Goal: Communication & Community: Ask a question

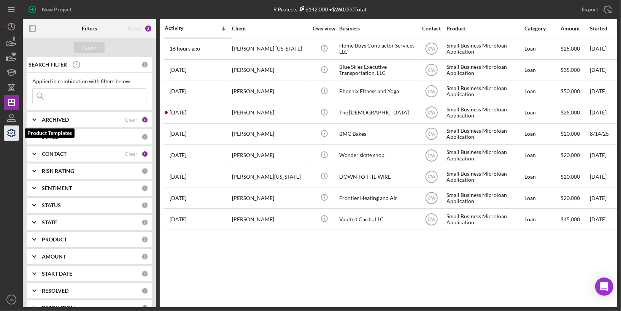
click at [12, 135] on icon "button" at bounding box center [11, 133] width 19 height 19
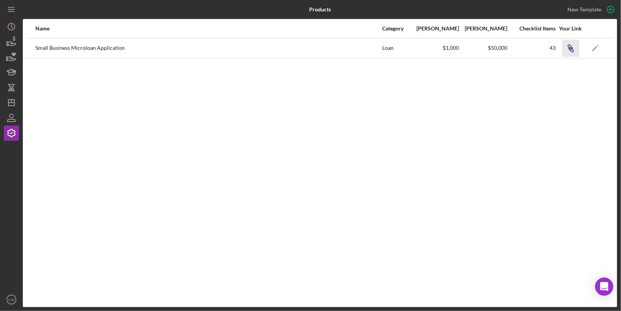
click at [568, 49] on icon "Icon/Link" at bounding box center [570, 48] width 17 height 17
click at [572, 48] on icon "Icon/Link" at bounding box center [570, 48] width 17 height 17
click at [11, 117] on icon "button" at bounding box center [11, 117] width 19 height 19
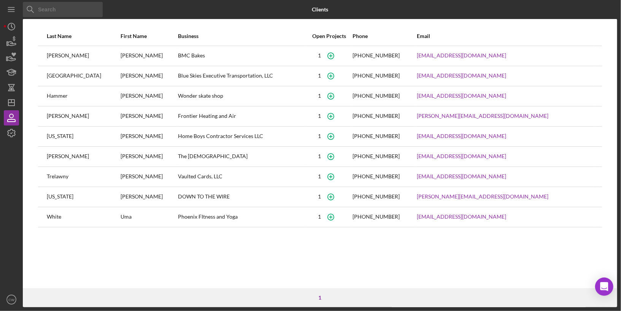
click at [200, 81] on div "Blue Skies Executive Transportation, LLC" at bounding box center [241, 76] width 127 height 19
click at [339, 75] on icon "button" at bounding box center [330, 75] width 17 height 17
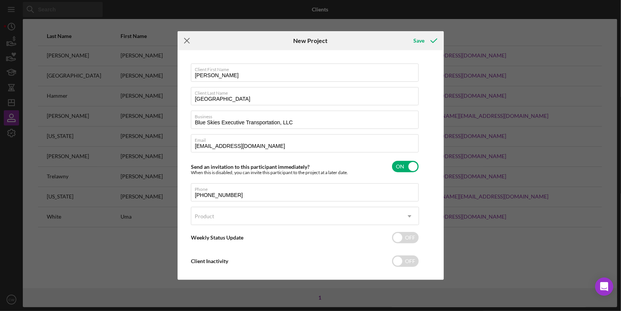
click at [186, 40] on line at bounding box center [186, 40] width 5 height 5
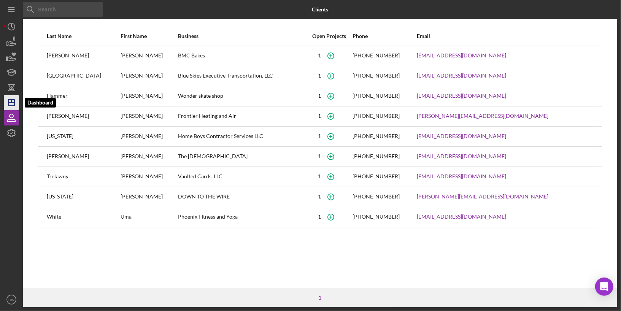
click at [13, 100] on polygon "button" at bounding box center [11, 103] width 6 height 6
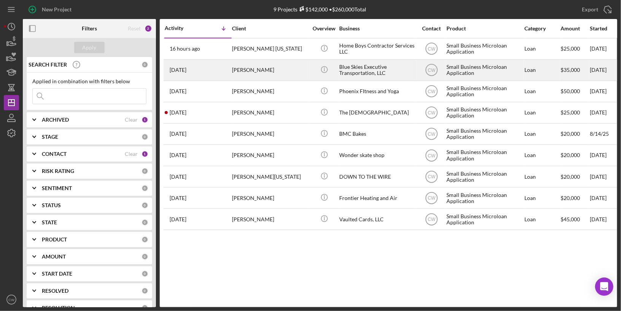
click at [208, 63] on div "[DATE] [PERSON_NAME]" at bounding box center [198, 70] width 67 height 20
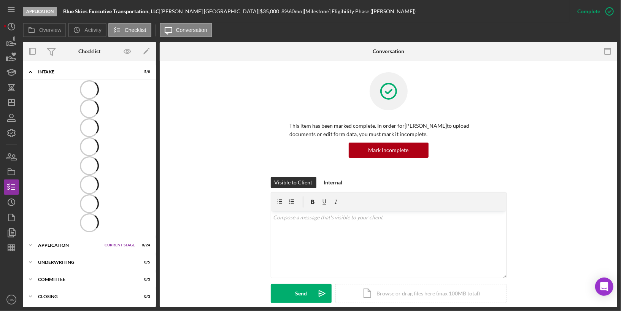
scroll to position [2, 0]
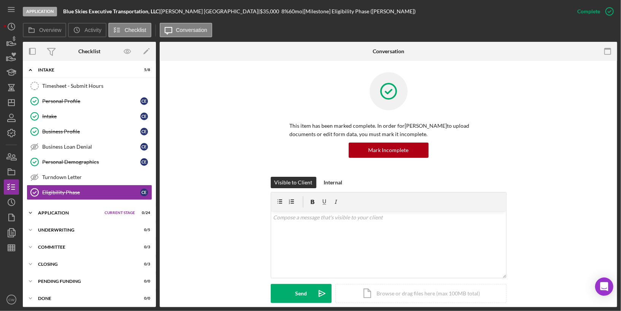
click at [51, 211] on div "Application" at bounding box center [69, 213] width 63 height 5
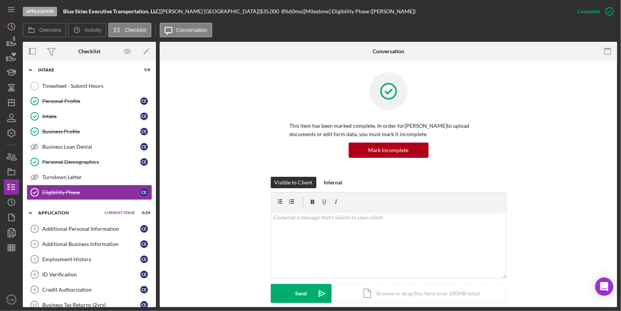
scroll to position [137, 0]
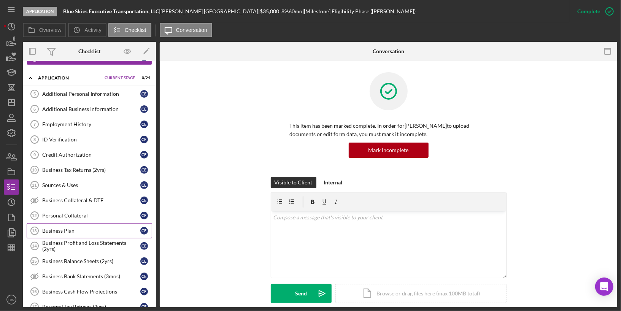
click at [73, 228] on div "Business Plan" at bounding box center [91, 231] width 98 height 6
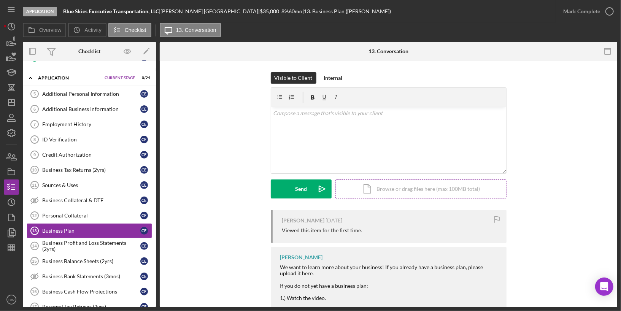
click at [403, 189] on div "Icon/Document Browse or drag files here (max 100MB total) Tap to choose files o…" at bounding box center [420, 188] width 171 height 19
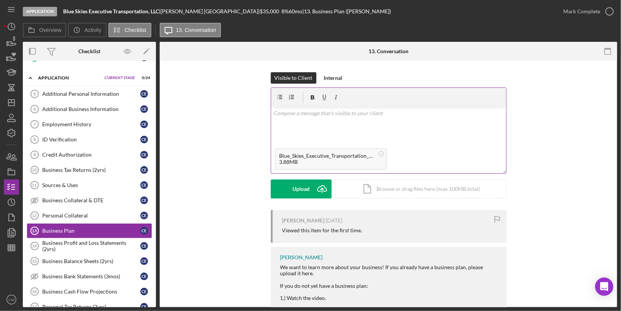
click at [327, 116] on p at bounding box center [388, 113] width 231 height 8
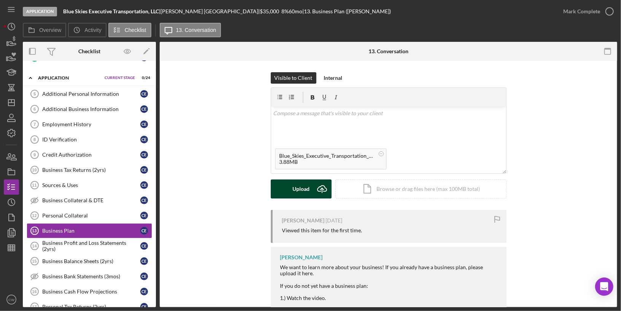
click at [303, 192] on div "Upload" at bounding box center [300, 188] width 17 height 19
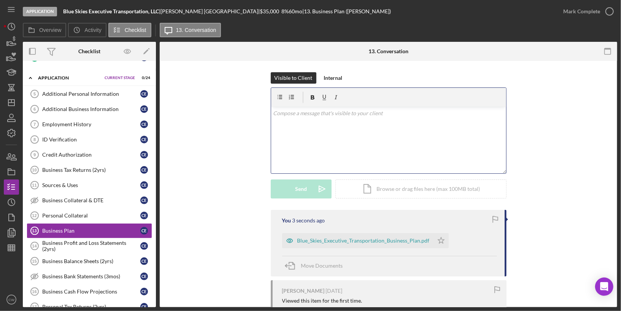
click at [311, 118] on div "v Color teal Color pink Remove color Add row above Add row below Add column bef…" at bounding box center [388, 140] width 235 height 67
click at [611, 11] on icon "button" at bounding box center [609, 11] width 19 height 19
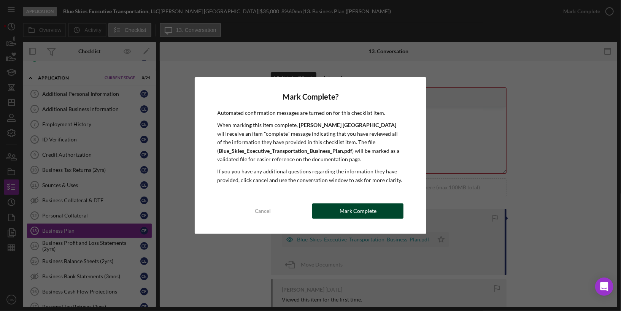
click at [350, 213] on div "Mark Complete" at bounding box center [357, 210] width 37 height 15
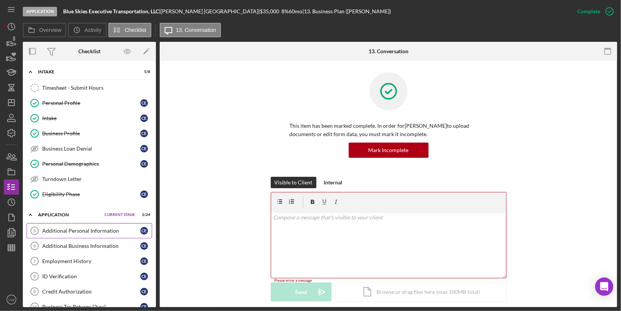
click at [81, 228] on div "Additional Personal Information" at bounding box center [91, 231] width 98 height 6
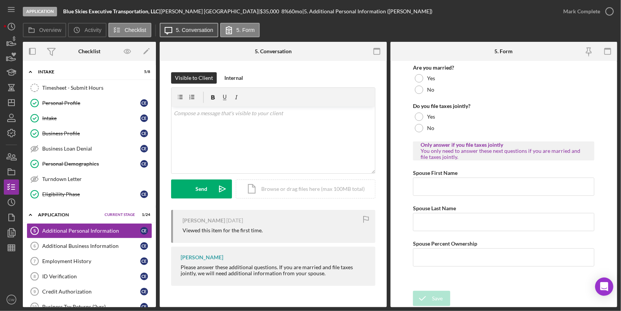
click at [190, 33] on label "5. Conversation" at bounding box center [194, 30] width 37 height 6
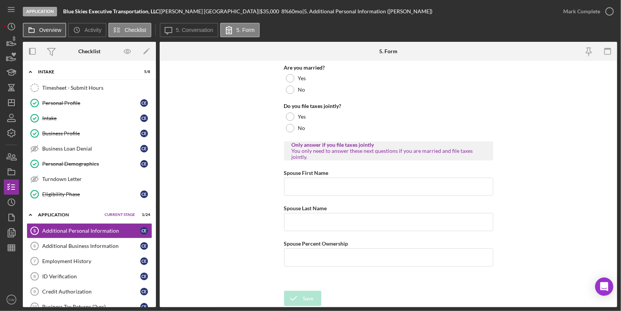
click at [37, 30] on icon at bounding box center [31, 29] width 15 height 15
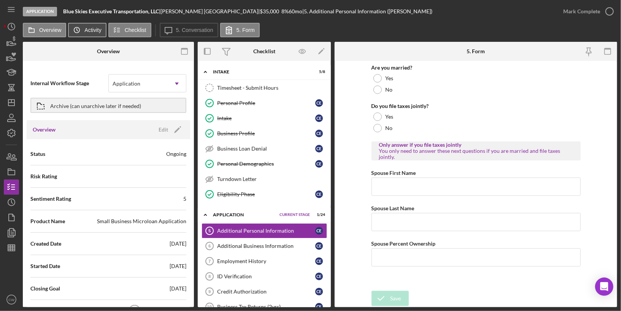
click at [105, 33] on div "Overview Icon/History Activity Checklist Icon/Message 5. Conversation 5. Form" at bounding box center [320, 30] width 594 height 15
click at [90, 30] on label "Activity" at bounding box center [92, 30] width 17 height 6
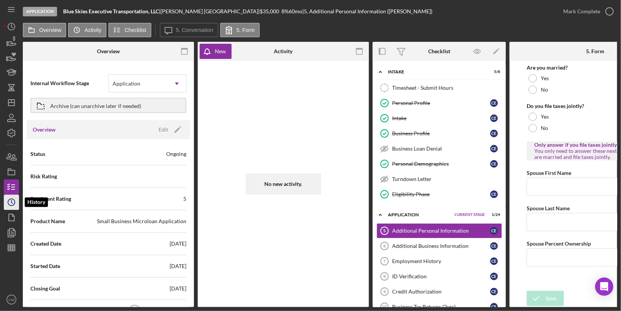
click at [14, 206] on icon "Icon/History" at bounding box center [11, 202] width 19 height 19
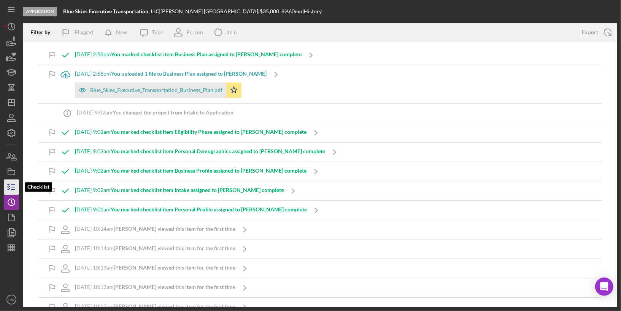
click at [14, 182] on icon "button" at bounding box center [11, 186] width 19 height 19
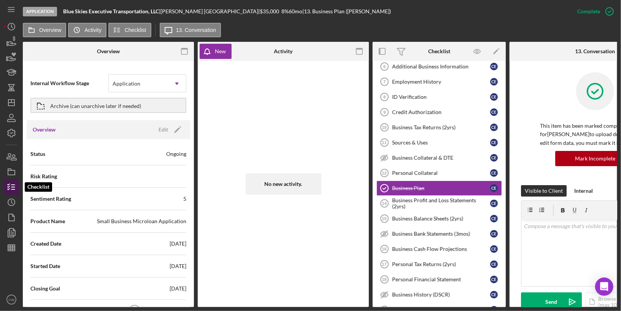
scroll to position [54, 0]
click at [15, 26] on icon "Icon/History" at bounding box center [11, 26] width 19 height 19
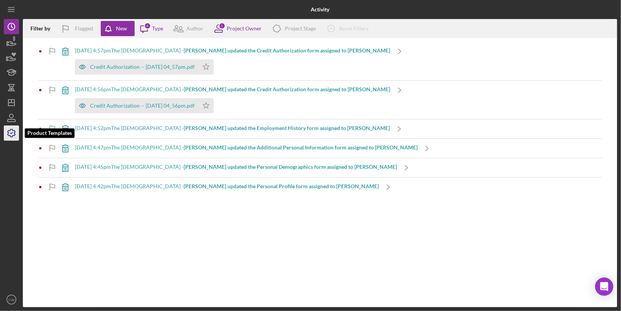
click at [13, 134] on icon "button" at bounding box center [11, 133] width 19 height 19
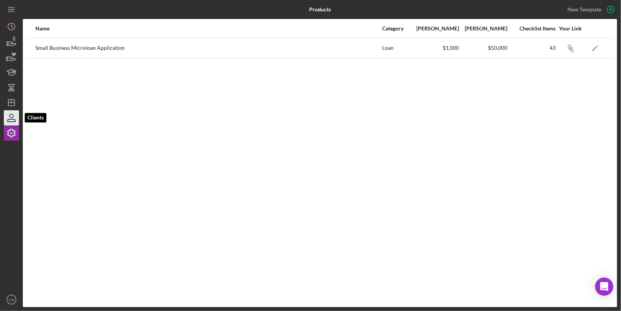
click at [11, 118] on icon "button" at bounding box center [11, 117] width 19 height 19
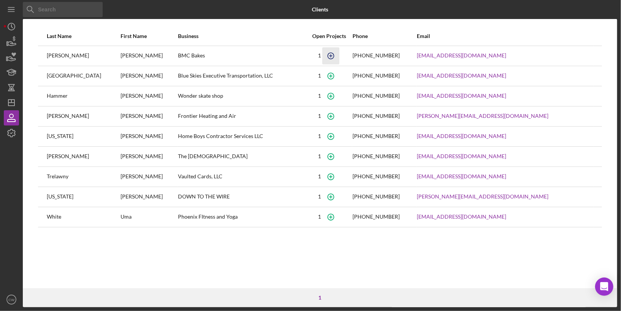
click at [339, 57] on icon "button" at bounding box center [330, 55] width 17 height 17
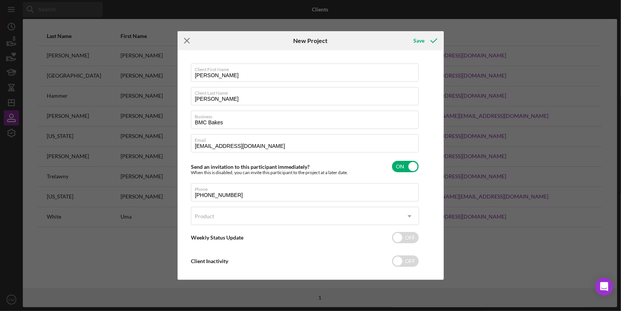
click at [186, 36] on icon "Icon/Menu Close" at bounding box center [186, 40] width 19 height 19
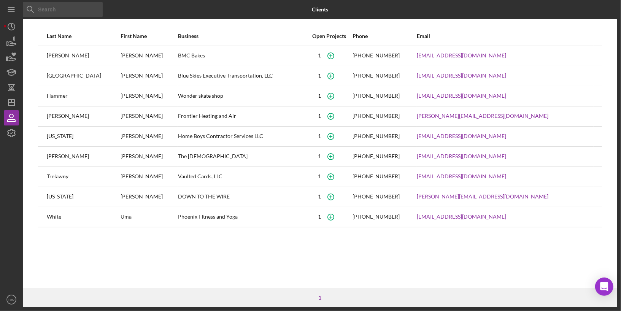
click at [178, 77] on div "Blue Skies Executive Transportation, LLC" at bounding box center [241, 76] width 127 height 19
click at [339, 77] on icon "button" at bounding box center [330, 75] width 17 height 17
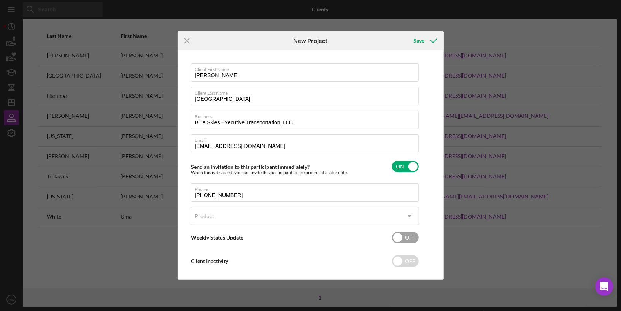
click at [399, 237] on input "checkbox" at bounding box center [405, 237] width 27 height 11
checkbox input "true"
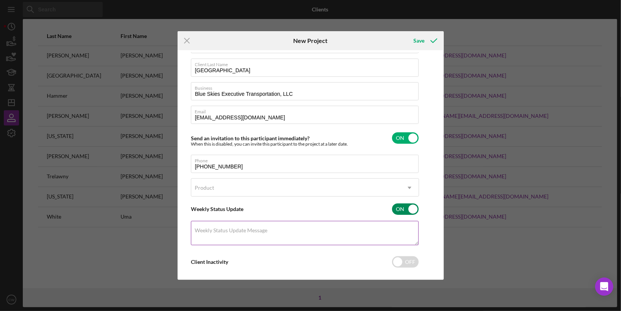
scroll to position [34, 0]
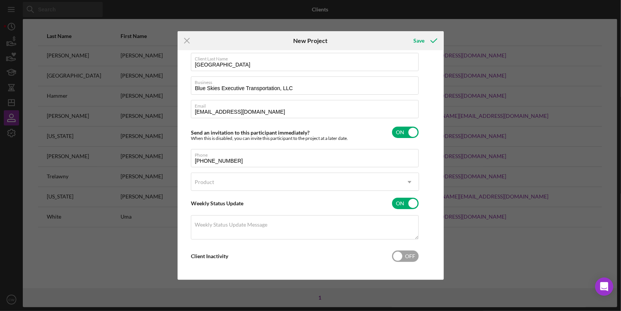
click at [398, 256] on input "checkbox" at bounding box center [405, 255] width 27 height 11
checkbox input "true"
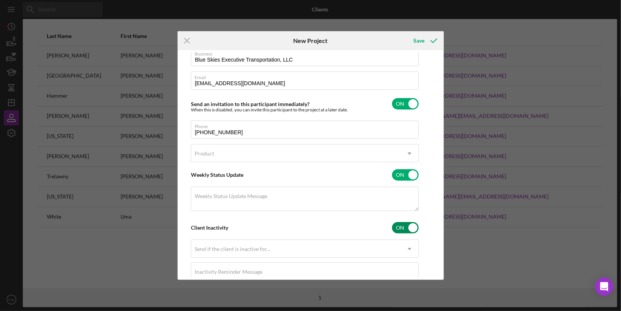
scroll to position [89, 0]
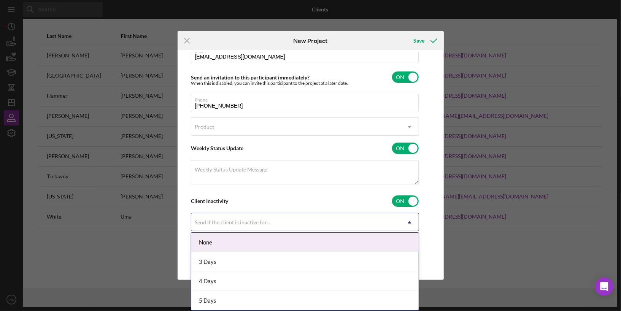
click at [276, 220] on div "Send if the client is inactive for..." at bounding box center [295, 222] width 209 height 17
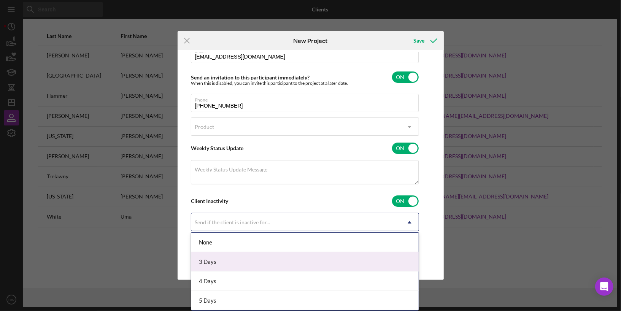
click at [252, 269] on div "3 Days" at bounding box center [304, 261] width 227 height 19
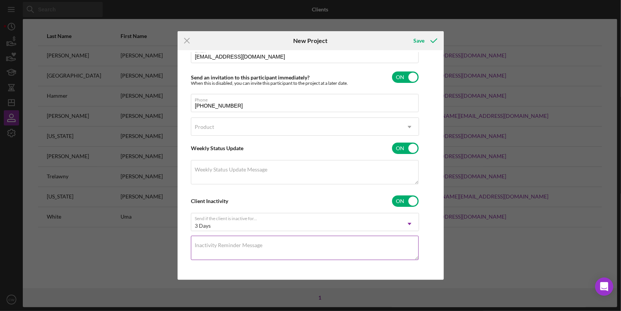
click at [282, 245] on textarea "Inactivity Reminder Message" at bounding box center [305, 248] width 228 height 24
click at [347, 245] on textarea "Inactivity Reminder Message" at bounding box center [305, 248] width 228 height 24
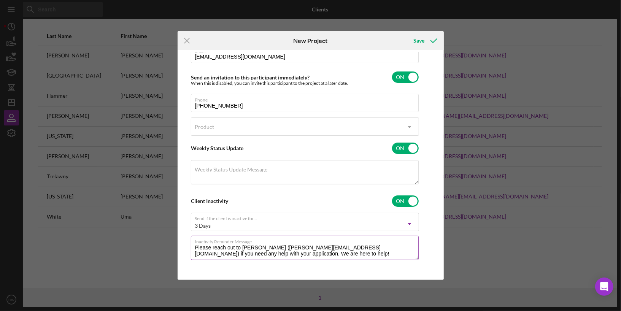
drag, startPoint x: 275, startPoint y: 252, endPoint x: 193, endPoint y: 243, distance: 82.6
click at [193, 243] on textarea "Please reach out to [PERSON_NAME] ([PERSON_NAME][EMAIL_ADDRESS][DOMAIN_NAME]) i…" at bounding box center [305, 248] width 228 height 24
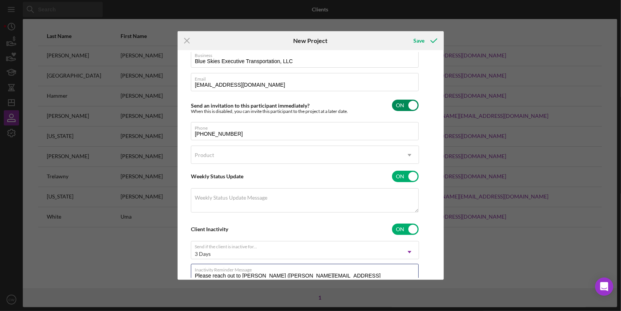
scroll to position [63, 0]
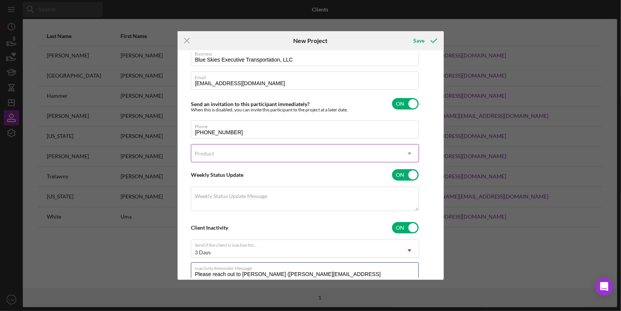
type textarea "Please reach out to [PERSON_NAME] ([PERSON_NAME][EMAIL_ADDRESS][DOMAIN_NAME]) i…"
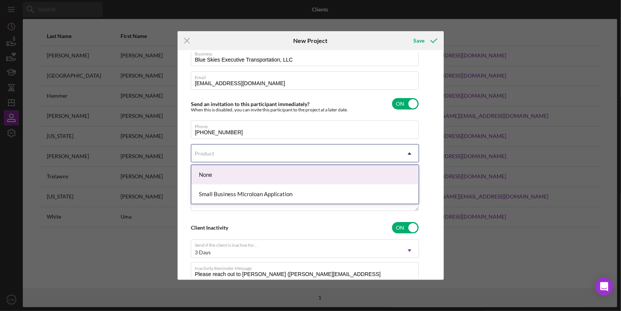
click at [279, 152] on div "Product" at bounding box center [295, 153] width 209 height 17
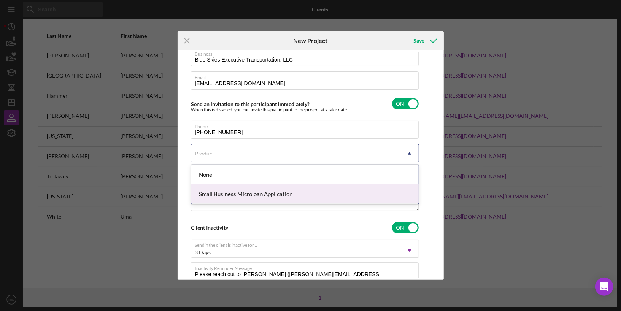
click at [265, 197] on div "Small Business Microloan Application" at bounding box center [304, 193] width 227 height 19
type textarea "Here's a snapshot of what’s been completed so far. If you’ve provided additiona…"
type textarea "We noticed you’re last activity on this project was a few days ago. If you have…"
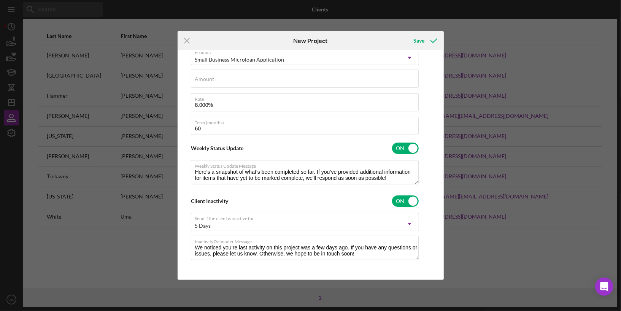
scroll to position [0, 0]
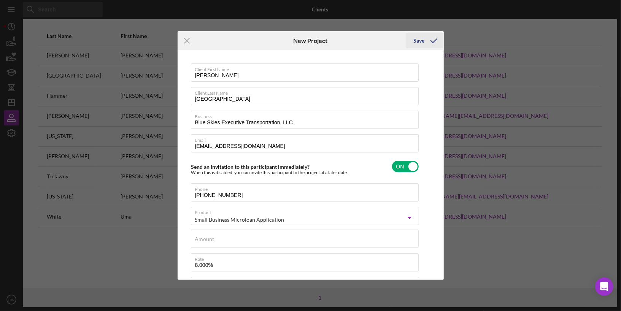
click at [420, 41] on div "Save" at bounding box center [418, 40] width 11 height 15
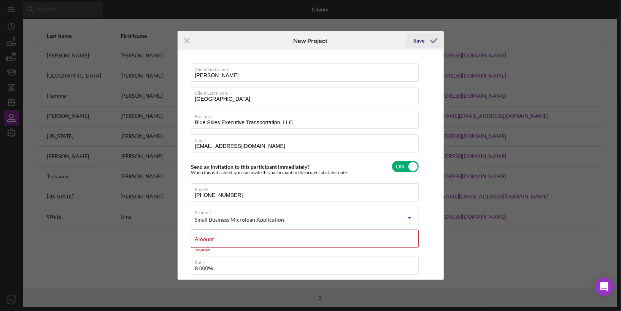
click at [421, 41] on div "Save" at bounding box center [418, 40] width 11 height 15
click at [305, 238] on input "Amount" at bounding box center [305, 239] width 228 height 18
click at [299, 215] on div "Small Business Microloan Application" at bounding box center [295, 219] width 209 height 17
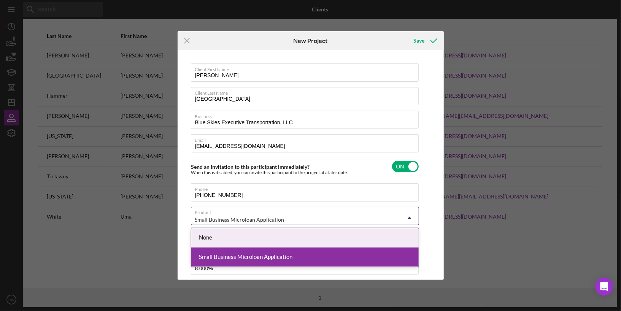
click at [263, 235] on div "None" at bounding box center [304, 237] width 227 height 19
checkbox input "false"
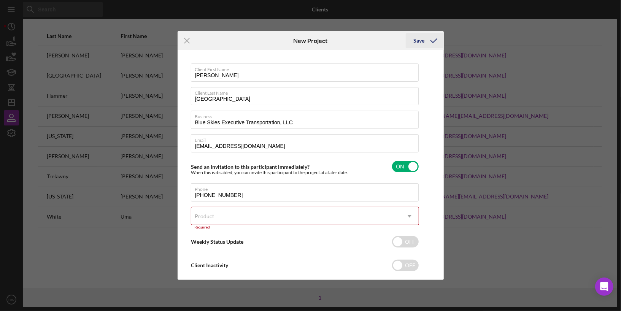
click at [420, 42] on div "Save" at bounding box center [418, 40] width 11 height 15
click at [398, 238] on input "checkbox" at bounding box center [405, 241] width 27 height 11
checkbox input "true"
click at [184, 39] on icon "Icon/Menu Close" at bounding box center [186, 40] width 19 height 19
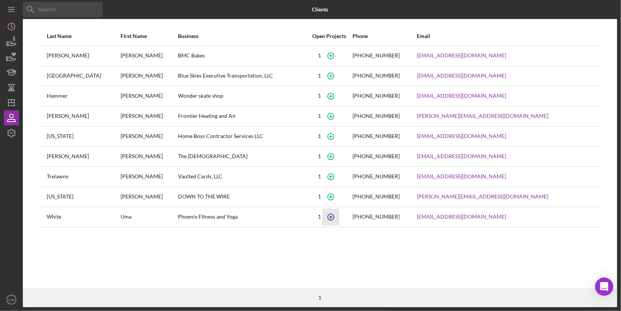
click at [339, 214] on icon "button" at bounding box center [330, 216] width 17 height 17
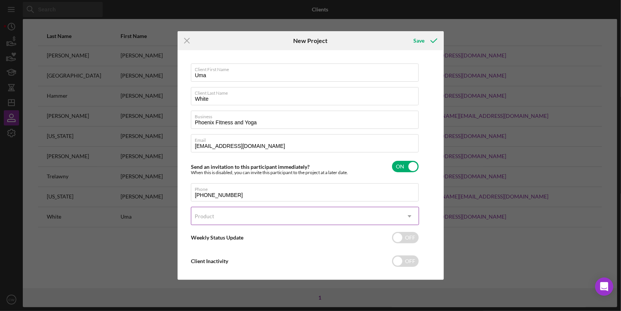
scroll to position [9, 0]
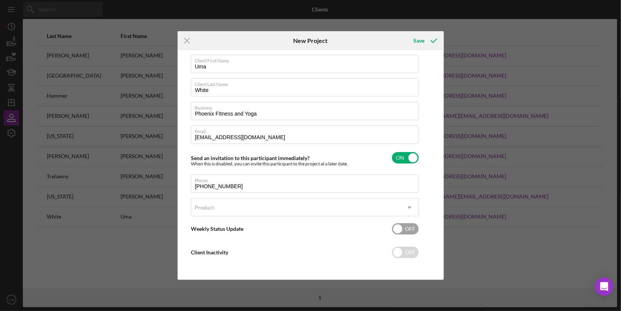
click at [400, 228] on input "checkbox" at bounding box center [405, 228] width 27 height 11
checkbox input "true"
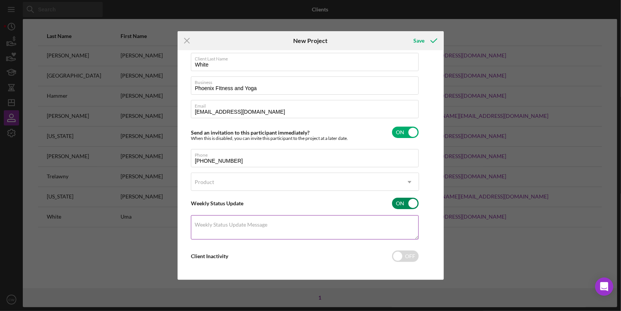
scroll to position [0, 0]
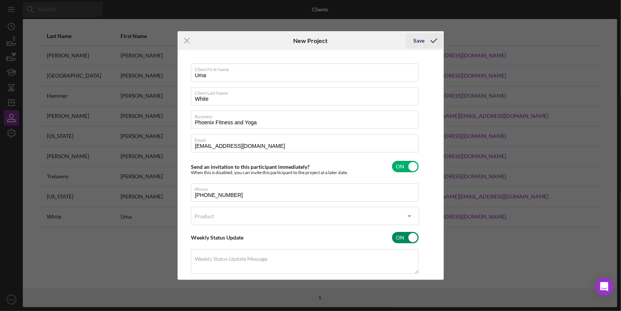
click at [418, 40] on div "Save" at bounding box center [418, 40] width 11 height 15
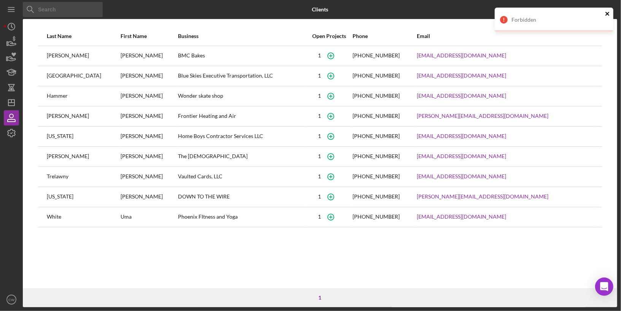
click at [608, 14] on icon "close" at bounding box center [607, 14] width 5 height 6
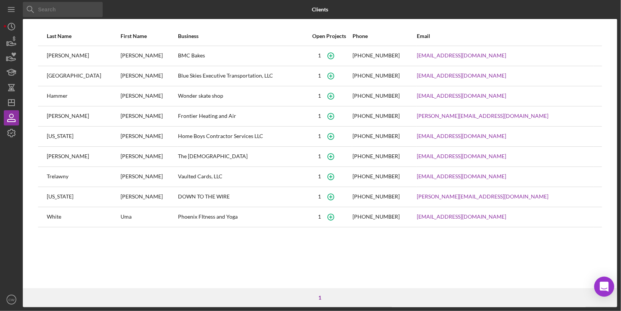
click at [601, 285] on icon "Open Intercom Messenger" at bounding box center [603, 287] width 9 height 10
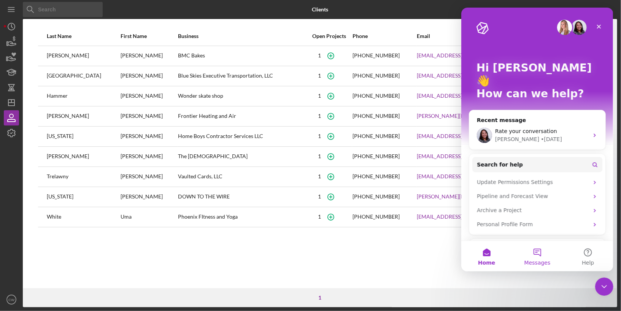
click at [535, 249] on button "Messages" at bounding box center [536, 256] width 51 height 30
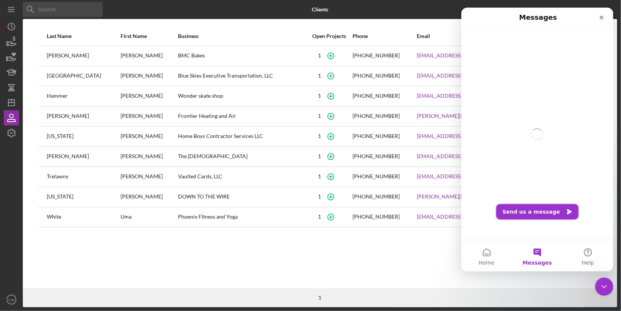
click at [549, 210] on button "Send us a message" at bounding box center [537, 211] width 82 height 15
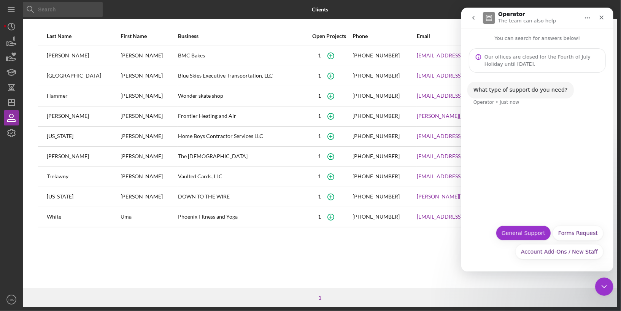
click at [528, 235] on button "General Support" at bounding box center [522, 232] width 55 height 15
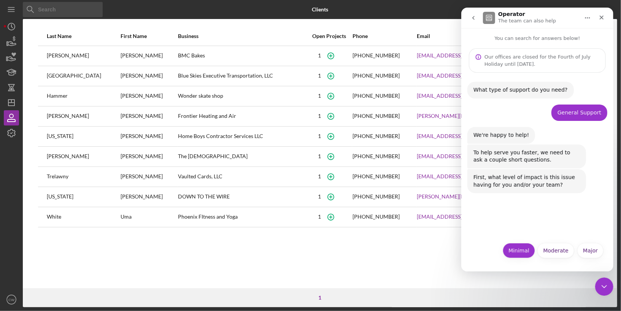
click at [520, 252] on button "Minimal" at bounding box center [518, 250] width 32 height 15
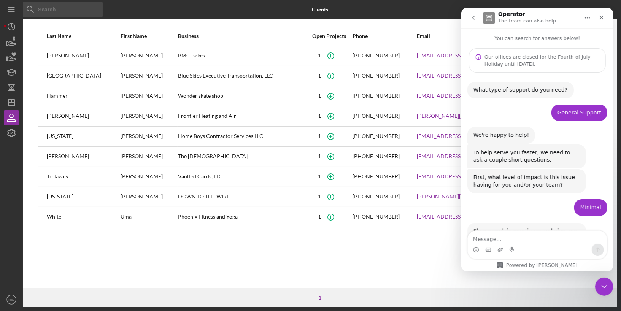
scroll to position [30, 0]
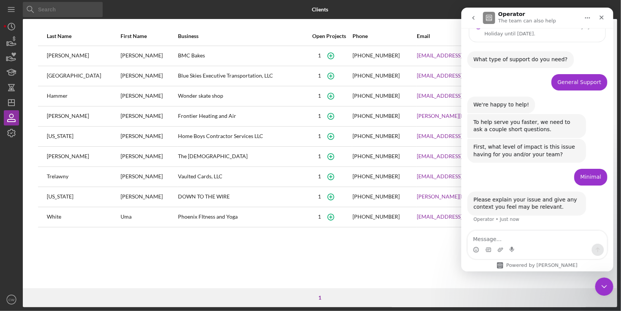
click at [521, 238] on textarea "Message…" at bounding box center [536, 237] width 139 height 13
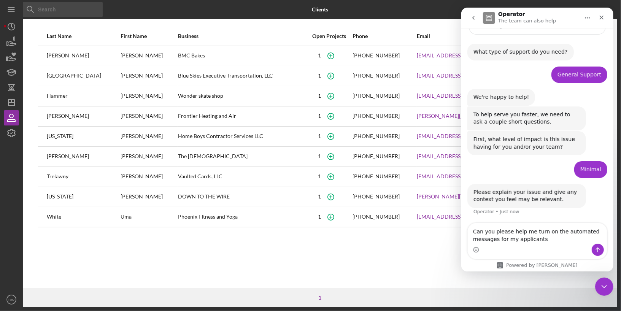
type textarea "Can you please help me turn on the automated messages for my applicants?"
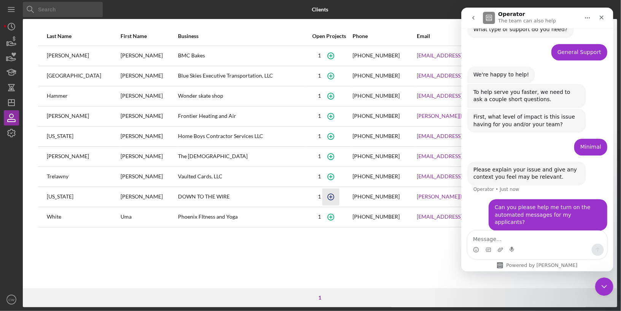
click at [333, 193] on circle "button" at bounding box center [330, 196] width 6 height 6
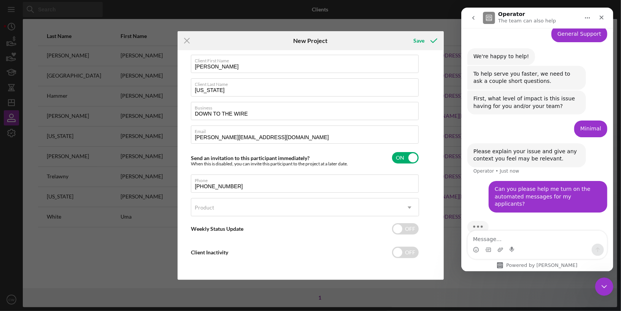
scroll to position [85, 0]
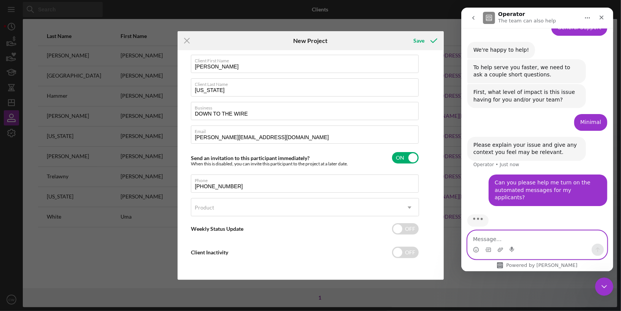
click at [521, 239] on textarea "Message…" at bounding box center [536, 237] width 139 height 13
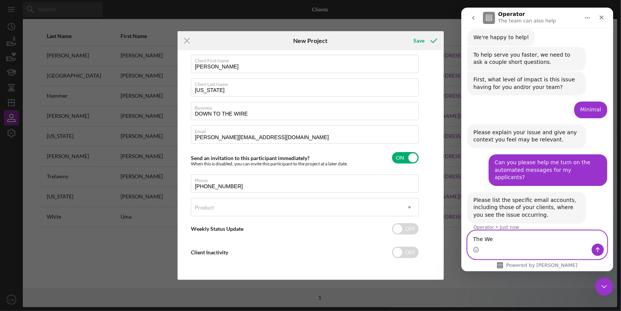
scroll to position [98, 0]
type textarea "The Weekly status updates and client inactivity?"
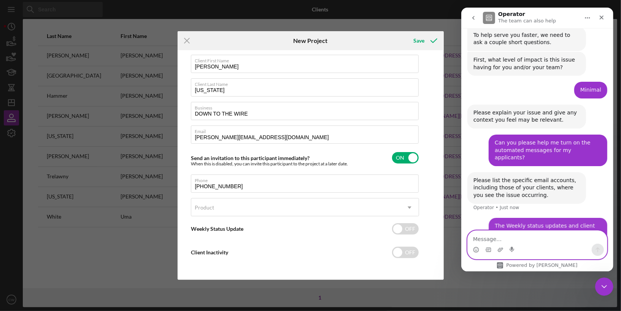
scroll to position [128, 0]
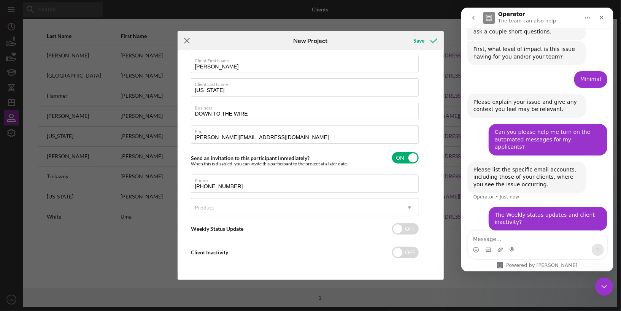
click at [186, 36] on icon "Icon/Menu Close" at bounding box center [186, 40] width 19 height 19
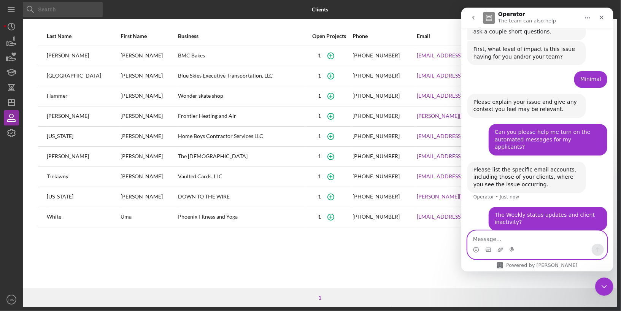
click at [488, 241] on textarea "Message…" at bounding box center [536, 237] width 139 height 13
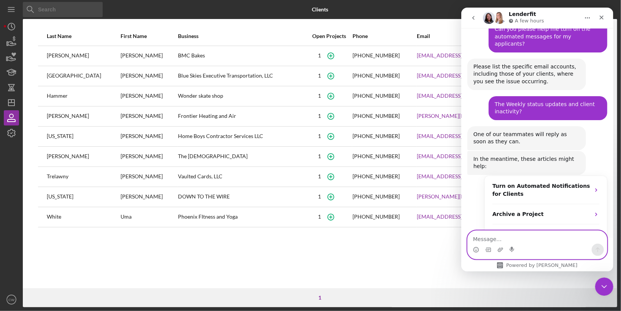
scroll to position [277, 0]
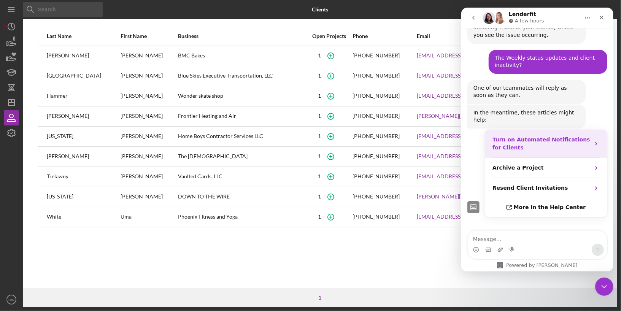
click at [558, 136] on div "Turn on Automated Notifications for Clients" at bounding box center [541, 144] width 98 height 16
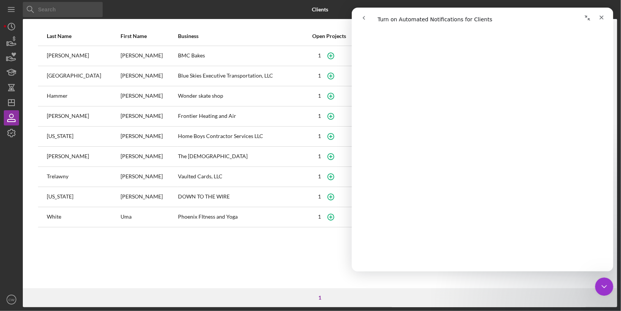
scroll to position [645, 0]
click at [605, 285] on icon "Close Intercom Messenger" at bounding box center [602, 285] width 9 height 9
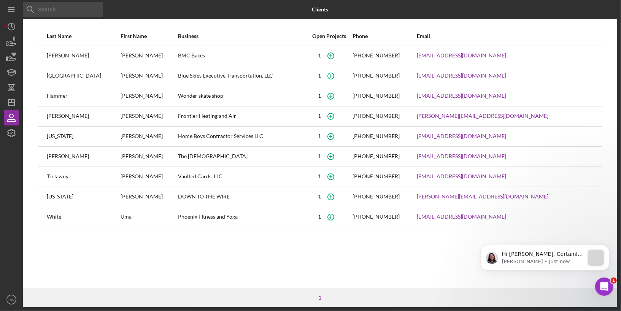
scroll to position [0, 0]
click at [548, 256] on p "Hi [PERSON_NAME], Certainly! The Weekly Status Updates and Client Inactivity ar…" at bounding box center [542, 254] width 82 height 8
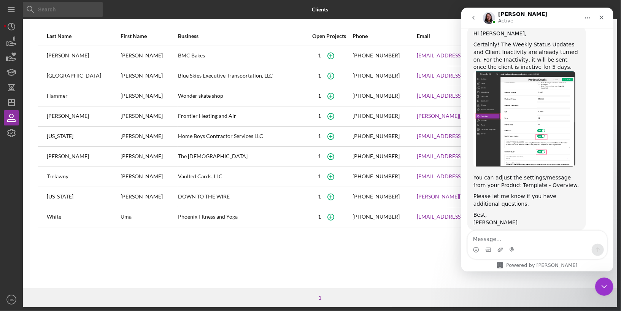
scroll to position [505, 0]
click at [526, 238] on textarea "Message…" at bounding box center [536, 237] width 139 height 13
type textarea "I"
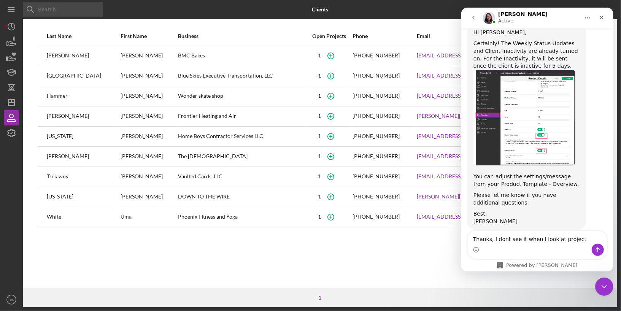
type textarea "Thanks, I dont see it when I look at projects"
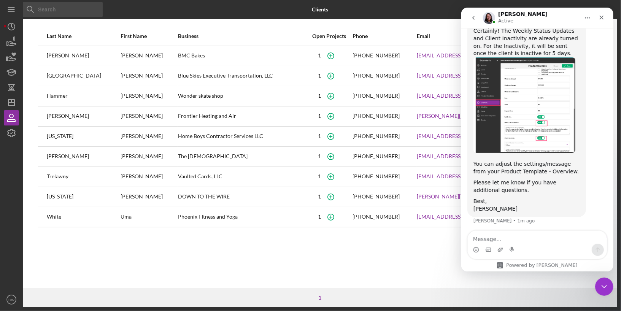
scroll to position [515, 0]
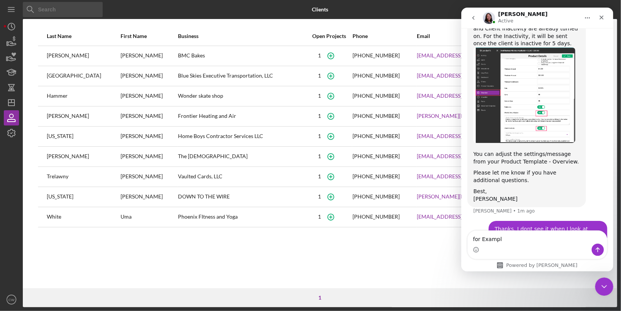
type textarea "for Example"
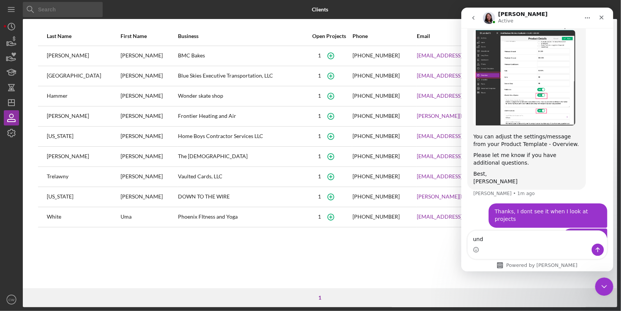
scroll to position [532, 0]
type textarea "under Clients"
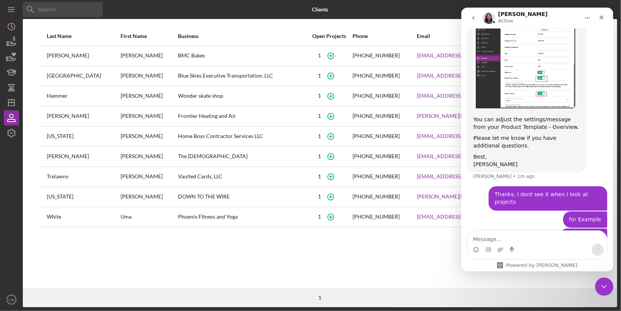
scroll to position [550, 0]
type textarea "[PERSON_NAME]"
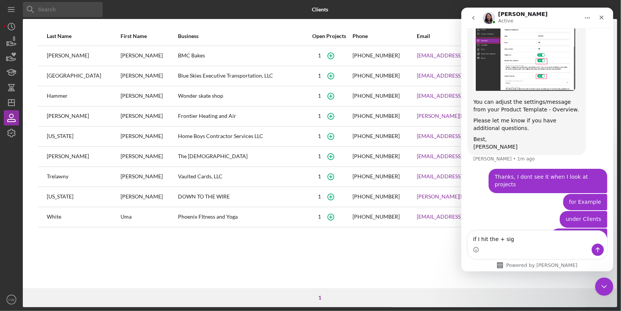
type textarea "if I hit the + sign"
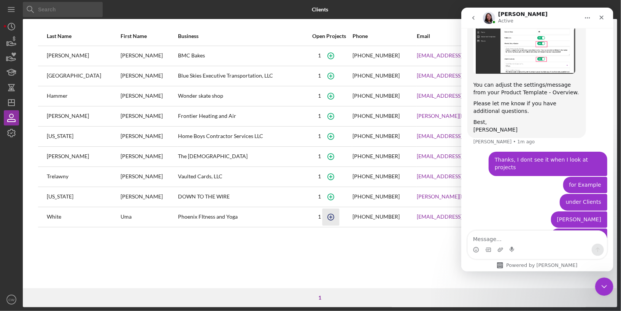
click at [339, 214] on icon "button" at bounding box center [330, 216] width 17 height 17
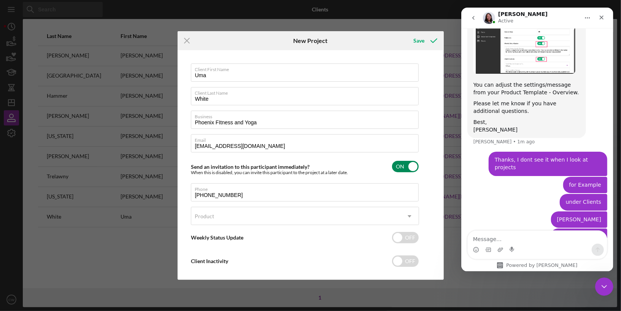
scroll to position [9, 0]
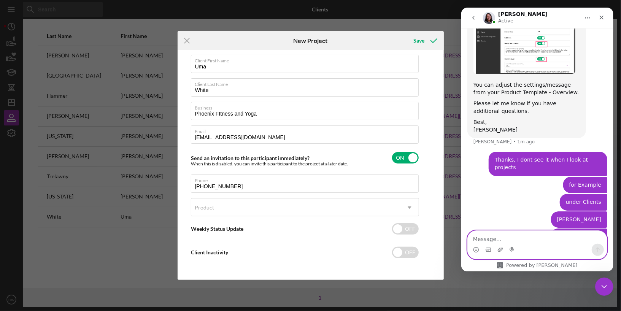
click at [538, 237] on textarea "Message…" at bounding box center [536, 237] width 139 height 13
type textarea "they show as OFF"
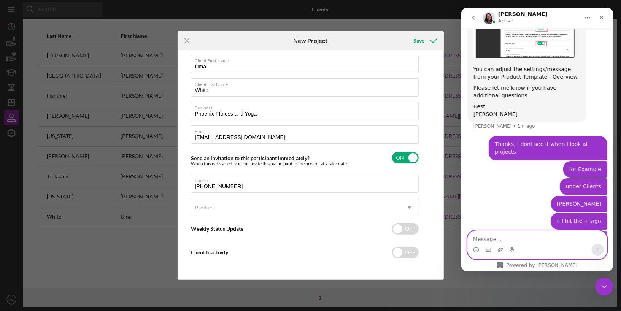
scroll to position [602, 0]
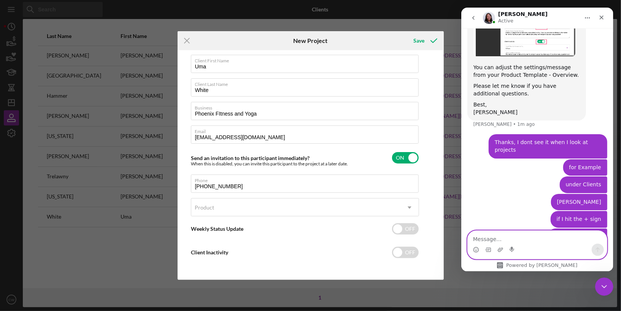
click at [488, 236] on textarea "Message…" at bounding box center [536, 237] width 139 height 13
click at [501, 249] on icon "Upload attachment" at bounding box center [499, 249] width 5 height 4
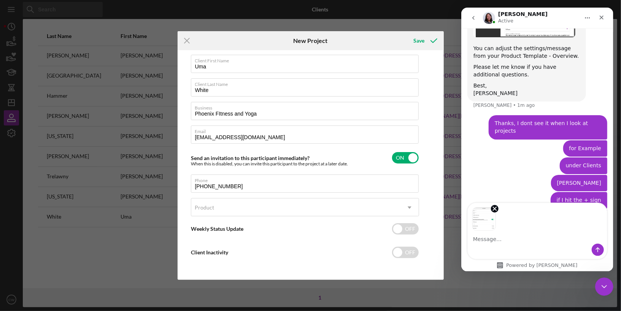
scroll to position [630, 0]
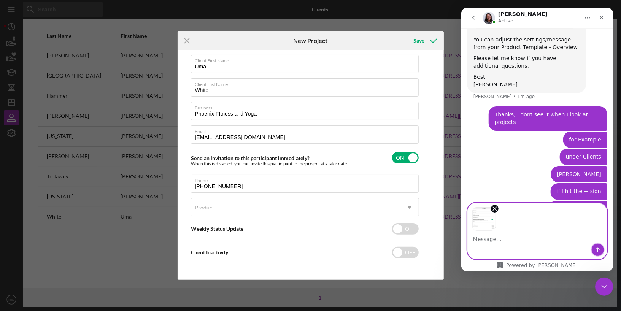
click at [596, 249] on icon "Send a message…" at bounding box center [597, 250] width 6 height 6
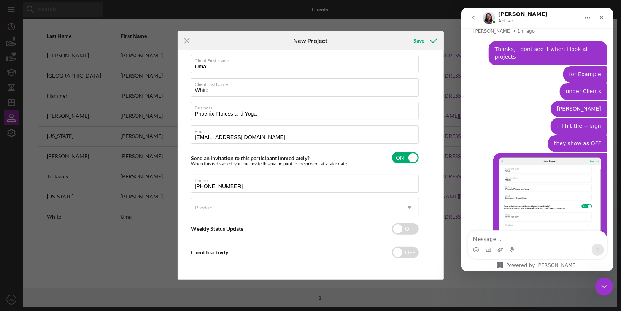
scroll to position [706, 0]
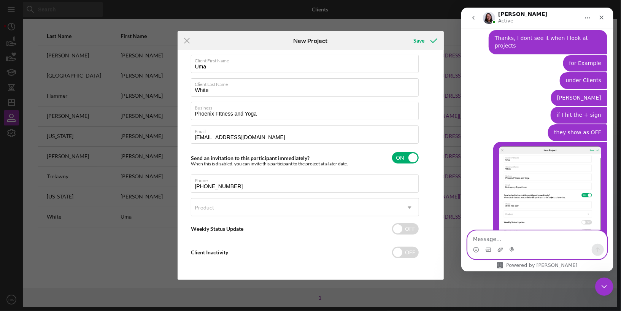
click at [558, 234] on textarea "Message…" at bounding box center [536, 237] width 139 height 13
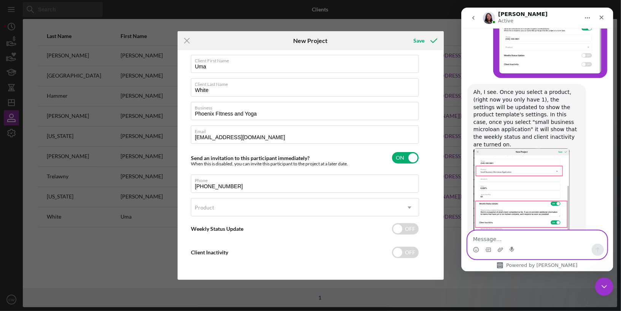
scroll to position [875, 0]
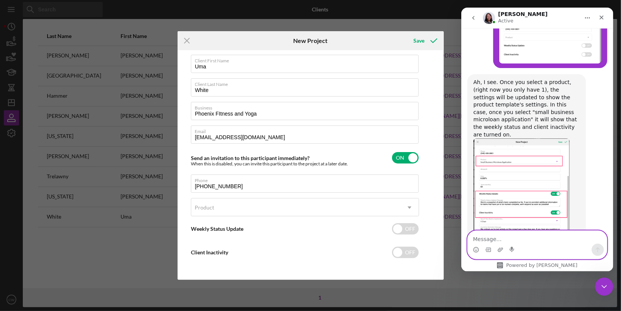
click at [519, 238] on textarea "Message…" at bounding box center [536, 237] width 139 height 13
click at [188, 38] on icon "Icon/Menu Close" at bounding box center [186, 40] width 19 height 19
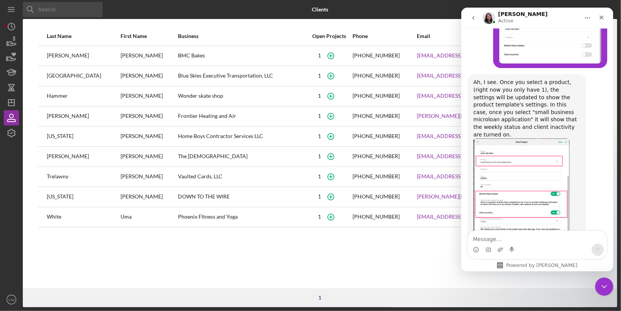
click at [587, 17] on icon "Home" at bounding box center [587, 18] width 6 height 6
click at [518, 138] on img "Christina says…" at bounding box center [521, 189] width 96 height 102
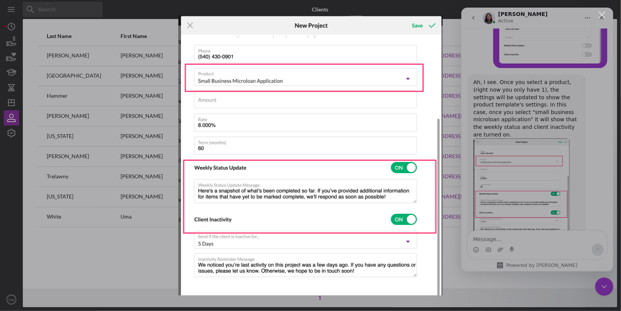
click at [192, 24] on img "Close" at bounding box center [310, 156] width 264 height 280
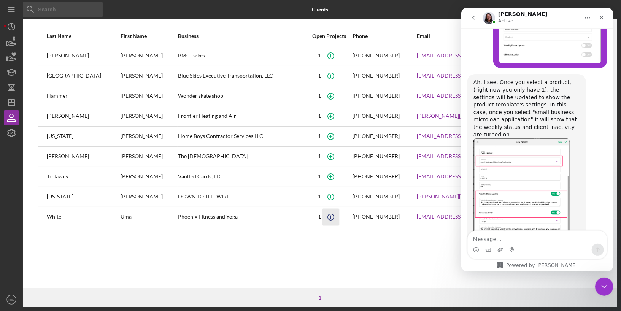
click at [339, 219] on icon "button" at bounding box center [330, 216] width 17 height 17
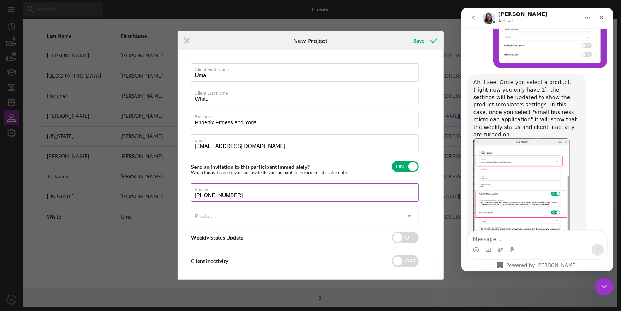
scroll to position [9, 0]
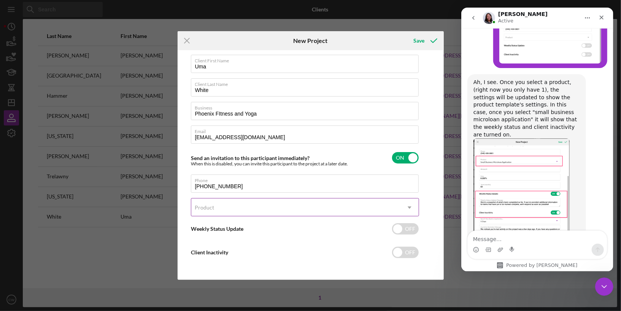
click at [298, 206] on div "Product" at bounding box center [295, 207] width 209 height 17
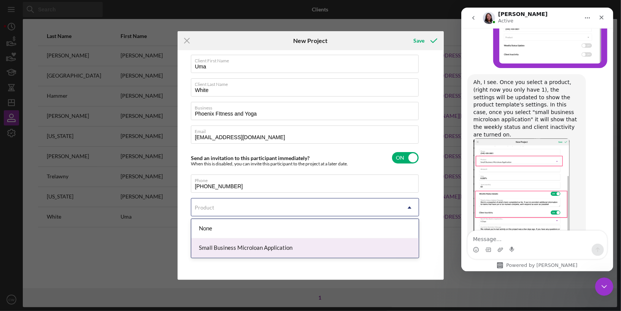
click at [288, 242] on div "Small Business Microloan Application" at bounding box center [304, 247] width 227 height 19
checkbox input "true"
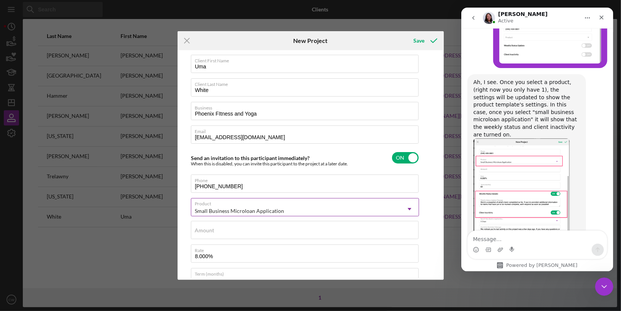
scroll to position [160, 0]
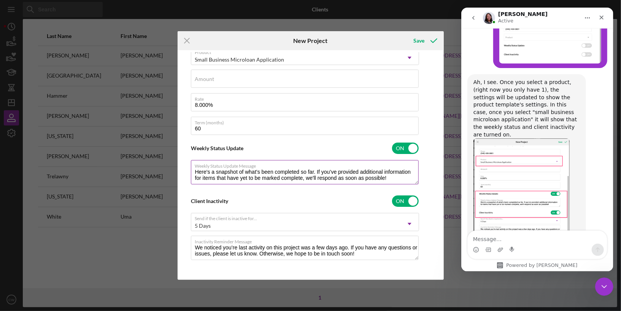
click at [320, 177] on textarea "Here's a snapshot of what’s been completed so far. If you’ve provided additiona…" at bounding box center [305, 172] width 228 height 24
click at [353, 252] on textarea "We noticed you’re last activity on this project was a few days ago. If you have…" at bounding box center [305, 248] width 228 height 24
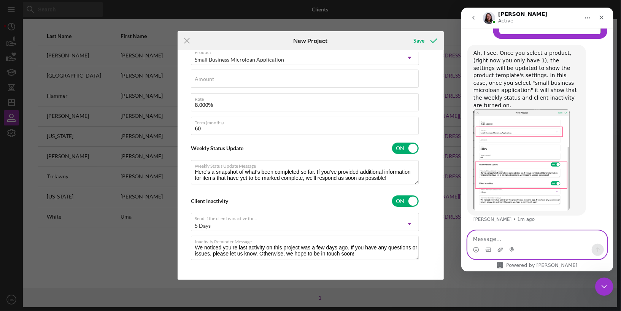
click at [518, 239] on textarea "Message…" at bounding box center [536, 237] width 139 height 13
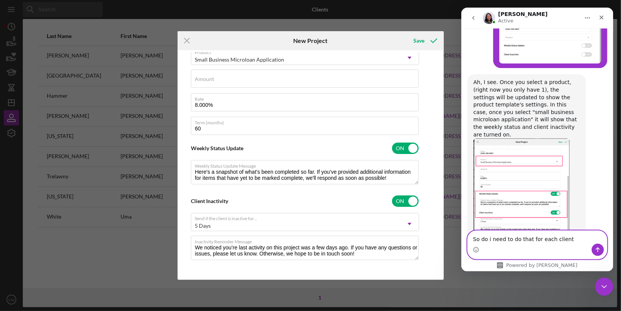
type textarea "So do i need to do that for each client?"
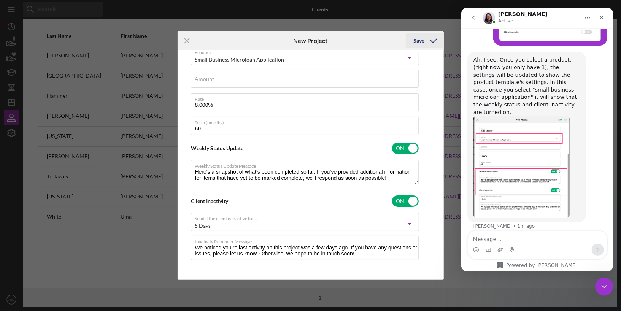
click at [433, 40] on icon "submit" at bounding box center [433, 40] width 19 height 19
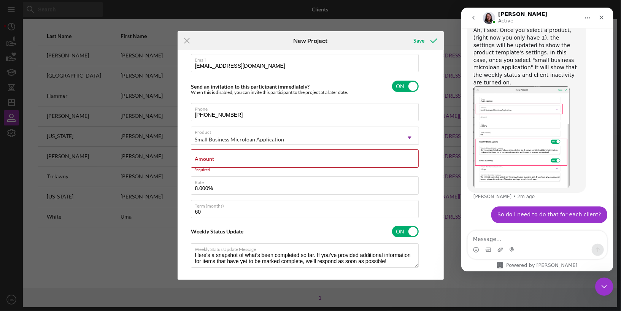
scroll to position [71, 0]
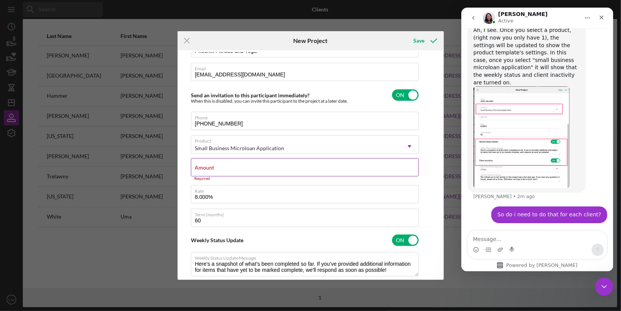
click at [261, 168] on input "Amount" at bounding box center [305, 167] width 228 height 18
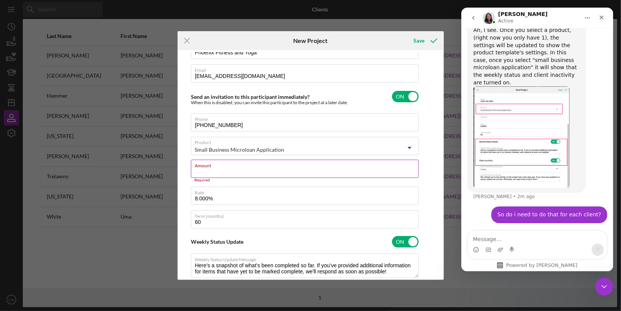
scroll to position [74, 0]
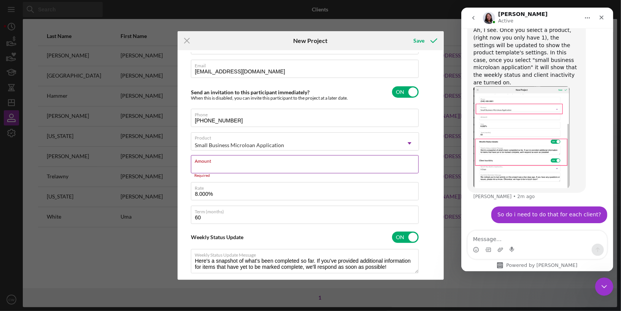
click at [210, 165] on input "Amount" at bounding box center [305, 164] width 228 height 18
click at [186, 171] on div "Client First Name [PERSON_NAME] Client Last Name White Business Phoenix FItness…" at bounding box center [310, 165] width 262 height 226
click at [420, 43] on div "Save" at bounding box center [418, 40] width 11 height 15
click at [187, 42] on icon "Icon/Menu Close" at bounding box center [186, 40] width 19 height 19
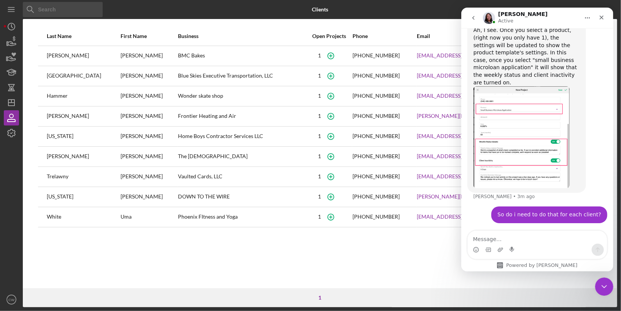
click at [178, 58] on div "BMC Bakes" at bounding box center [241, 55] width 127 height 19
click at [339, 55] on icon "button" at bounding box center [330, 55] width 17 height 17
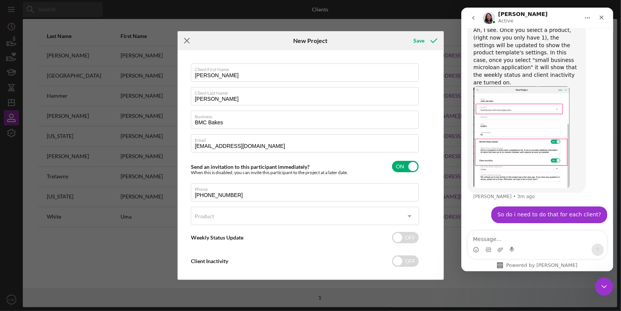
click at [185, 41] on icon "Icon/Menu Close" at bounding box center [186, 40] width 19 height 19
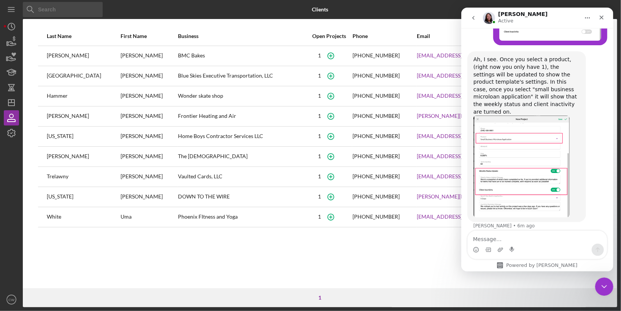
scroll to position [898, 0]
click at [530, 239] on textarea "Message…" at bounding box center [536, 237] width 139 height 13
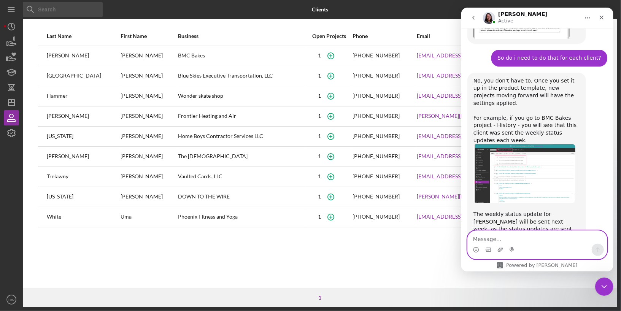
scroll to position [1099, 0]
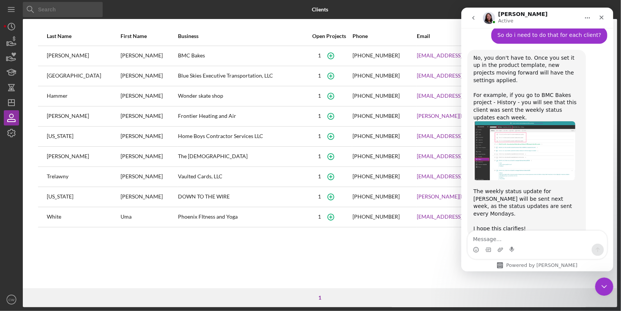
click at [178, 214] on div "Phoenix FItness and Yoga" at bounding box center [241, 216] width 127 height 19
click at [339, 57] on icon "button" at bounding box center [330, 55] width 17 height 17
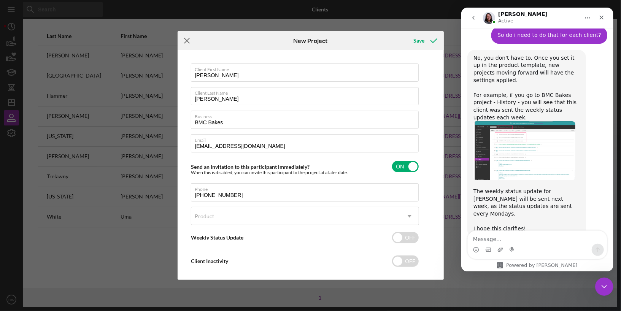
click at [182, 41] on icon "Icon/Menu Close" at bounding box center [186, 40] width 19 height 19
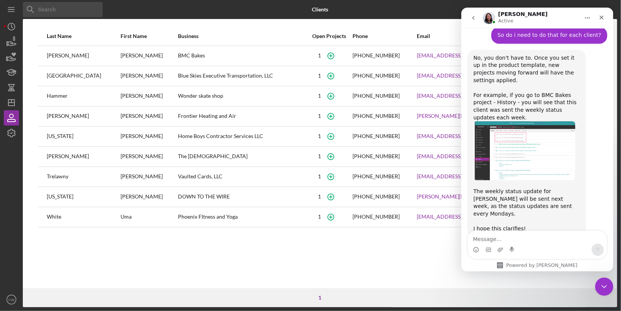
click at [178, 56] on div "BMC Bakes" at bounding box center [241, 55] width 127 height 19
click at [583, 21] on button "Home" at bounding box center [587, 18] width 14 height 14
click at [432, 5] on div at bounding box center [518, 9] width 198 height 19
click at [339, 53] on icon "button" at bounding box center [330, 55] width 17 height 17
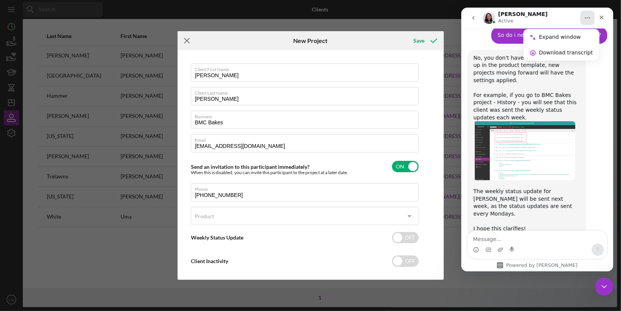
click at [184, 43] on line at bounding box center [186, 40] width 5 height 5
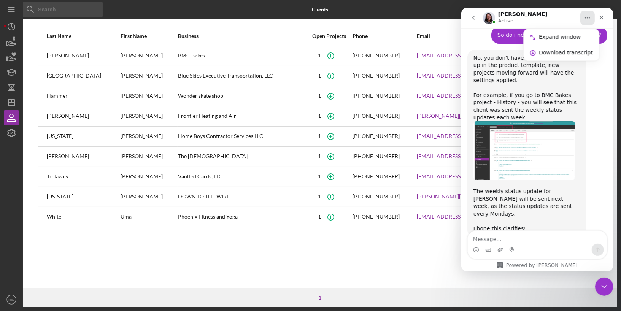
click at [38, 10] on icon at bounding box center [30, 9] width 15 height 15
click at [52, 10] on input at bounding box center [63, 9] width 80 height 15
click at [541, 235] on textarea "Message…" at bounding box center [536, 237] width 139 height 13
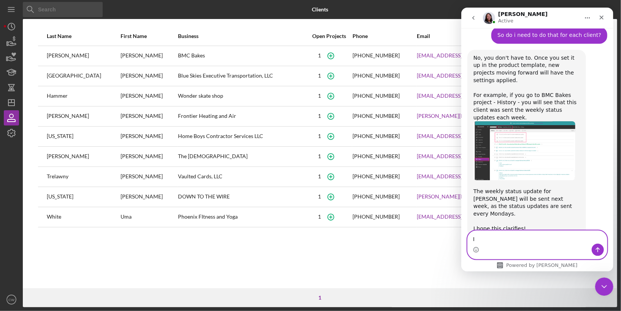
type textarea "I"
type textarea "S"
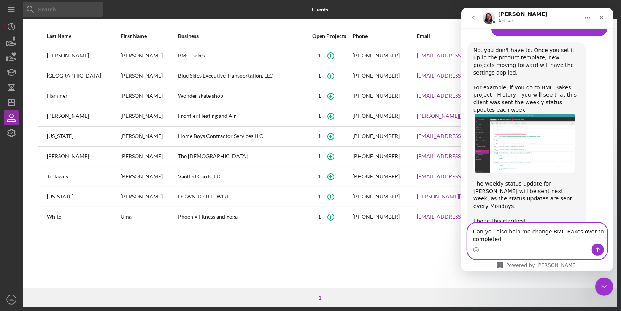
type textarea "Can you also help me change BMC Bakes over to completed?"
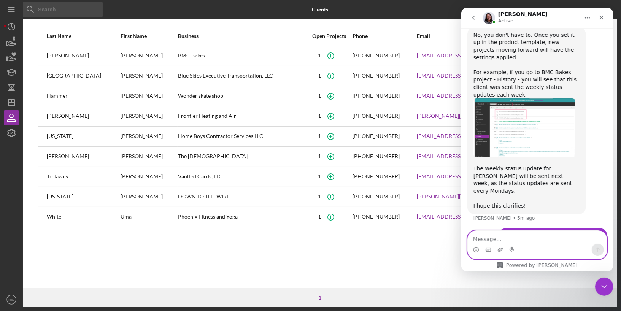
scroll to position [1124, 0]
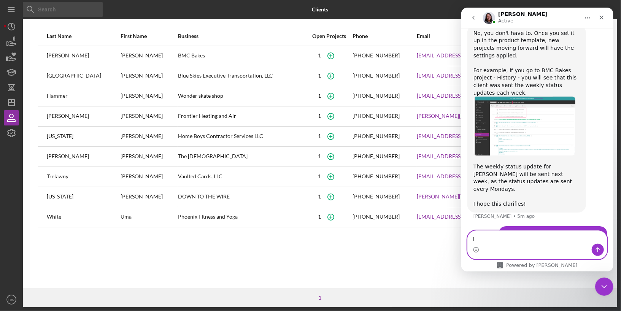
type textarea "I"
type textarea "we closed on that loan"
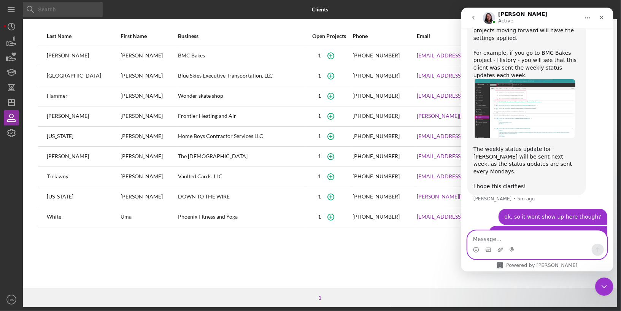
scroll to position [1141, 0]
click at [67, 14] on input at bounding box center [63, 9] width 80 height 15
type input "bmc bakes"
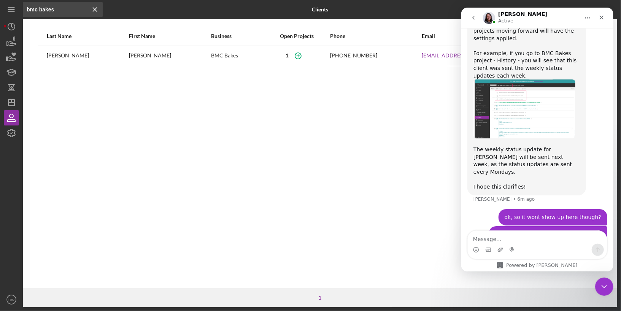
click at [581, 17] on button "Home" at bounding box center [587, 18] width 14 height 14
click at [473, 21] on button "go back" at bounding box center [473, 18] width 14 height 14
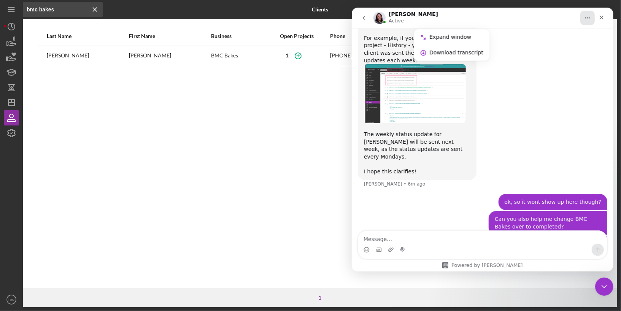
scroll to position [0, 0]
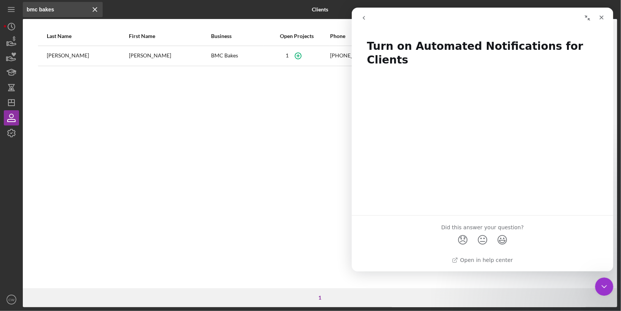
click at [264, 125] on div "Last Name First Name Business Open Projects Phone Email [PERSON_NAME] [PERSON_N…" at bounding box center [320, 157] width 594 height 261
click at [363, 17] on icon "go back" at bounding box center [363, 18] width 2 height 4
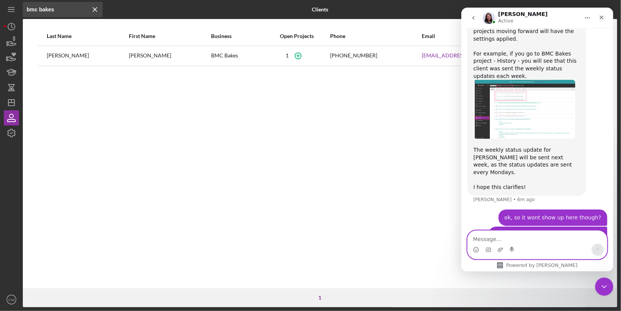
scroll to position [1170, 0]
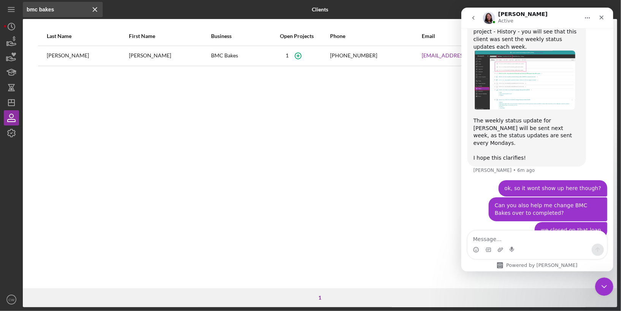
click at [97, 11] on icon "Icon/Menu Close" at bounding box center [94, 9] width 15 height 15
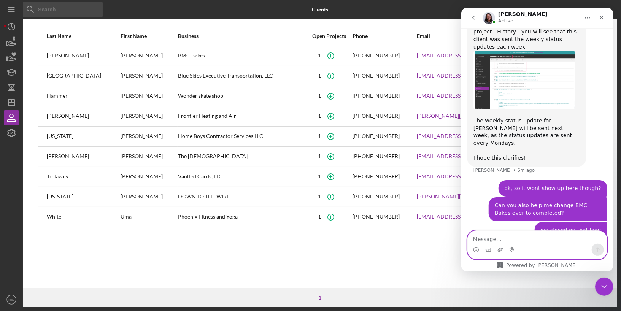
click at [503, 242] on textarea "Message…" at bounding box center [536, 237] width 139 height 13
type textarea "I didn't use all the tools because I am still learning"
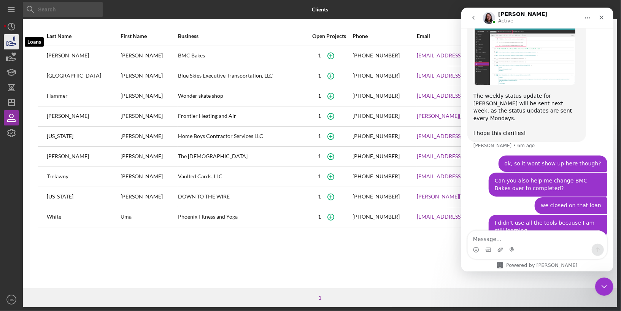
click at [10, 43] on icon "button" at bounding box center [12, 43] width 8 height 4
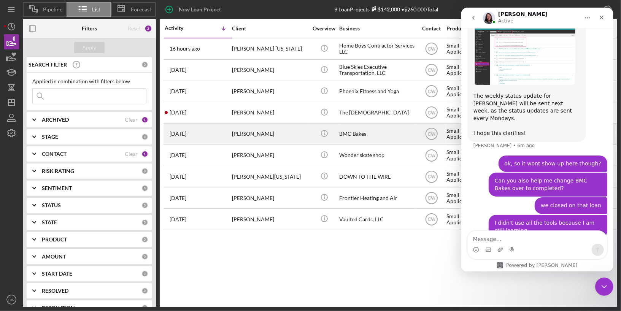
click at [268, 135] on div "[PERSON_NAME]" at bounding box center [270, 134] width 76 height 20
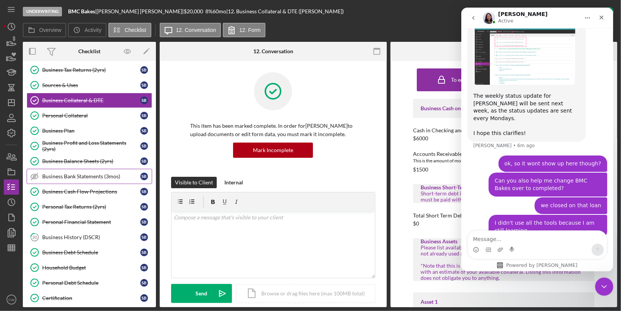
scroll to position [240, 0]
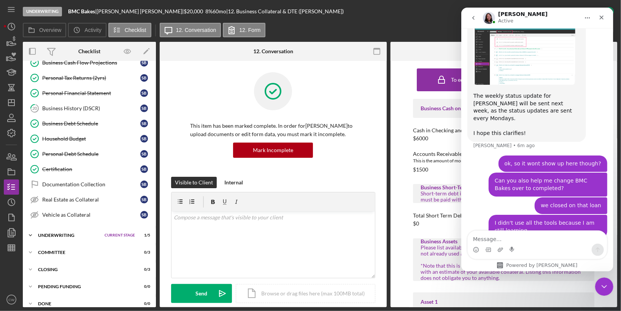
click at [126, 233] on span "Current Stage" at bounding box center [120, 235] width 30 height 5
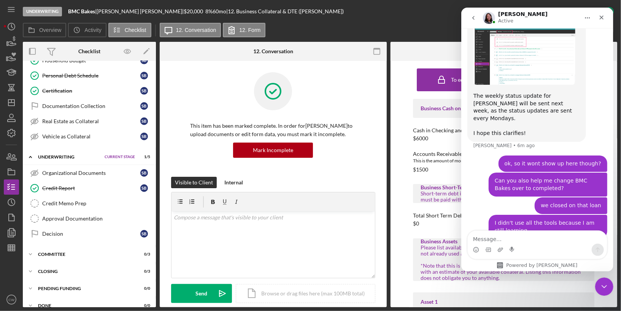
scroll to position [1166, 0]
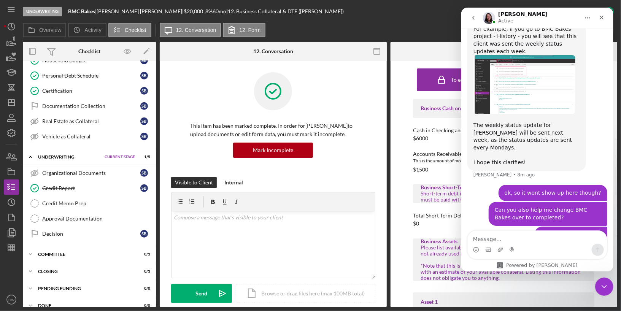
click at [551, 249] on div "I didn't use all the tools because I am still learning" at bounding box center [547, 256] width 106 height 15
click at [62, 231] on div "Decision" at bounding box center [91, 234] width 98 height 6
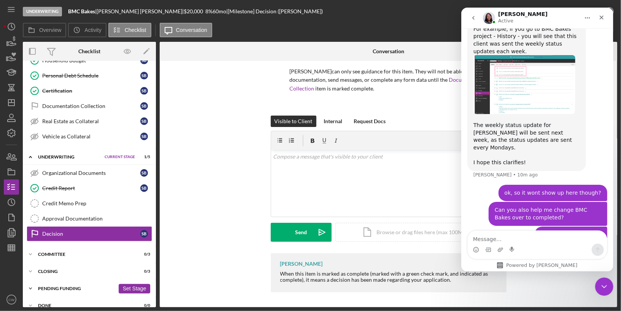
scroll to position [1195, 0]
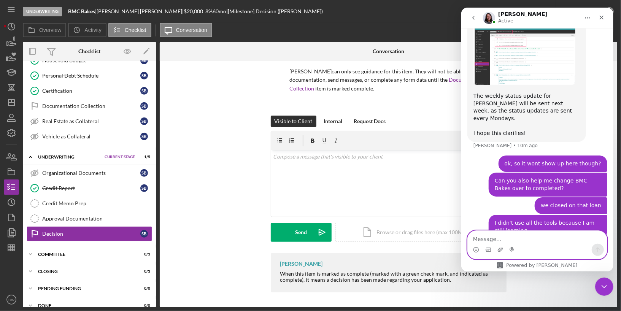
click at [529, 243] on textarea "Message…" at bounding box center [536, 237] width 139 height 13
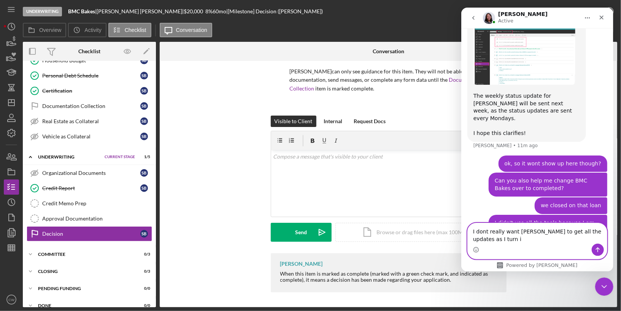
scroll to position [1203, 0]
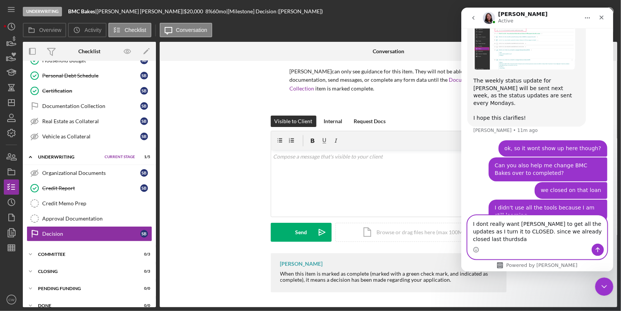
type textarea "I dont really want [PERSON_NAME] to get all the updates as I turn it to CLOSED.…"
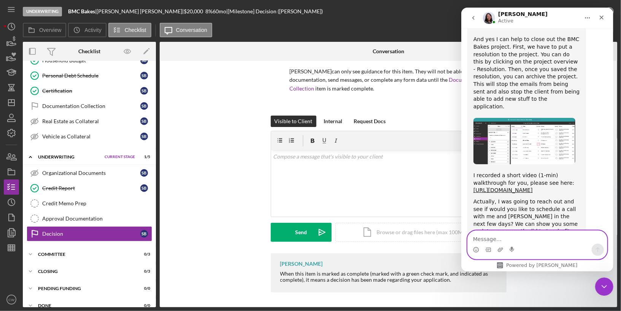
scroll to position [1465, 0]
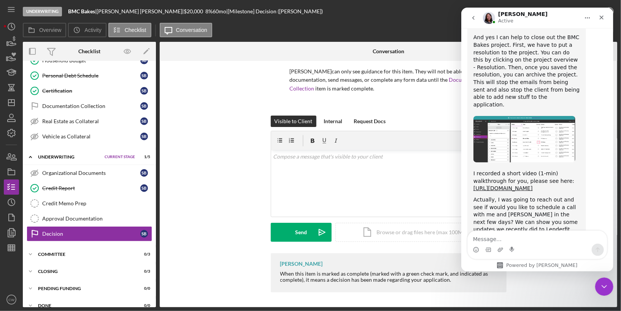
click at [522, 249] on link "[URL][DOMAIN_NAME]" at bounding box center [526, 252] width 59 height 6
click at [503, 234] on textarea "Message…" at bounding box center [536, 237] width 139 height 13
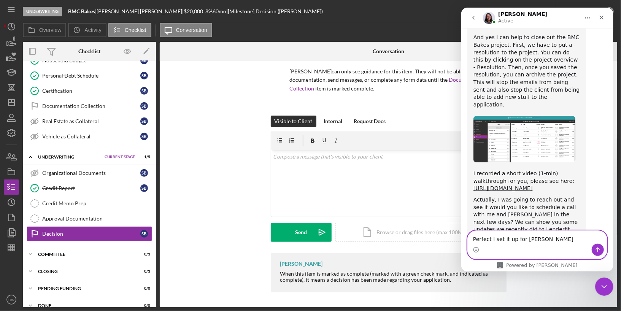
type textarea "Perfect I set it up for [DATE]"
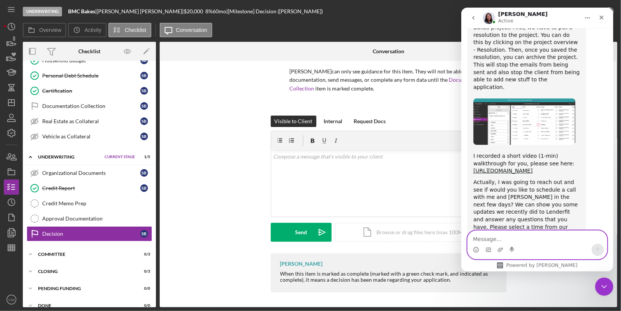
scroll to position [1487, 0]
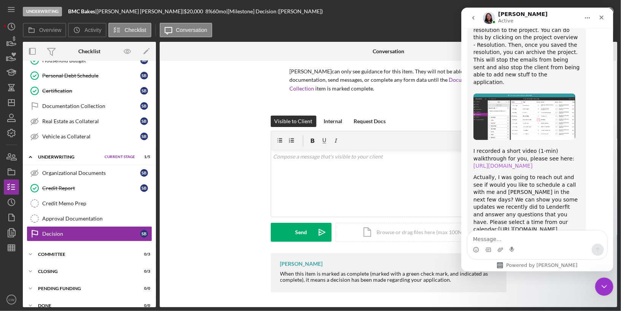
click at [486, 163] on link "[URL][DOMAIN_NAME]" at bounding box center [502, 166] width 59 height 6
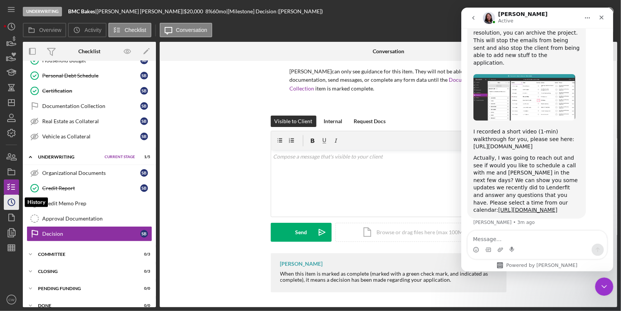
scroll to position [1517, 0]
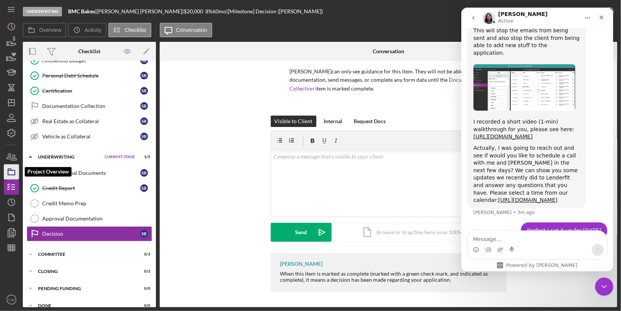
click at [11, 166] on icon "button" at bounding box center [11, 171] width 19 height 19
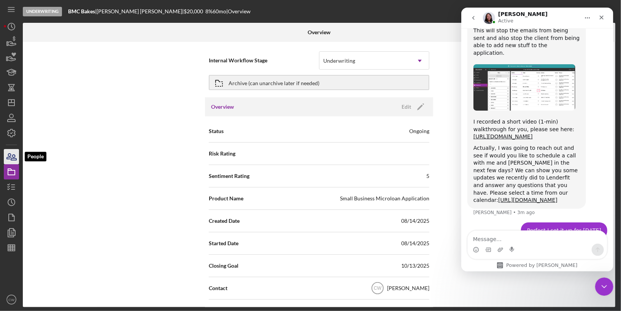
click at [10, 149] on icon "button" at bounding box center [11, 156] width 19 height 19
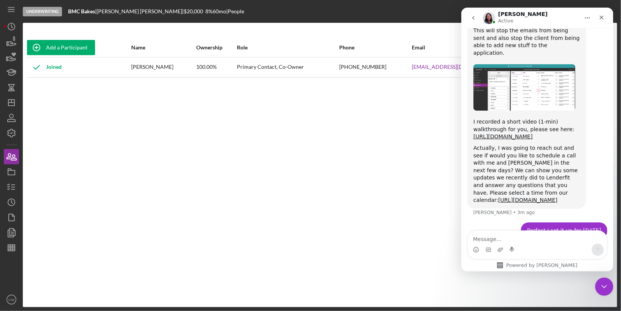
click at [587, 17] on icon "Home" at bounding box center [587, 18] width 6 height 6
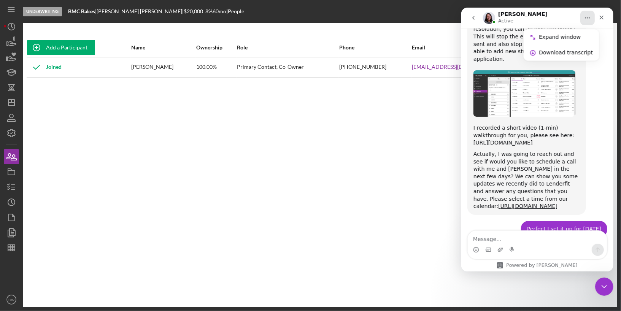
scroll to position [1510, 0]
click at [540, 249] on div "Great! Thank you and talk to you [DATE]!" at bounding box center [526, 256] width 106 height 15
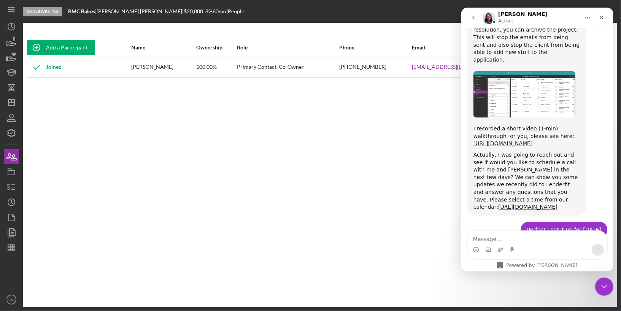
click at [477, 246] on div "Intercom messenger" at bounding box center [475, 250] width 6 height 12
click at [474, 251] on icon "Emoji picker" at bounding box center [475, 250] width 6 height 6
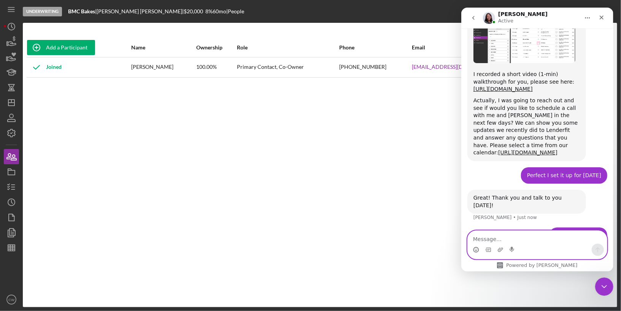
scroll to position [1566, 0]
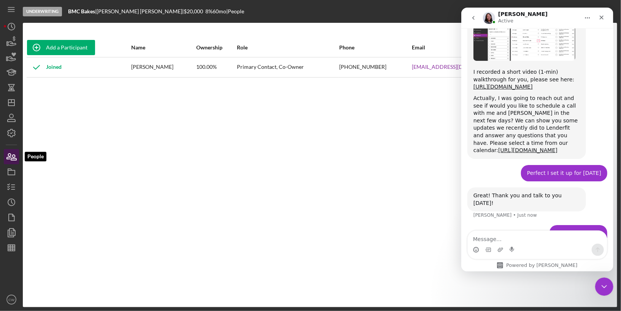
click at [11, 155] on icon "button" at bounding box center [11, 156] width 19 height 19
click at [12, 131] on icon "button" at bounding box center [11, 133] width 19 height 19
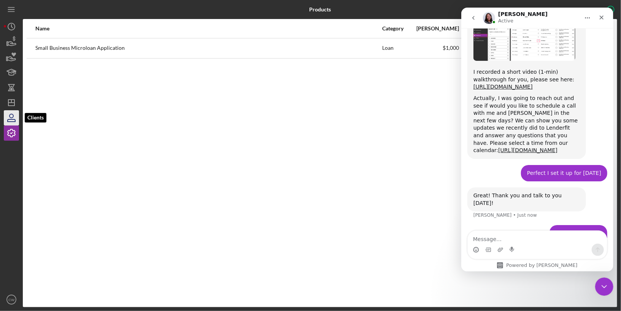
click at [12, 117] on icon "button" at bounding box center [11, 117] width 19 height 19
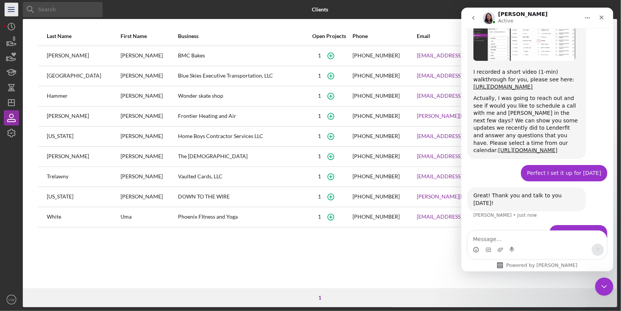
click at [15, 13] on icon "Icon/Menu" at bounding box center [11, 9] width 17 height 17
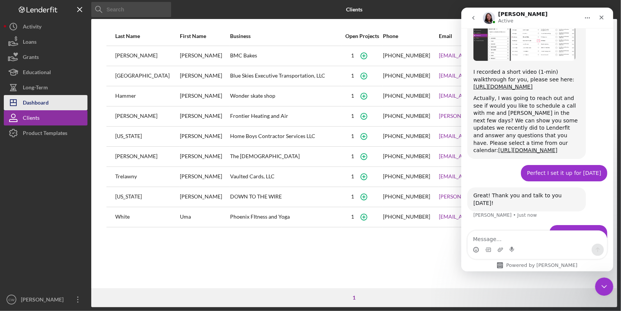
click at [39, 104] on div "Dashboard" at bounding box center [36, 103] width 26 height 17
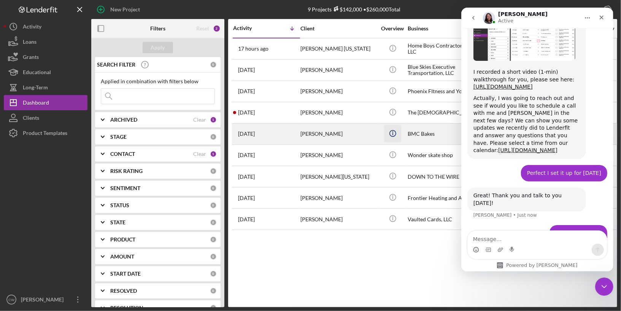
click at [393, 133] on icon "Icon/Info" at bounding box center [392, 133] width 17 height 17
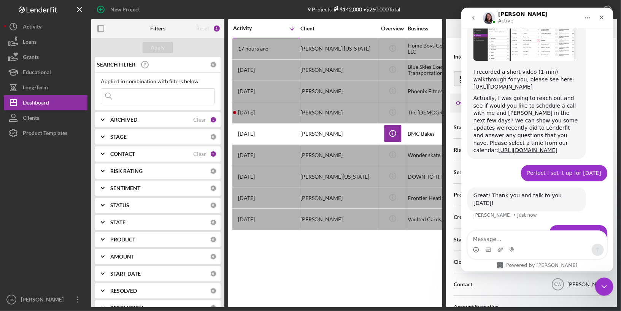
click at [588, 19] on icon "Home" at bounding box center [587, 18] width 6 height 6
click at [600, 19] on icon "Close" at bounding box center [601, 17] width 6 height 6
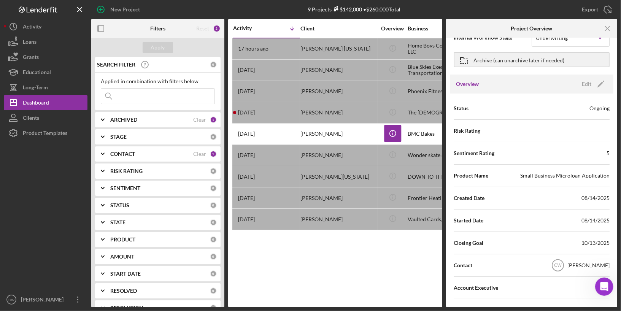
scroll to position [8, 0]
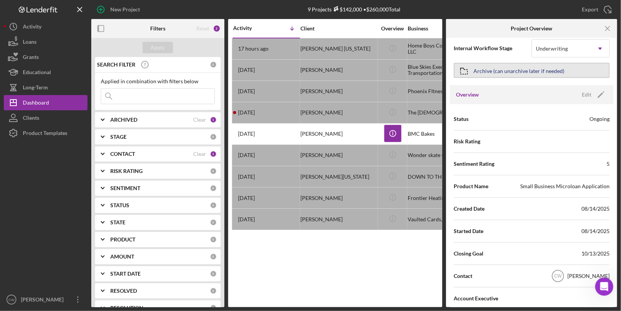
click at [509, 67] on div "Archive (can unarchive later if needed)" at bounding box center [518, 70] width 91 height 14
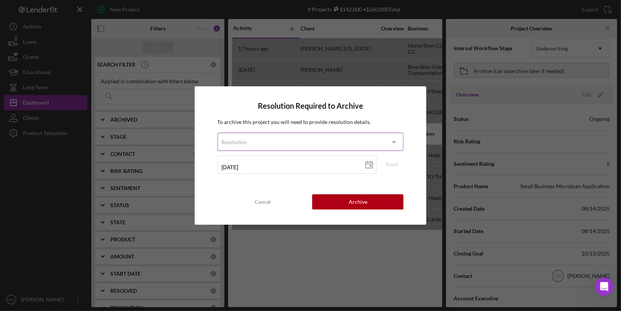
click at [395, 141] on icon "Icon/Dropdown Arrow" at bounding box center [394, 142] width 18 height 18
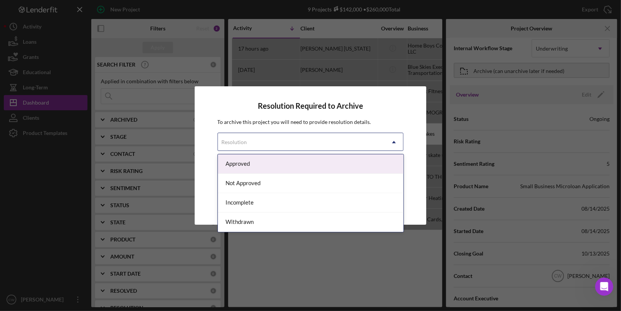
click at [301, 162] on div "Approved" at bounding box center [310, 163] width 185 height 19
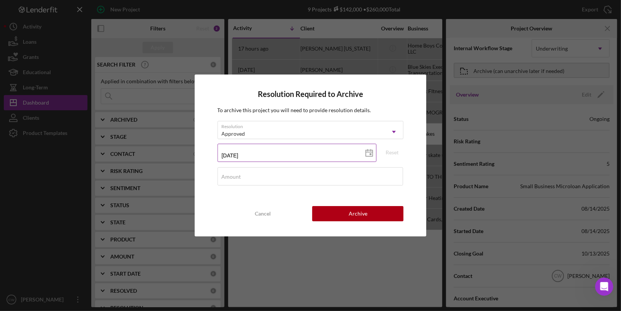
click at [371, 152] on line at bounding box center [369, 152] width 7 height 0
type input "[DATE]"
click at [298, 171] on div "Amount" at bounding box center [310, 176] width 186 height 19
type input "$20,000"
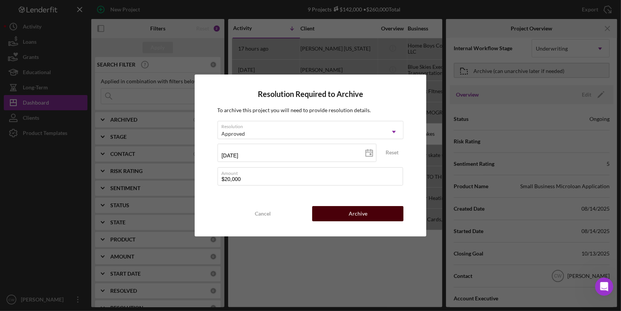
click at [371, 212] on button "Archive" at bounding box center [357, 213] width 91 height 15
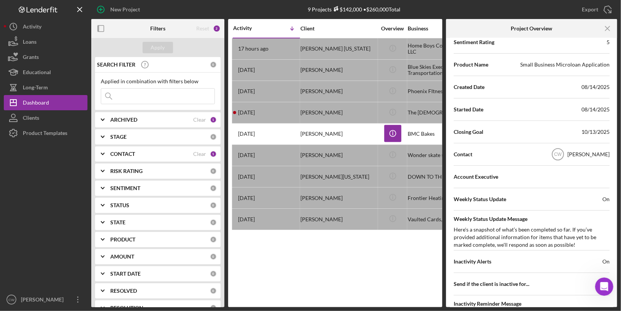
scroll to position [89, 0]
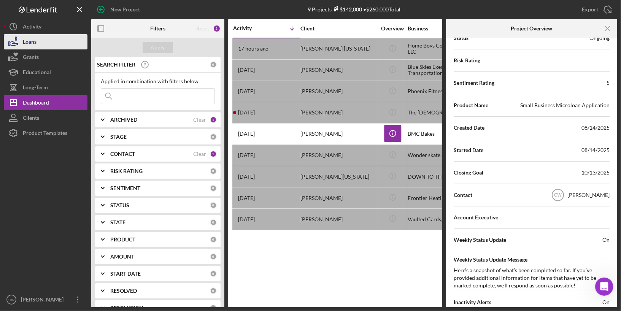
click at [47, 41] on button "Loans" at bounding box center [46, 41] width 84 height 15
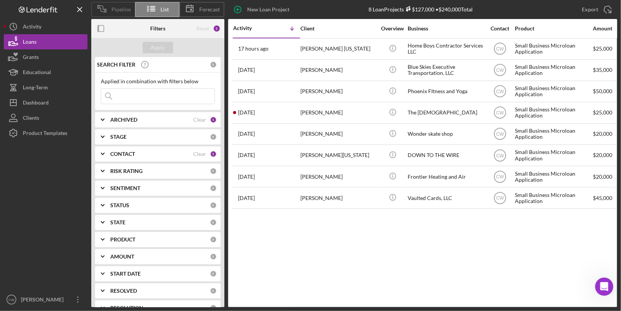
click at [112, 8] on span "Pipeline" at bounding box center [120, 9] width 19 height 6
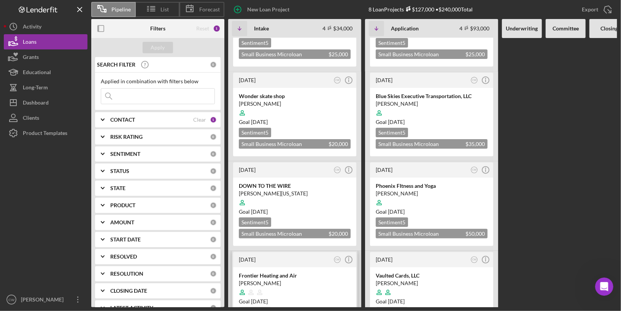
scroll to position [89, 0]
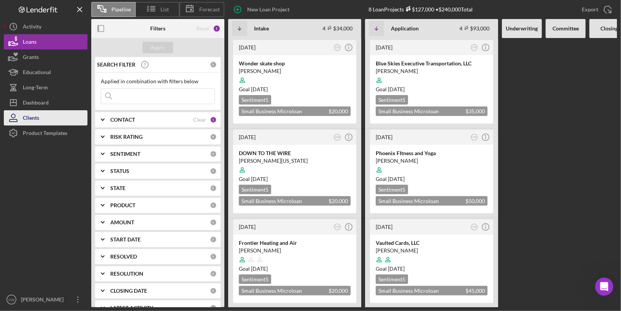
click at [33, 122] on div "Clients" at bounding box center [31, 118] width 16 height 17
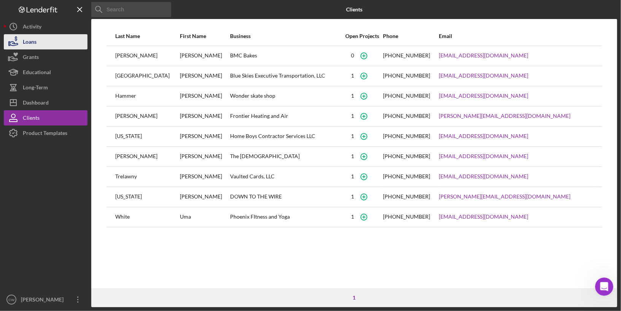
click at [35, 41] on div "Loans" at bounding box center [30, 42] width 14 height 17
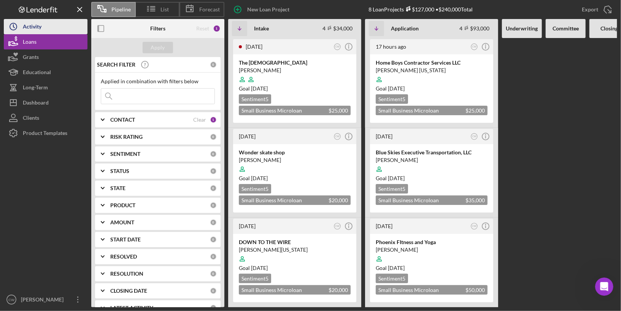
click at [64, 25] on button "Icon/History Activity" at bounding box center [46, 26] width 84 height 15
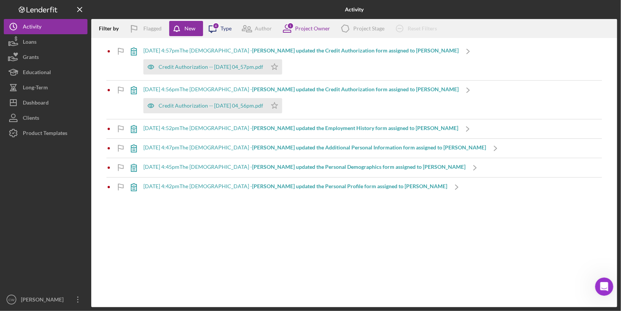
click at [225, 31] on div "Type" at bounding box center [225, 28] width 11 height 6
click at [60, 60] on button "Grants" at bounding box center [46, 56] width 84 height 15
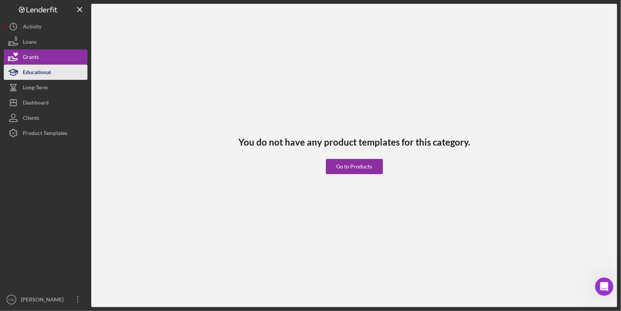
click at [51, 72] on div "Educational" at bounding box center [37, 73] width 28 height 17
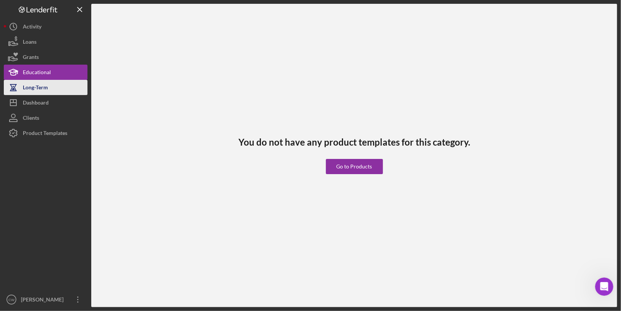
click at [43, 88] on div "Long-Term" at bounding box center [35, 88] width 25 height 17
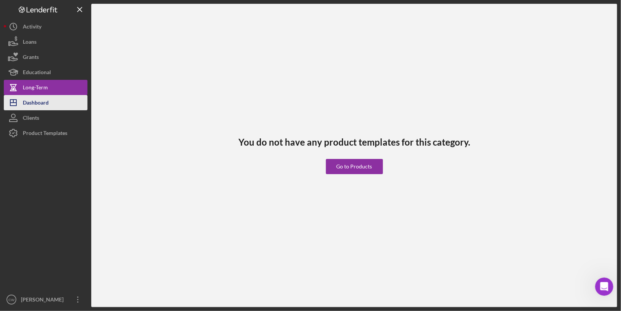
click at [38, 103] on div "Dashboard" at bounding box center [36, 103] width 26 height 17
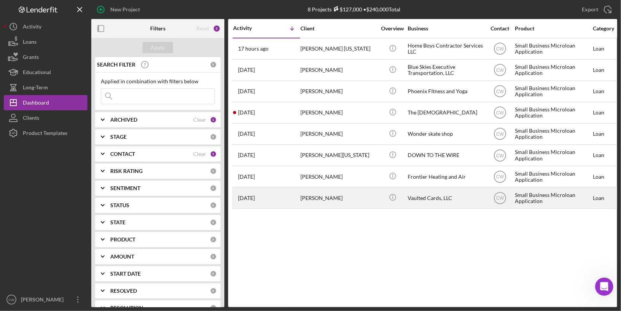
click at [346, 196] on div "[PERSON_NAME]" at bounding box center [338, 198] width 76 height 20
click at [393, 196] on line "button" at bounding box center [393, 197] width 0 height 2
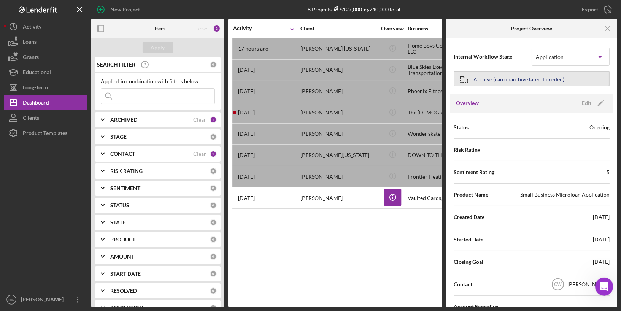
click at [484, 77] on div "Archive (can unarchive later if needed)" at bounding box center [518, 79] width 91 height 14
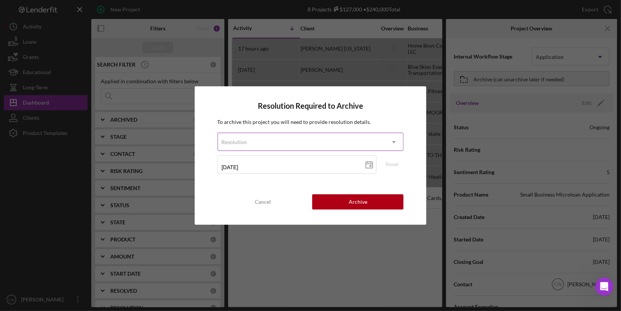
click at [316, 138] on div "Resolution" at bounding box center [301, 141] width 167 height 17
click at [259, 143] on div "Resolution" at bounding box center [301, 141] width 167 height 17
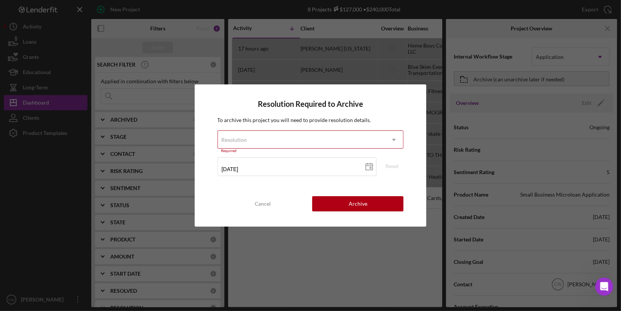
click at [249, 138] on div "Resolution" at bounding box center [301, 139] width 167 height 17
click at [261, 115] on div "Resolution Required to Archive To archive this project you will need to provide…" at bounding box center [311, 155] width 232 height 143
click at [269, 201] on div "Cancel" at bounding box center [263, 203] width 16 height 15
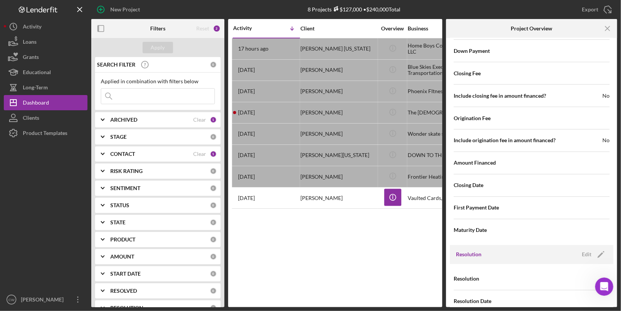
scroll to position [847, 0]
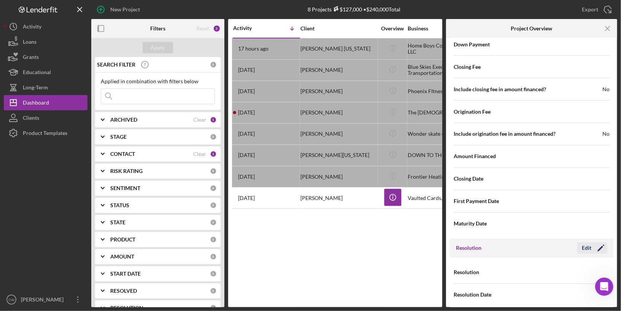
click at [596, 241] on icon "Icon/Edit" at bounding box center [600, 248] width 19 height 19
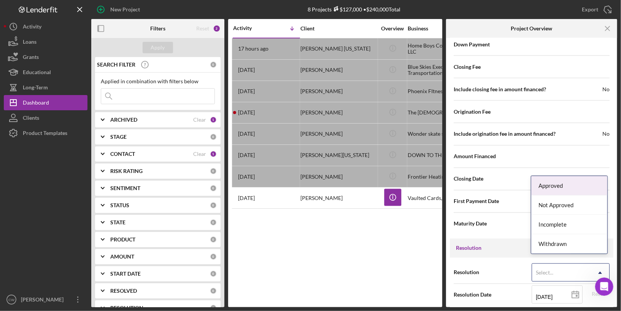
click at [562, 264] on div "Select..." at bounding box center [561, 272] width 59 height 17
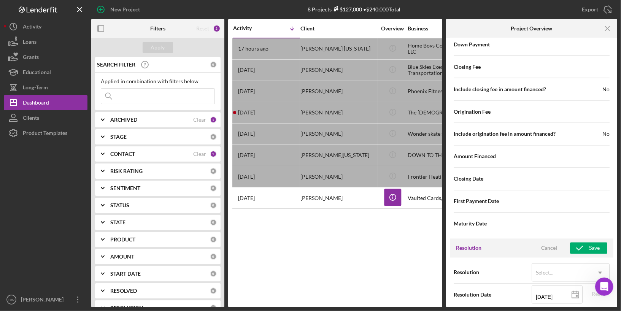
click at [483, 243] on div "Resolution Cancel Save" at bounding box center [531, 248] width 163 height 19
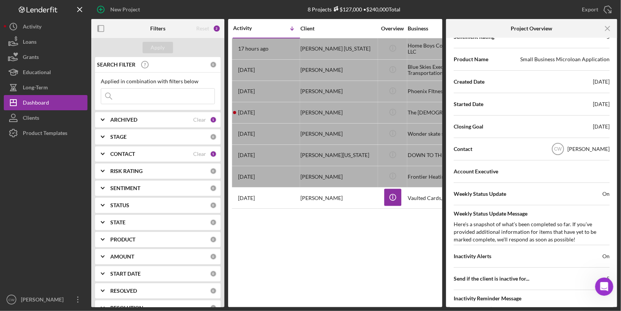
scroll to position [0, 0]
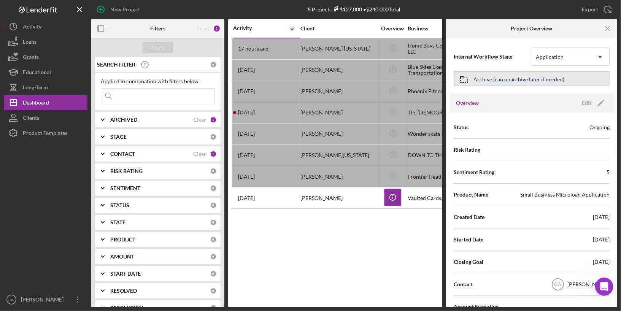
click at [498, 82] on div "Archive (can unarchive later if needed)" at bounding box center [518, 79] width 91 height 14
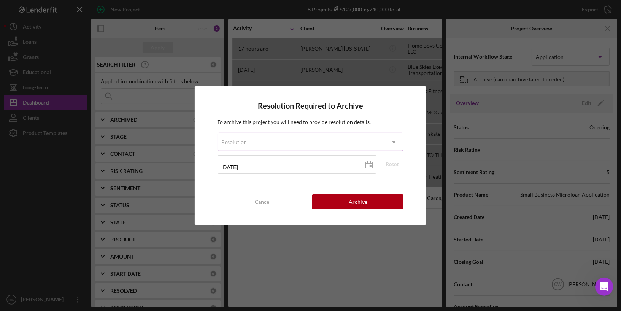
click at [343, 141] on div "Resolution" at bounding box center [301, 141] width 167 height 17
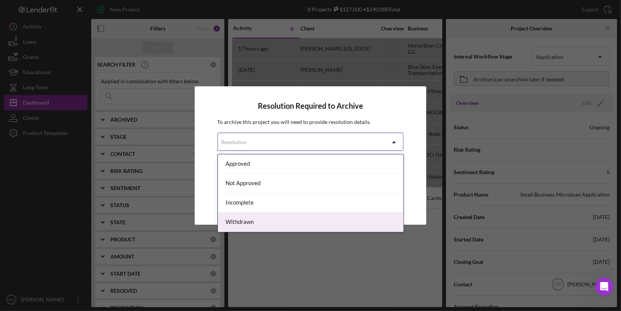
click at [257, 222] on div "Withdrawn" at bounding box center [310, 221] width 185 height 19
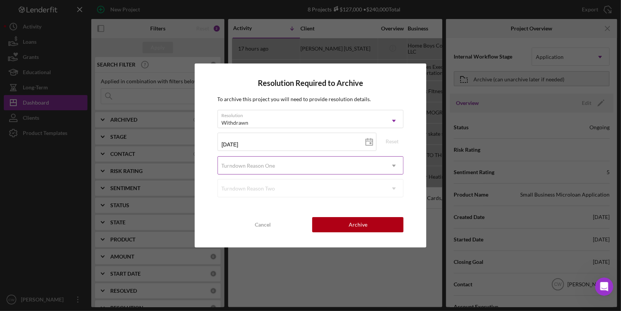
click at [278, 165] on div "Turndown Reason One" at bounding box center [301, 165] width 167 height 17
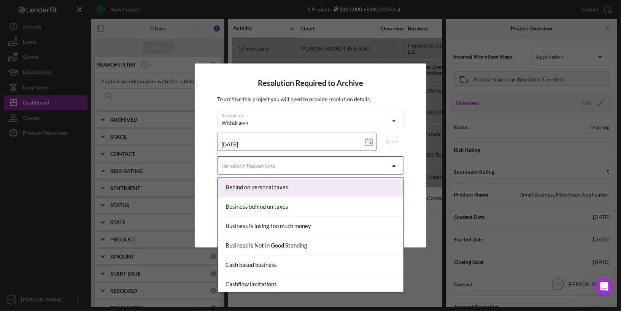
click at [276, 144] on input "[DATE]" at bounding box center [296, 142] width 159 height 18
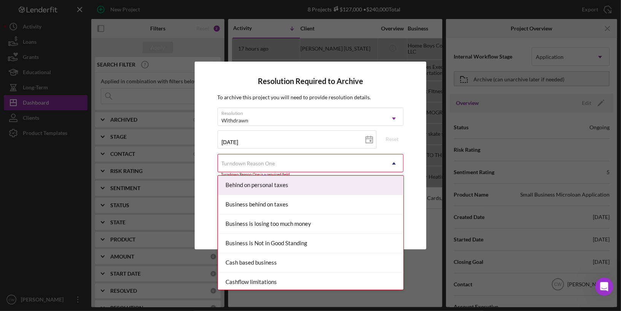
click at [269, 165] on div "Turndown Reason One" at bounding box center [249, 163] width 54 height 6
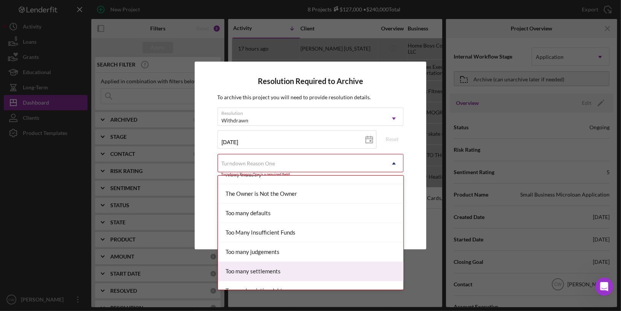
scroll to position [748, 0]
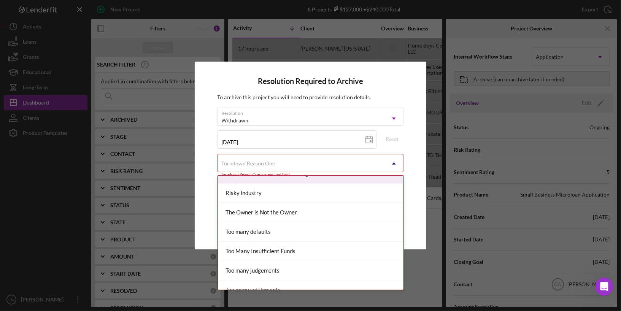
click at [209, 171] on div "Resolution Required to Archive To archive this project you will need to provide…" at bounding box center [311, 156] width 232 height 188
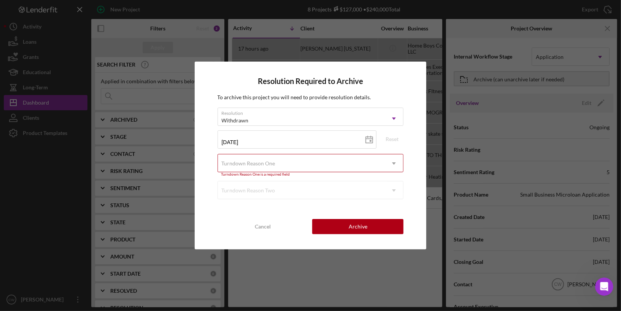
click at [264, 167] on div "Turndown Reason One" at bounding box center [301, 163] width 167 height 17
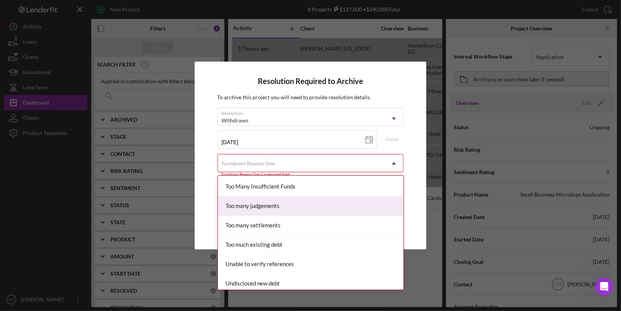
scroll to position [827, 0]
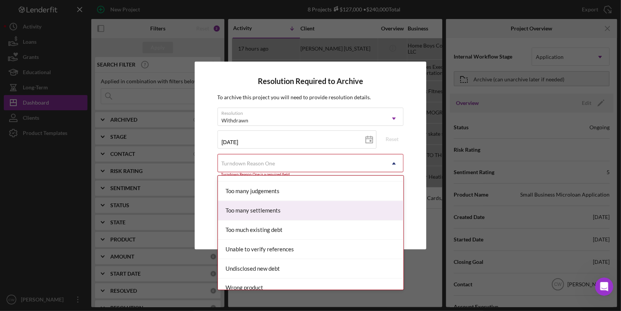
click at [212, 188] on div "Resolution Required to Archive To archive this project you will need to provide…" at bounding box center [311, 156] width 232 height 188
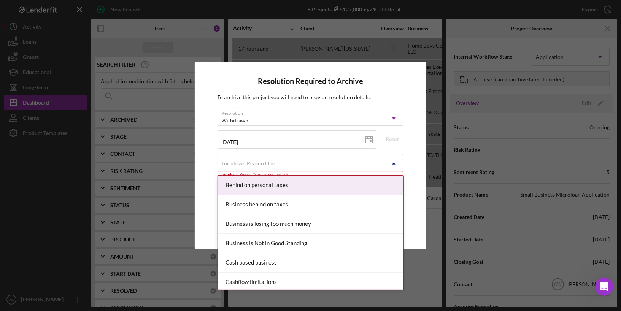
click at [291, 160] on div "Turndown Reason One" at bounding box center [301, 163] width 167 height 17
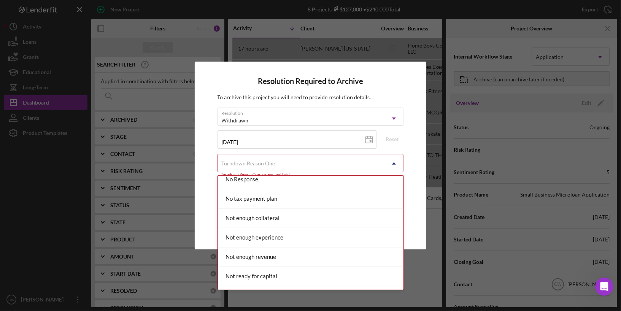
scroll to position [659, 0]
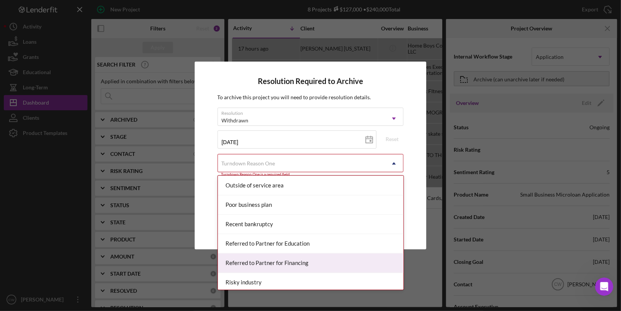
click at [276, 258] on div "Referred to Partner for Financing" at bounding box center [310, 262] width 185 height 19
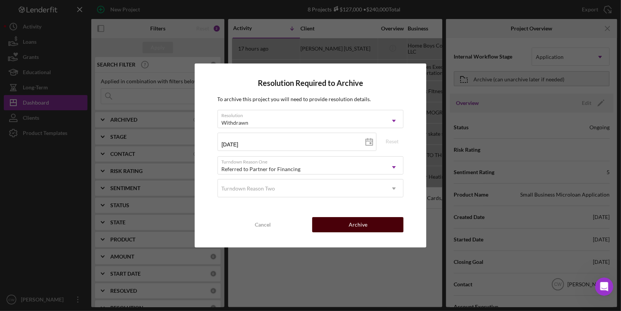
click at [376, 226] on button "Archive" at bounding box center [357, 224] width 91 height 15
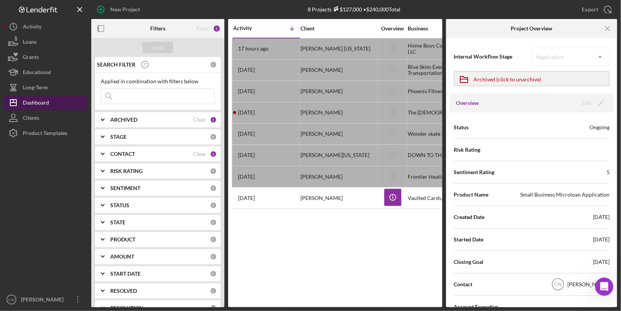
click at [61, 105] on button "Icon/Dashboard Dashboard" at bounding box center [46, 102] width 84 height 15
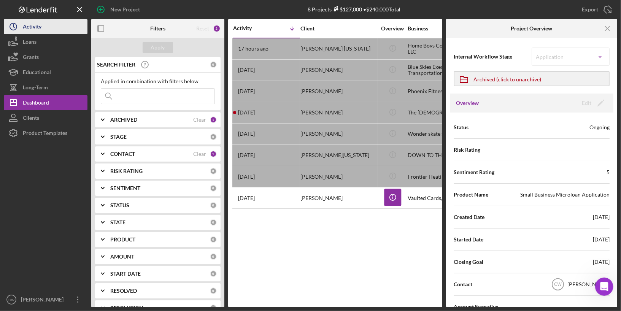
click at [14, 25] on icon "Icon/History" at bounding box center [13, 26] width 19 height 19
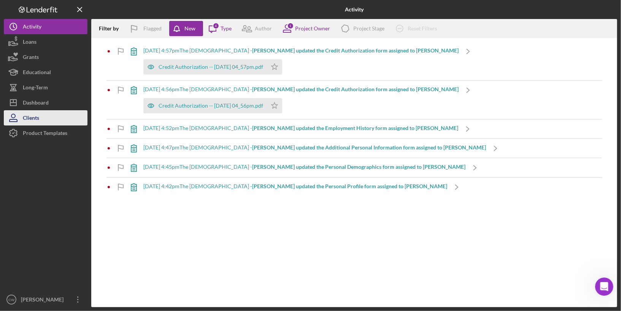
click at [29, 119] on div "Clients" at bounding box center [31, 118] width 16 height 17
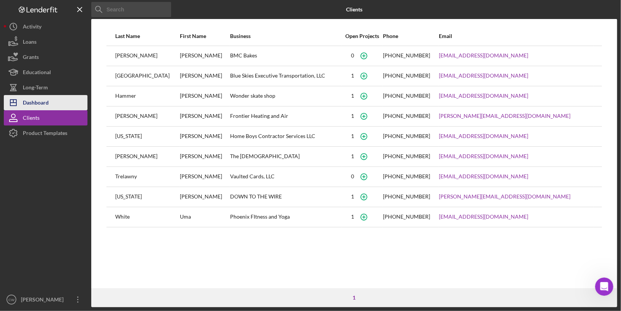
click at [32, 106] on div "Dashboard" at bounding box center [36, 103] width 26 height 17
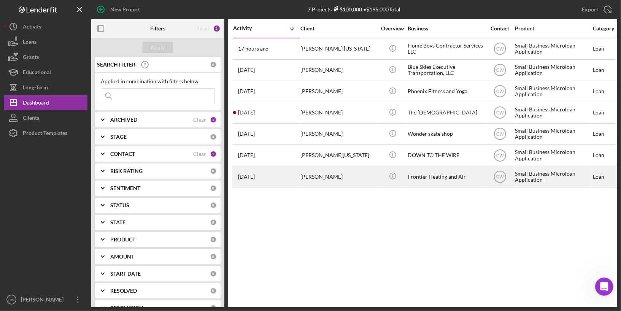
click at [542, 176] on div "Small Business Microloan Application" at bounding box center [553, 176] width 76 height 20
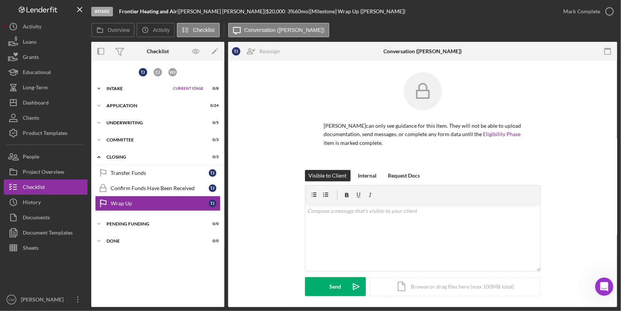
click at [135, 90] on div "Intake" at bounding box center [137, 88] width 63 height 5
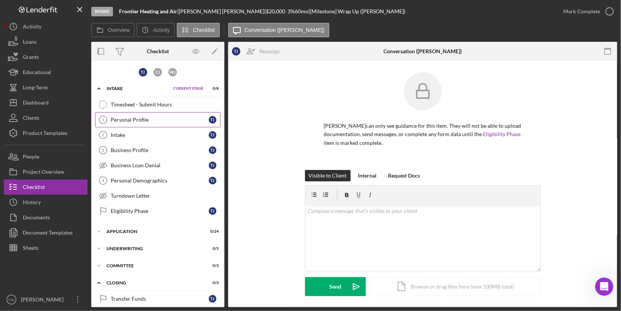
click at [131, 120] on div "Personal Profile" at bounding box center [160, 120] width 98 height 6
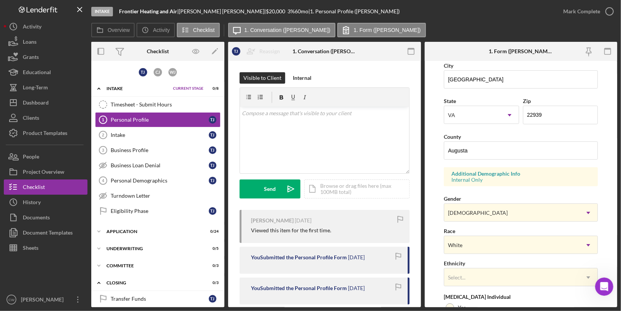
scroll to position [154, 0]
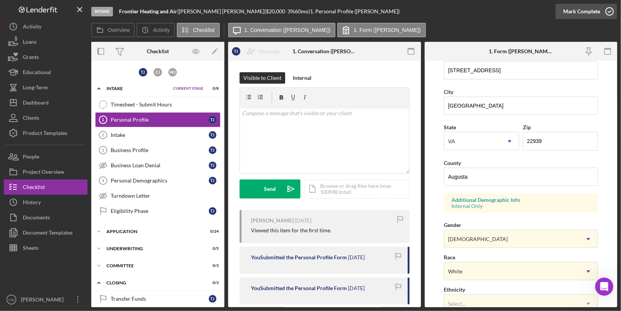
click at [611, 10] on icon "button" at bounding box center [609, 11] width 19 height 19
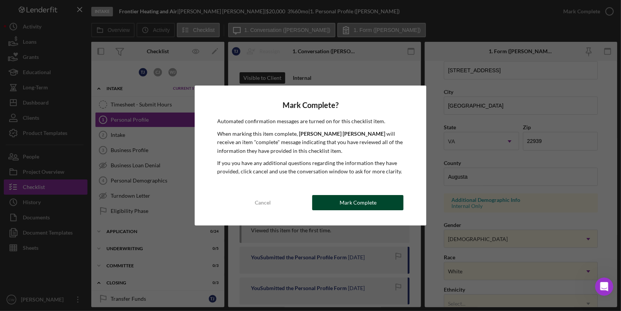
click at [352, 207] on div "Mark Complete" at bounding box center [357, 202] width 37 height 15
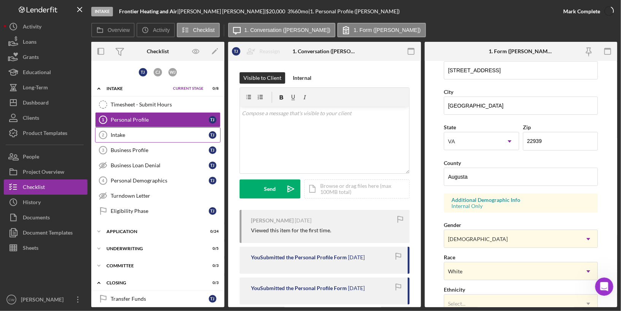
scroll to position [185, 0]
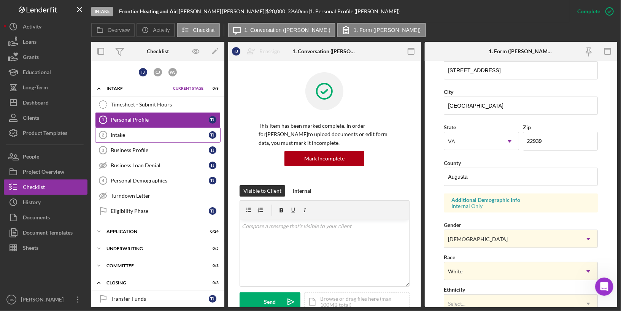
click at [179, 129] on link "Intake 2 Intake T J" at bounding box center [157, 134] width 125 height 15
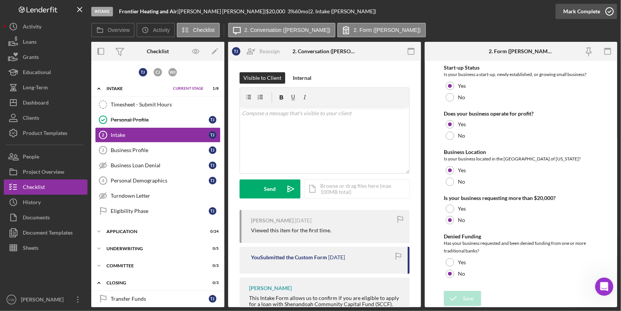
click at [609, 11] on icon "button" at bounding box center [609, 11] width 19 height 19
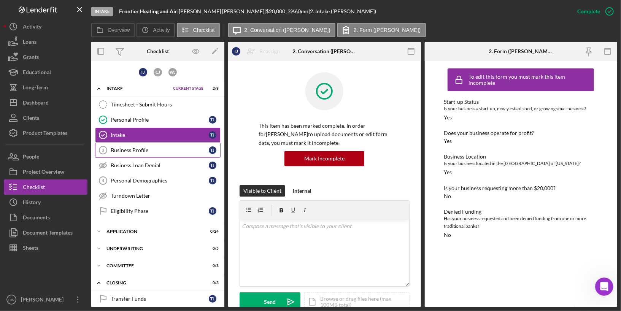
click at [143, 150] on div "Business Profile" at bounding box center [160, 150] width 98 height 6
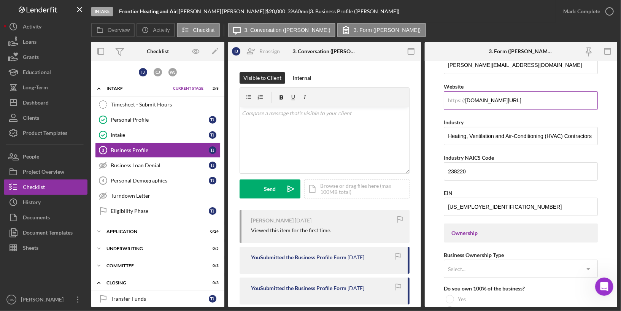
scroll to position [174, 0]
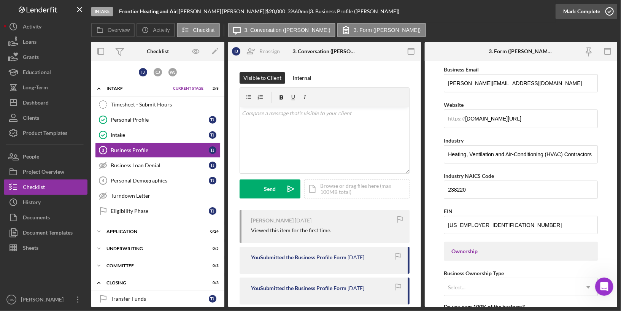
click at [608, 14] on icon "button" at bounding box center [609, 11] width 19 height 19
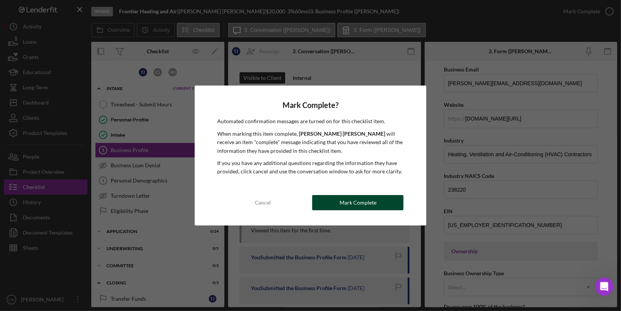
click at [357, 203] on div "Mark Complete" at bounding box center [357, 202] width 37 height 15
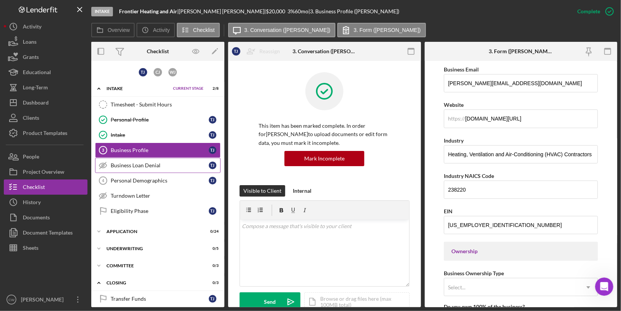
scroll to position [78, 0]
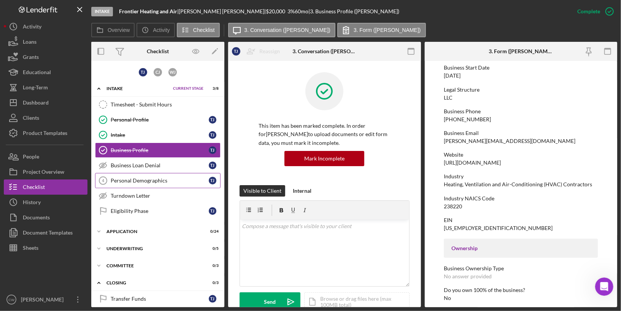
click at [176, 181] on link "Personal Demographics 4 Personal Demographics T J" at bounding box center [157, 180] width 125 height 15
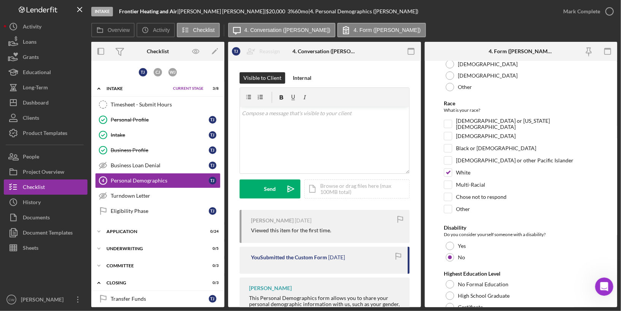
scroll to position [44, 0]
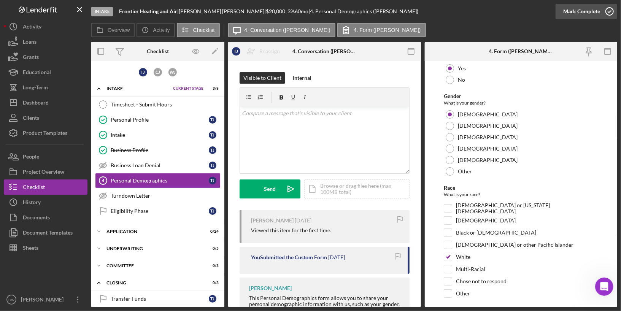
click at [613, 8] on icon "button" at bounding box center [609, 11] width 19 height 19
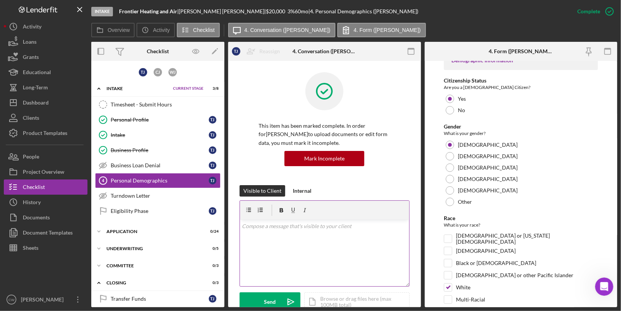
scroll to position [74, 0]
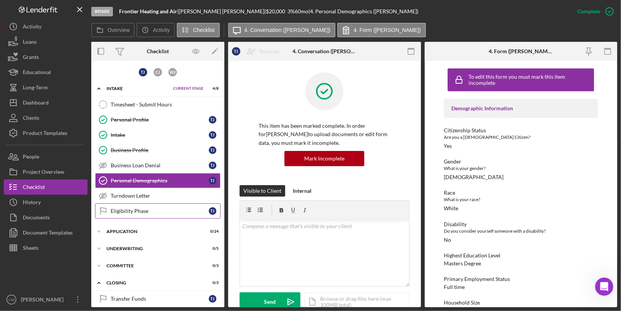
click at [131, 211] on div "Eligibility Phase" at bounding box center [160, 211] width 98 height 6
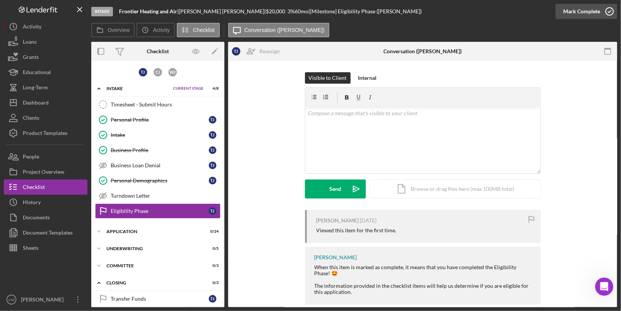
click at [609, 11] on icon "button" at bounding box center [609, 11] width 19 height 19
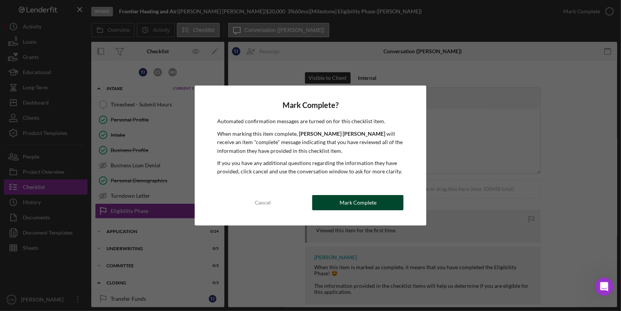
click at [336, 205] on button "Mark Complete" at bounding box center [357, 202] width 91 height 15
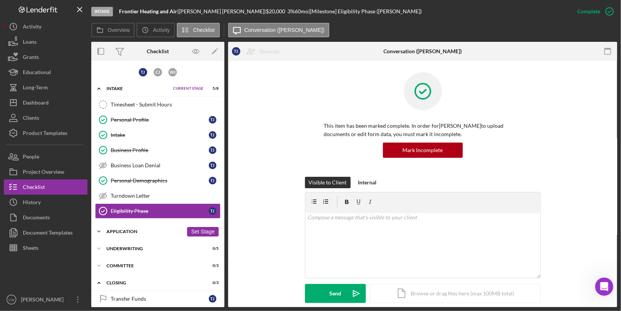
click at [149, 229] on div "Application" at bounding box center [144, 231] width 77 height 5
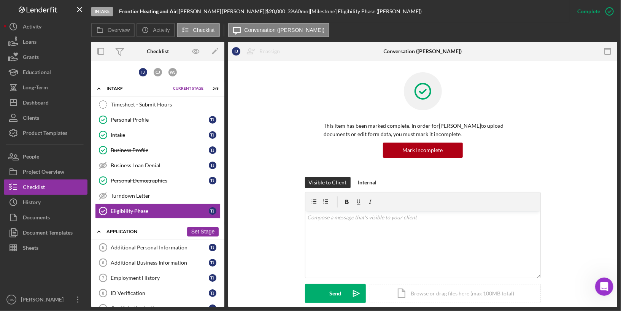
click at [200, 229] on button "Set Stage" at bounding box center [203, 232] width 32 height 10
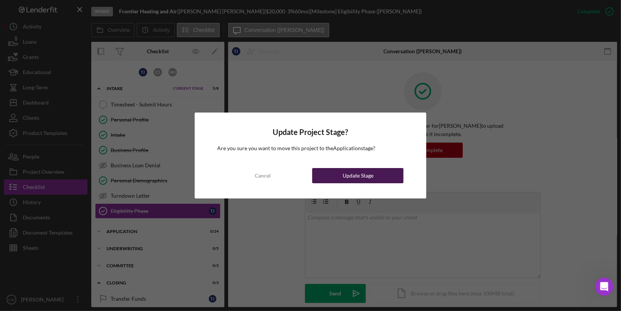
click at [355, 181] on div "Update Stage" at bounding box center [357, 175] width 31 height 15
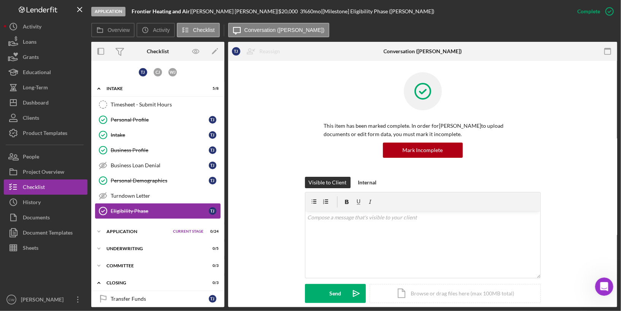
scroll to position [67, 0]
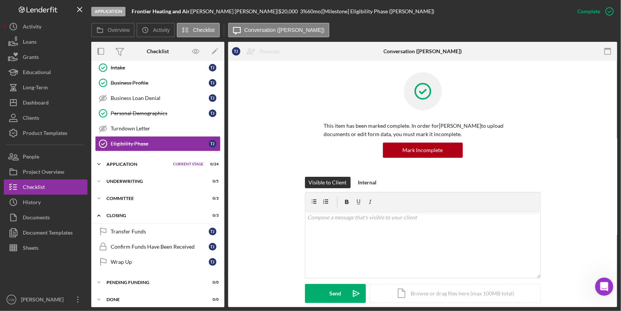
click at [121, 157] on div "Icon/Expander Application Current Stage 0 / 24 Set Stage" at bounding box center [157, 164] width 133 height 15
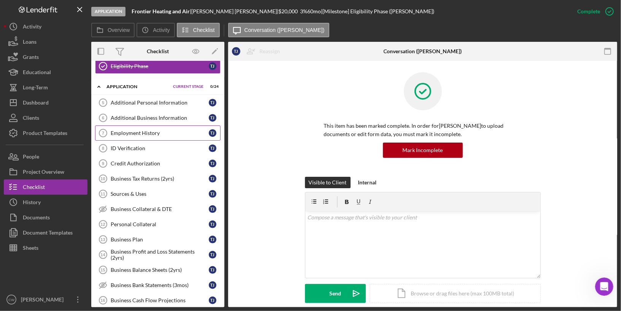
scroll to position [0, 0]
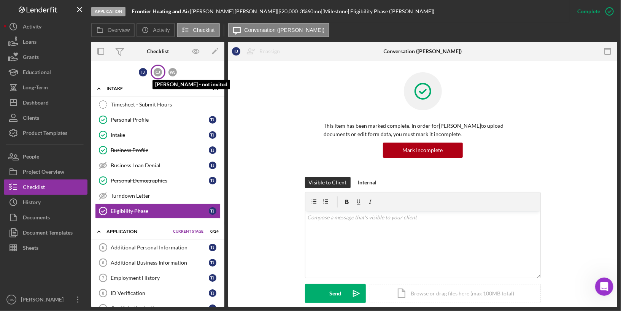
click at [154, 71] on div "[PERSON_NAME]" at bounding box center [158, 72] width 8 height 8
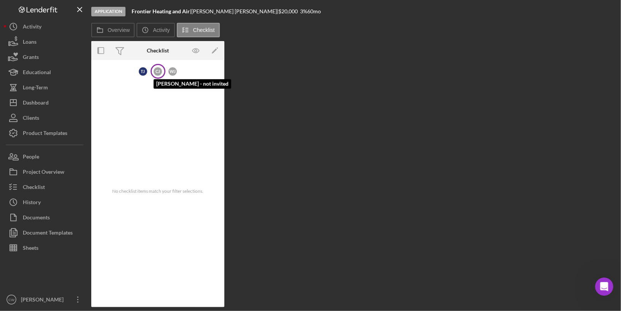
click at [155, 70] on div "[PERSON_NAME]" at bounding box center [158, 71] width 8 height 8
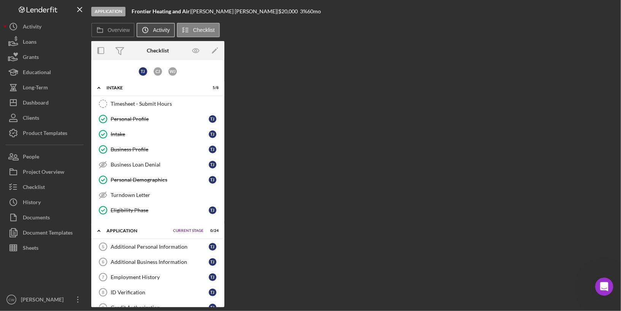
click at [168, 35] on button "Icon/History Activity" at bounding box center [155, 30] width 38 height 14
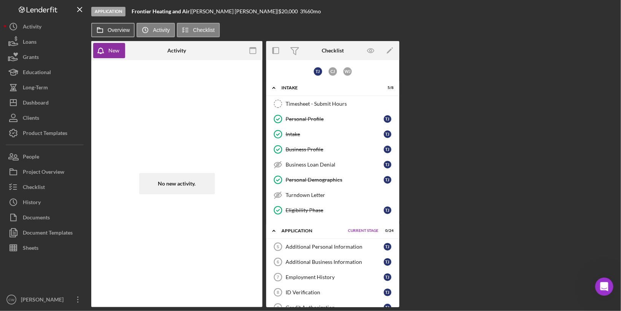
click at [106, 33] on icon at bounding box center [99, 29] width 15 height 15
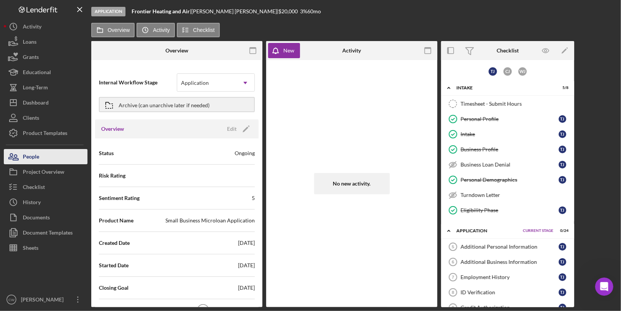
click at [63, 160] on button "People" at bounding box center [46, 156] width 84 height 15
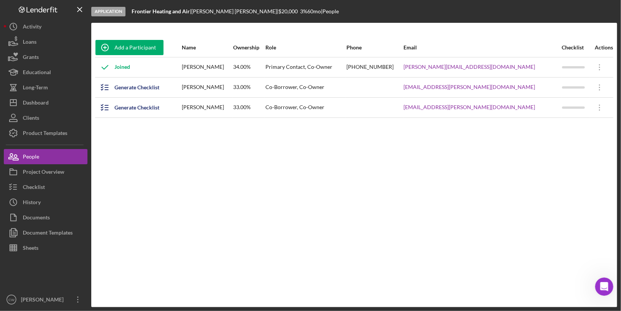
click at [201, 92] on div "[PERSON_NAME]" at bounding box center [207, 87] width 51 height 19
click at [143, 88] on div "Generate Checklist" at bounding box center [136, 87] width 45 height 15
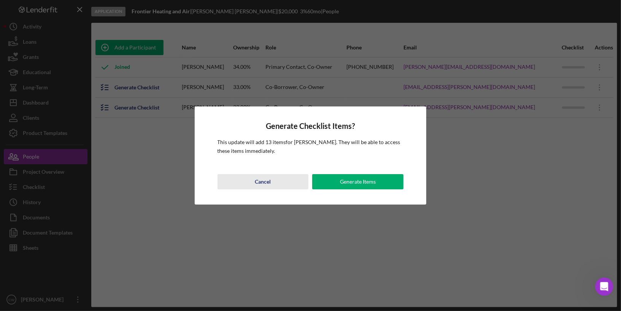
click at [265, 187] on div "Cancel" at bounding box center [263, 181] width 16 height 15
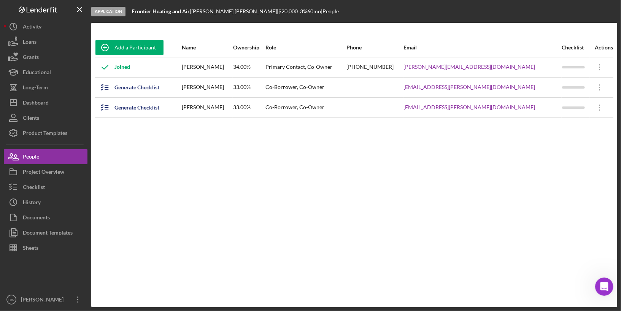
click at [318, 88] on div "Co-Borrower, Co-Owner" at bounding box center [305, 87] width 80 height 19
click at [600, 85] on icon "Icon/Overflow" at bounding box center [599, 87] width 19 height 19
click at [150, 88] on div "Generate Checklist" at bounding box center [136, 87] width 45 height 15
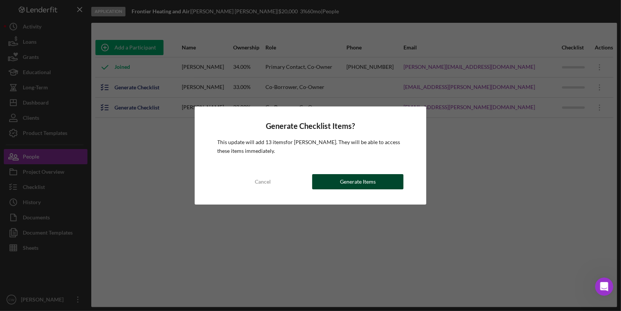
click at [380, 182] on button "Generate Items" at bounding box center [357, 181] width 91 height 15
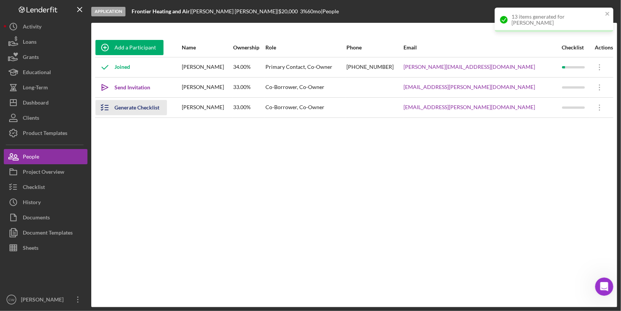
click at [144, 107] on div "Generate Checklist" at bounding box center [136, 107] width 45 height 15
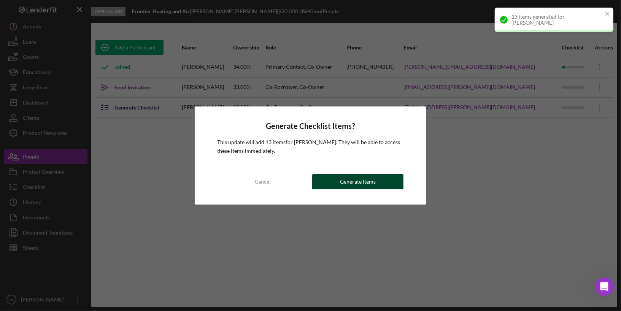
click at [345, 182] on div "Generate Items" at bounding box center [358, 181] width 36 height 15
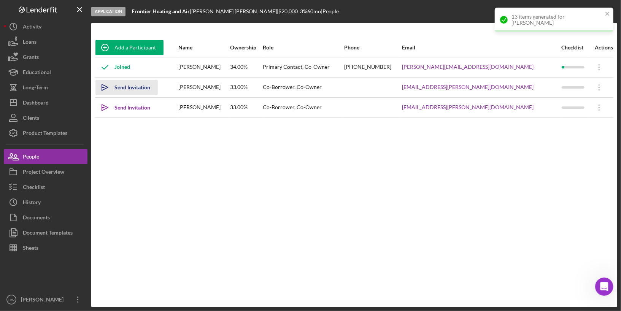
click at [143, 89] on div "Send Invitation" at bounding box center [132, 87] width 36 height 15
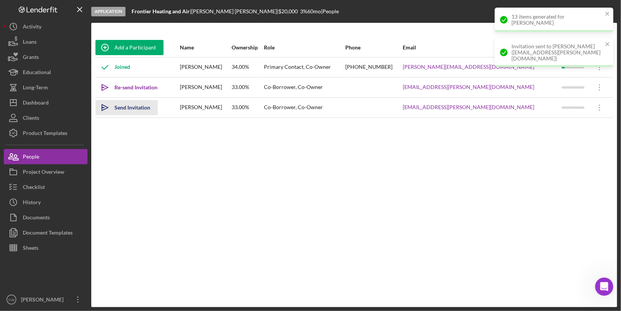
click at [121, 106] on div "Send Invitation" at bounding box center [132, 107] width 36 height 15
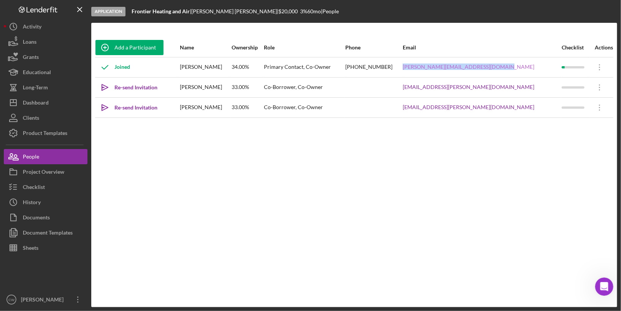
drag, startPoint x: 525, startPoint y: 68, endPoint x: 432, endPoint y: 69, distance: 92.7
click at [432, 69] on div "[PERSON_NAME][EMAIL_ADDRESS][DOMAIN_NAME]" at bounding box center [481, 67] width 158 height 19
copy link "[PERSON_NAME][EMAIL_ADDRESS][DOMAIN_NAME]"
click at [53, 119] on button "Clients" at bounding box center [46, 117] width 84 height 15
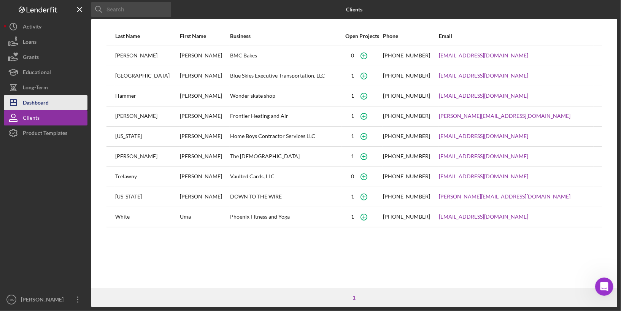
click at [40, 102] on div "Dashboard" at bounding box center [36, 103] width 26 height 17
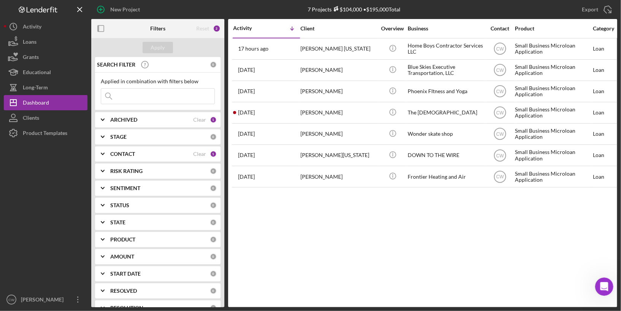
click at [214, 30] on div "2" at bounding box center [217, 29] width 8 height 8
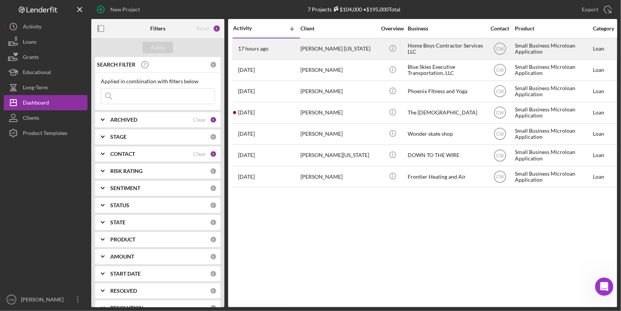
click at [365, 51] on div "[PERSON_NAME] [US_STATE]" at bounding box center [338, 49] width 76 height 20
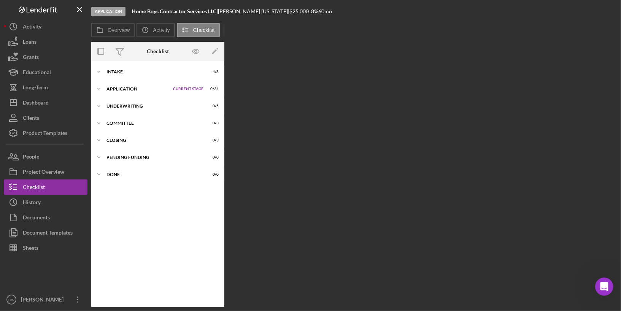
scroll to position [1, 0]
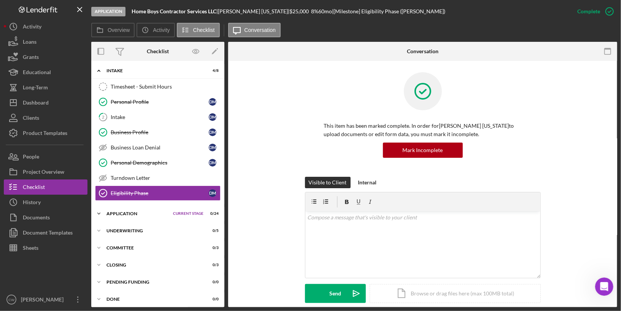
click at [111, 207] on div "Icon/Expander Application Current Stage 0 / 24 Set Stage" at bounding box center [157, 213] width 133 height 15
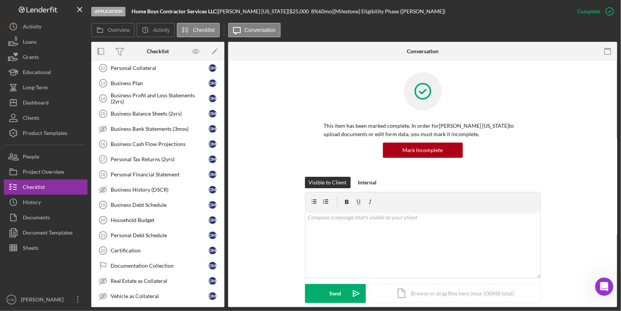
scroll to position [0, 0]
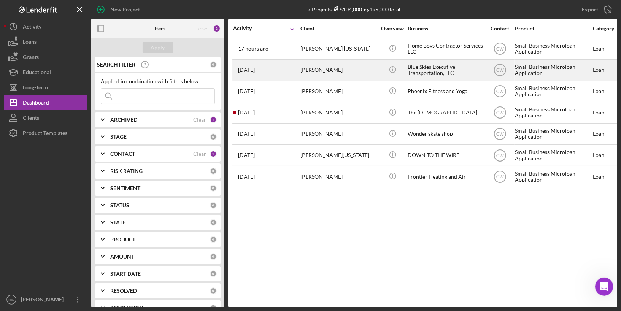
click at [274, 74] on div "[DATE] [PERSON_NAME]" at bounding box center [266, 70] width 67 height 20
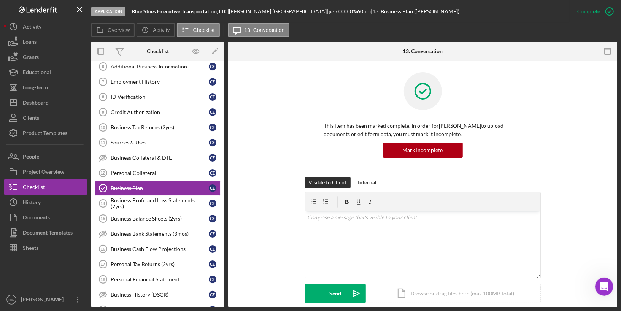
scroll to position [54, 0]
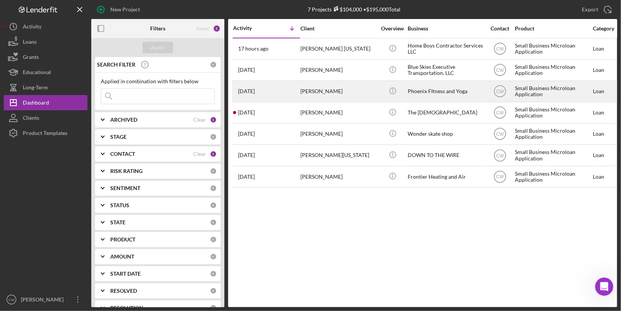
click at [279, 90] on div "[DATE] [PERSON_NAME]" at bounding box center [266, 91] width 67 height 20
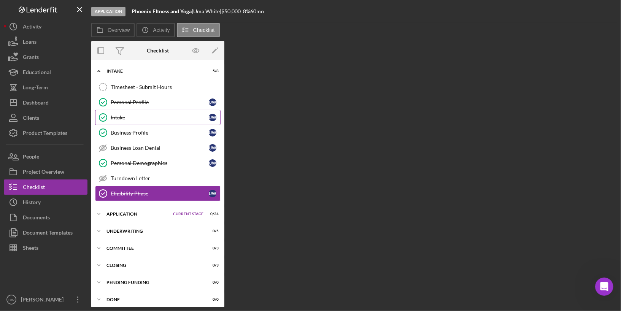
scroll to position [1, 0]
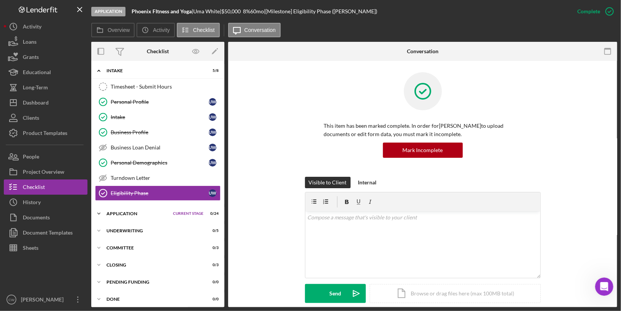
click at [166, 211] on div "Application" at bounding box center [137, 213] width 63 height 5
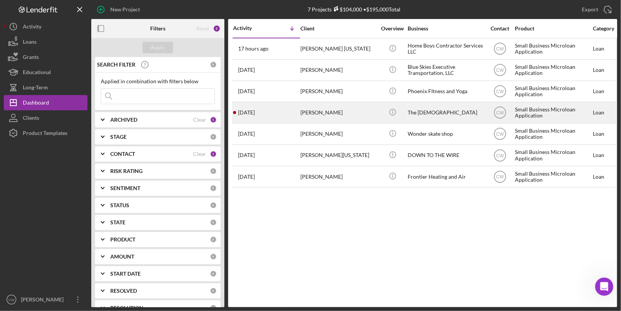
click at [307, 113] on div "[PERSON_NAME]" at bounding box center [338, 113] width 76 height 20
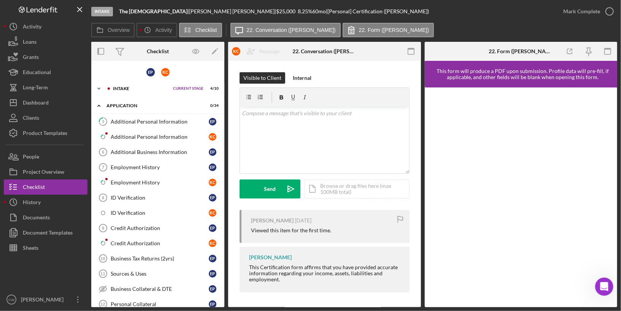
click at [102, 88] on icon "Icon/Expander" at bounding box center [98, 88] width 15 height 15
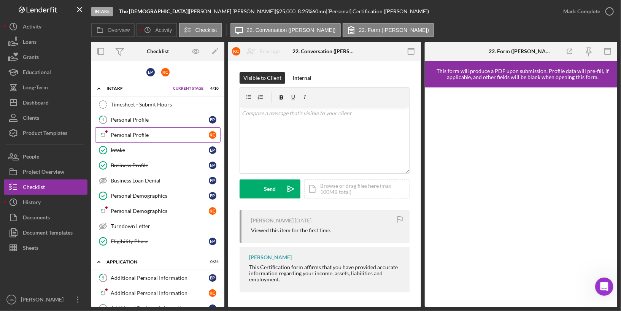
click at [167, 136] on div "Personal Profile" at bounding box center [160, 135] width 98 height 6
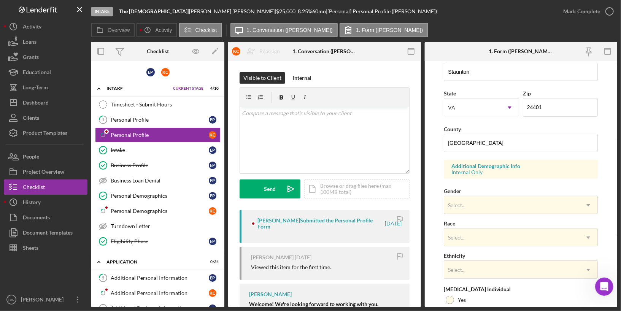
scroll to position [258, 0]
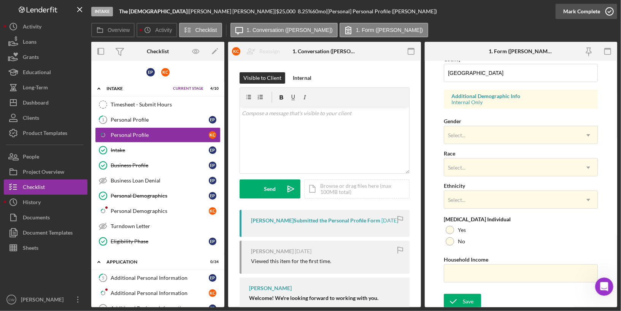
click at [613, 10] on icon "button" at bounding box center [609, 11] width 19 height 19
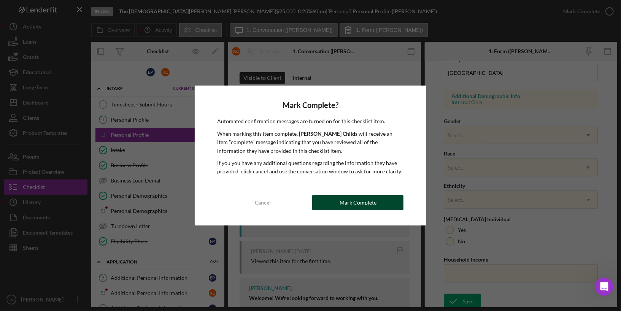
click at [374, 203] on div "Mark Complete" at bounding box center [357, 202] width 37 height 15
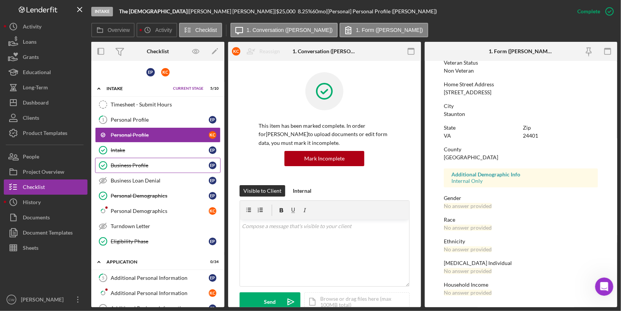
scroll to position [108, 0]
click at [135, 210] on div "Personal Demographics" at bounding box center [160, 211] width 98 height 6
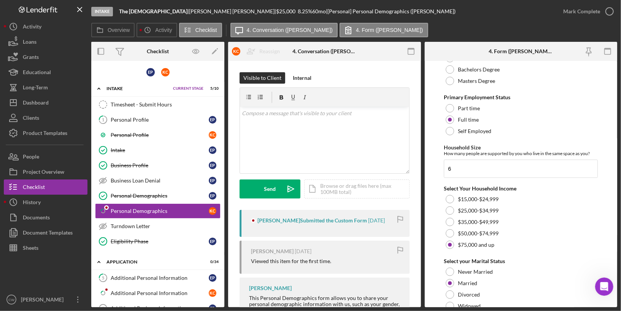
scroll to position [503, 0]
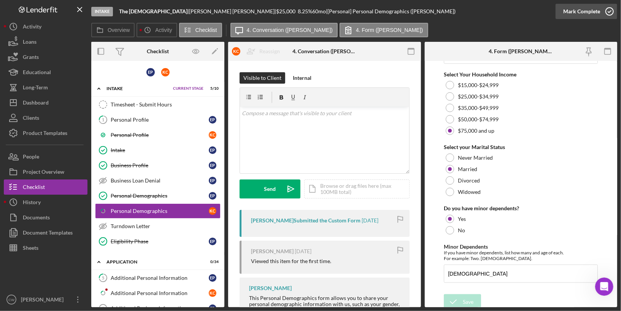
click at [607, 14] on circle "button" at bounding box center [609, 12] width 8 height 8
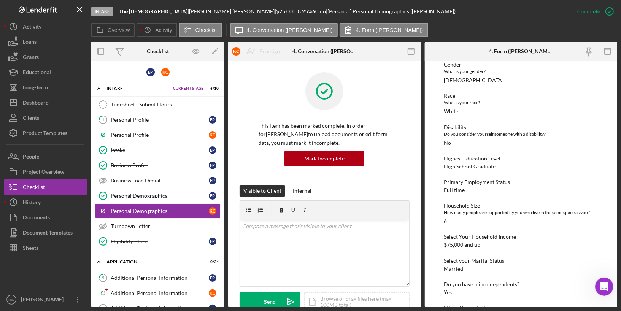
scroll to position [135, 0]
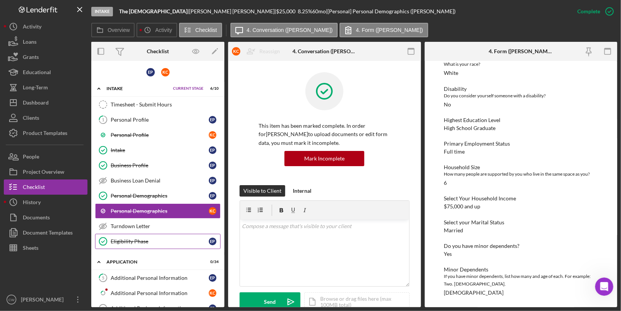
click at [139, 238] on div "Eligibility Phase" at bounding box center [160, 241] width 98 height 6
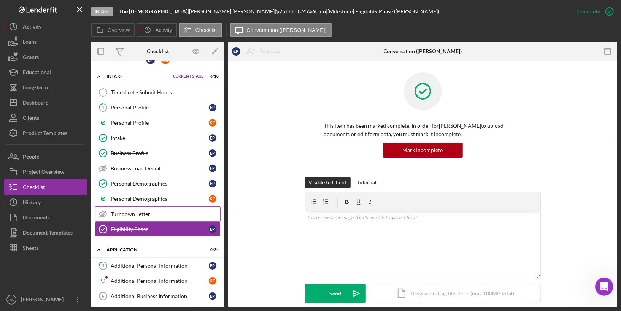
scroll to position [4, 0]
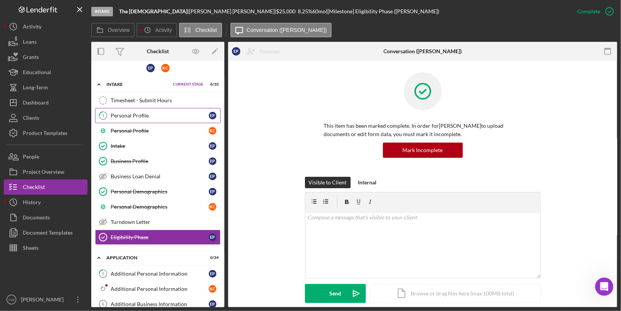
click at [151, 113] on div "Personal Profile" at bounding box center [160, 115] width 98 height 6
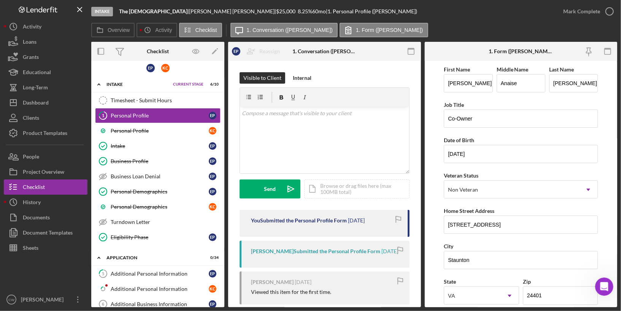
scroll to position [258, 0]
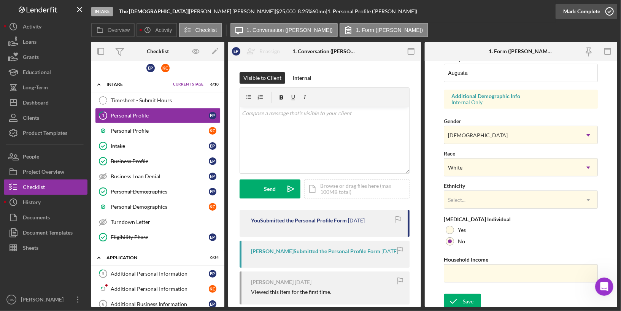
click at [610, 11] on icon "button" at bounding box center [609, 11] width 19 height 19
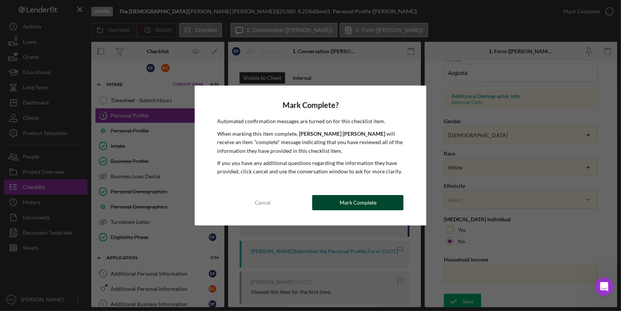
click at [355, 202] on div "Mark Complete" at bounding box center [357, 202] width 37 height 15
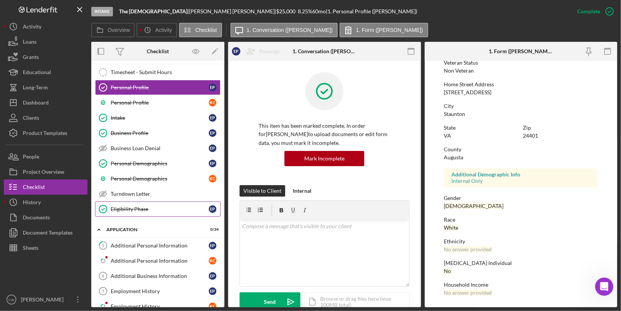
scroll to position [33, 0]
click at [150, 206] on div "Eligibility Phase" at bounding box center [160, 209] width 98 height 6
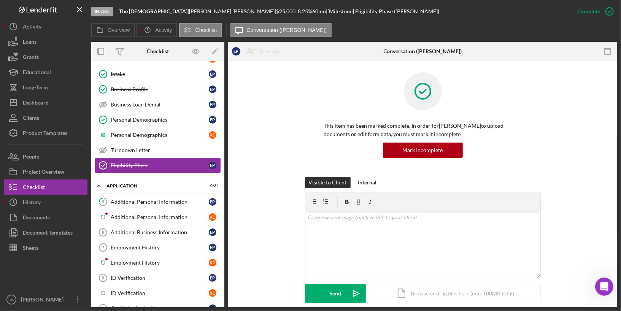
scroll to position [88, 0]
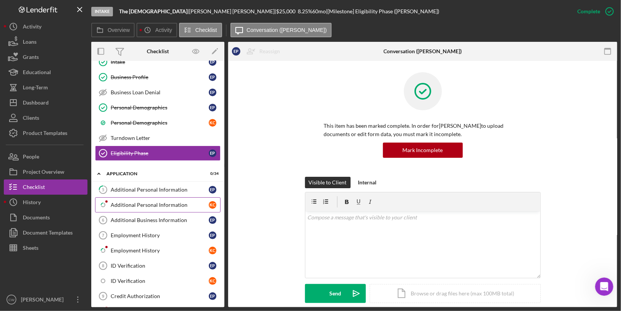
click at [154, 202] on div "Additional Personal Information" at bounding box center [160, 205] width 98 height 6
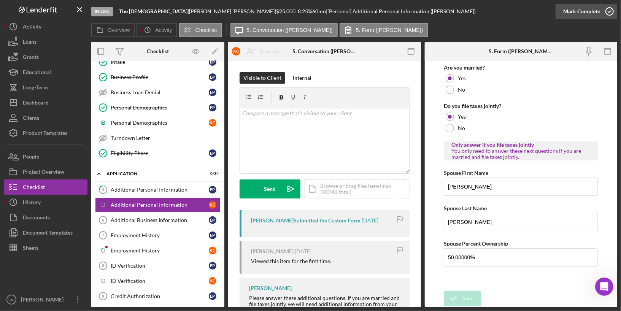
click at [615, 13] on icon "button" at bounding box center [609, 11] width 19 height 19
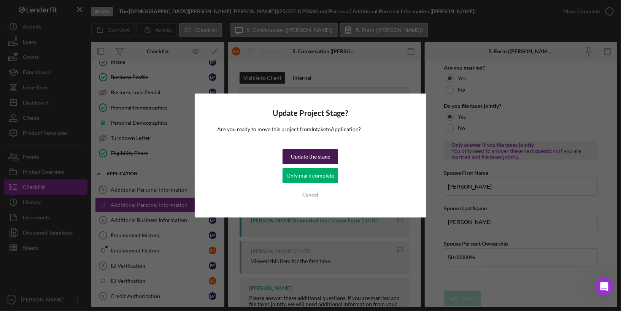
click at [315, 155] on div "Update the stage" at bounding box center [310, 156] width 39 height 15
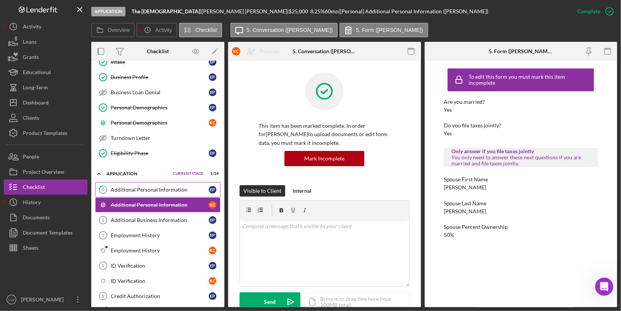
click at [160, 187] on div "Additional Personal Information" at bounding box center [160, 190] width 98 height 6
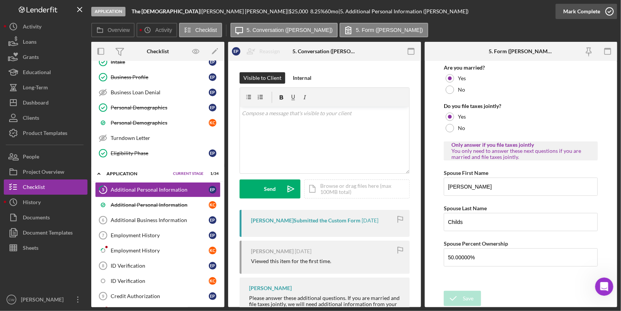
click at [610, 10] on icon "button" at bounding box center [609, 11] width 19 height 19
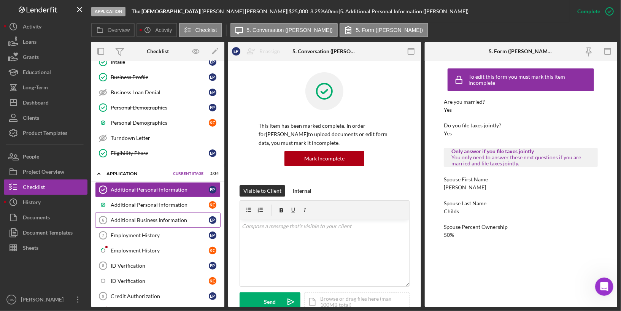
click at [160, 212] on link "Additional Business Information 6 Additional Business Information E P" at bounding box center [157, 219] width 125 height 15
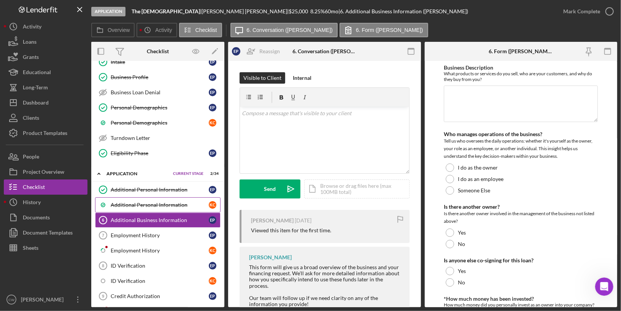
click at [163, 202] on div "Additional Personal Information" at bounding box center [160, 205] width 98 height 6
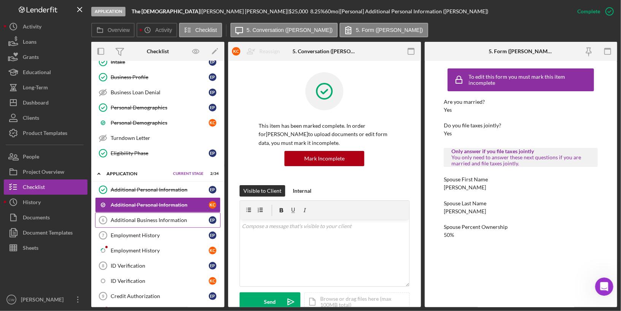
click at [160, 217] on div "Additional Business Information" at bounding box center [160, 220] width 98 height 6
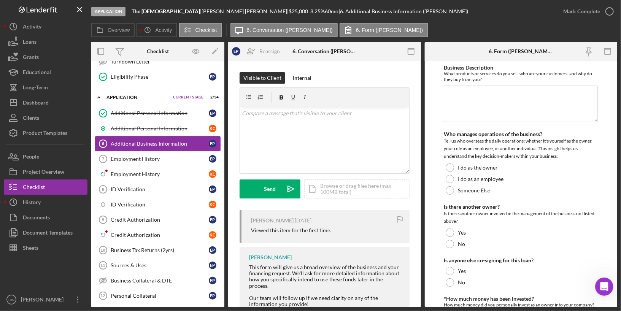
scroll to position [190, 0]
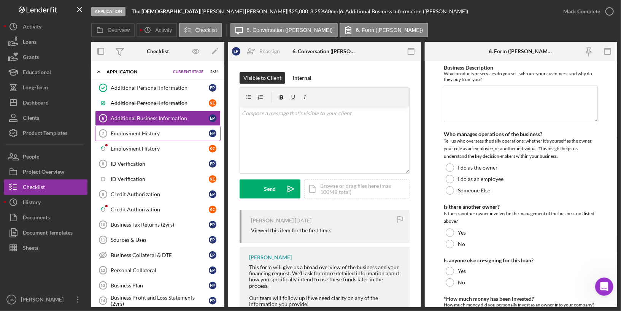
click at [143, 130] on div "Employment History" at bounding box center [160, 133] width 98 height 6
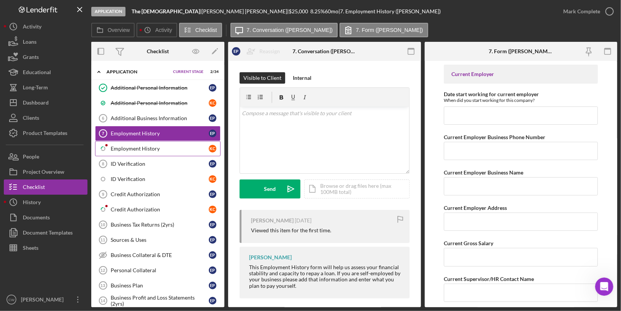
click at [141, 146] on div "Employment History" at bounding box center [160, 149] width 98 height 6
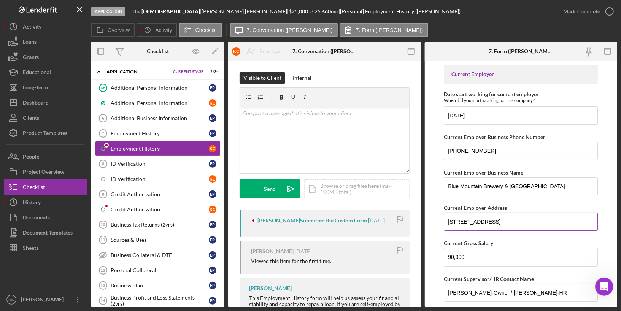
scroll to position [193, 0]
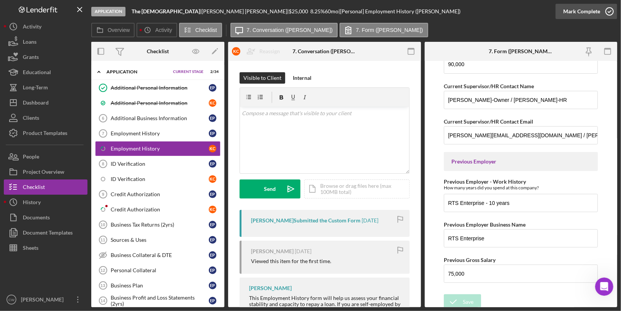
click at [612, 12] on icon "button" at bounding box center [609, 11] width 19 height 19
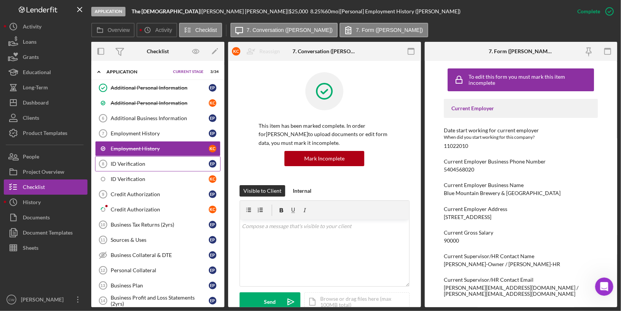
click at [162, 161] on link "ID Verification 8 ID Verification E P" at bounding box center [157, 163] width 125 height 15
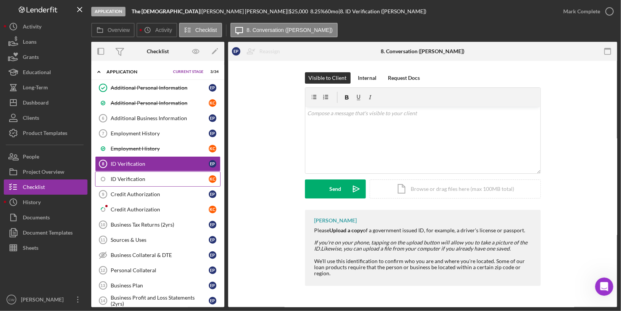
click at [145, 176] on div "ID Verification" at bounding box center [160, 179] width 98 height 6
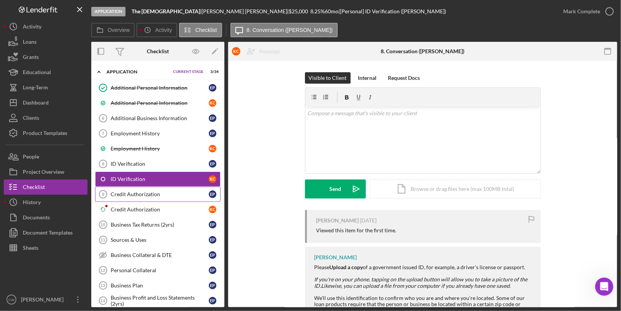
click at [143, 191] on div "Credit Authorization" at bounding box center [160, 194] width 98 height 6
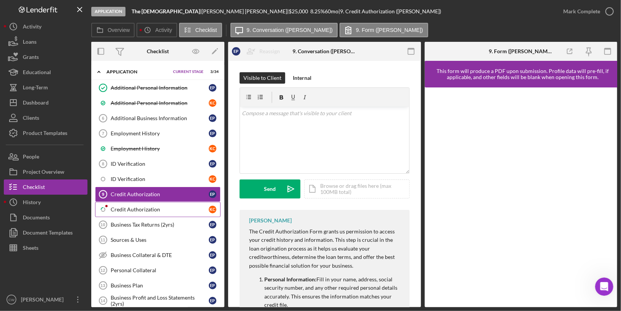
click at [141, 206] on div "Credit Authorization" at bounding box center [160, 209] width 98 height 6
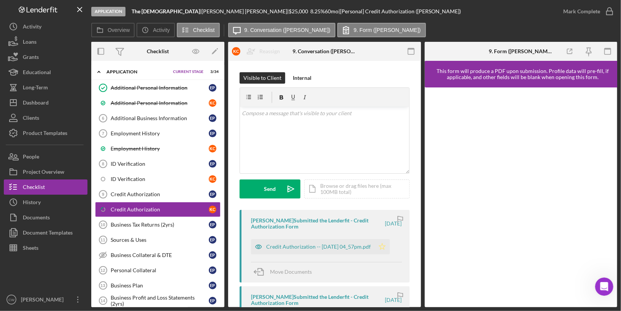
click at [390, 247] on icon "Icon/Star" at bounding box center [381, 246] width 15 height 15
click at [316, 245] on div "Credit Authorization -- [DATE] 04_57pm.pdf" at bounding box center [318, 247] width 105 height 6
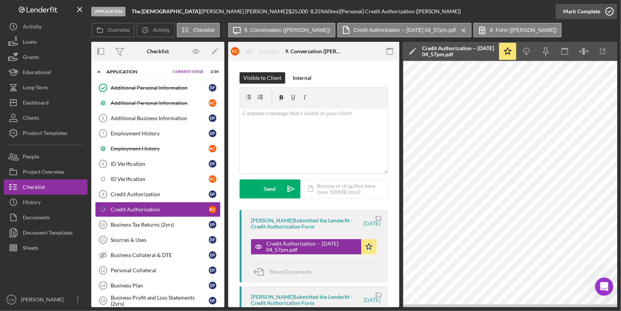
click at [611, 13] on icon "button" at bounding box center [609, 11] width 19 height 19
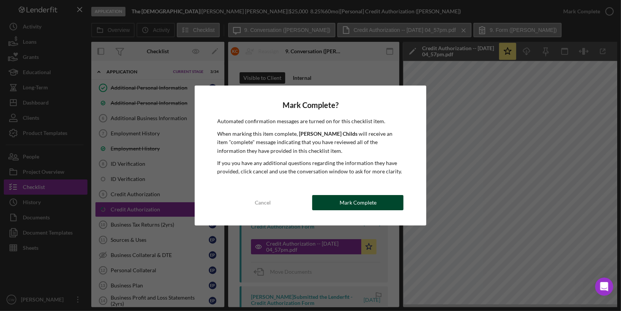
click at [382, 199] on button "Mark Complete" at bounding box center [357, 202] width 91 height 15
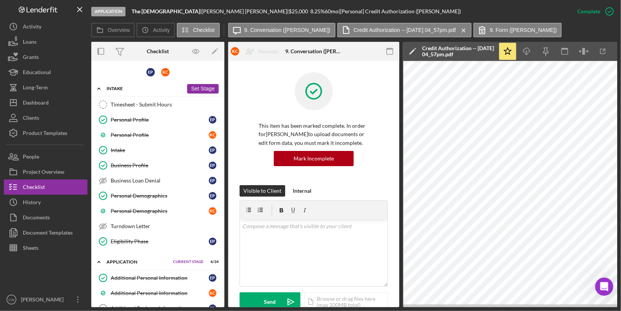
click at [101, 87] on icon "Icon/Expander" at bounding box center [98, 88] width 15 height 15
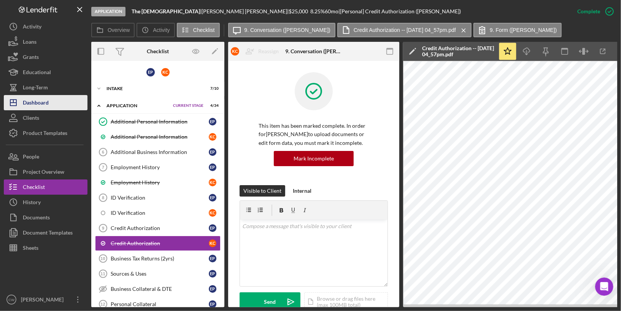
click at [43, 101] on div "Dashboard" at bounding box center [36, 103] width 26 height 17
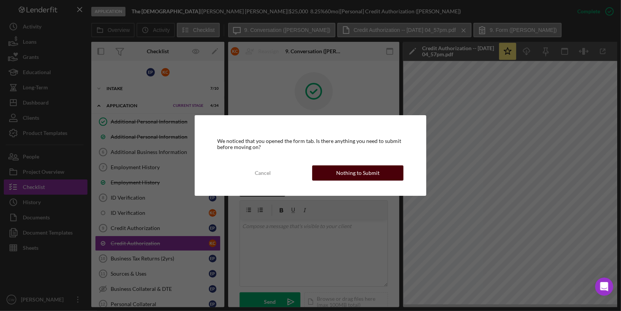
click at [344, 173] on div "Nothing to Submit" at bounding box center [357, 172] width 43 height 15
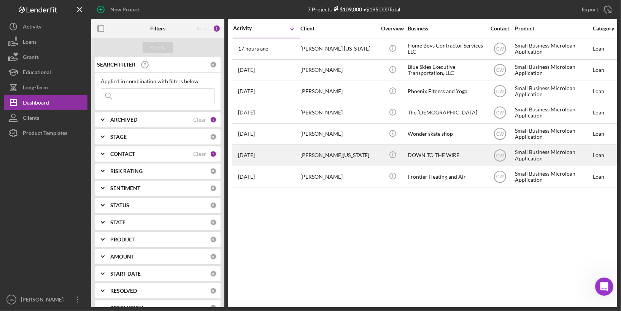
click at [419, 155] on div "DOWN TO THE WIRE" at bounding box center [445, 155] width 76 height 20
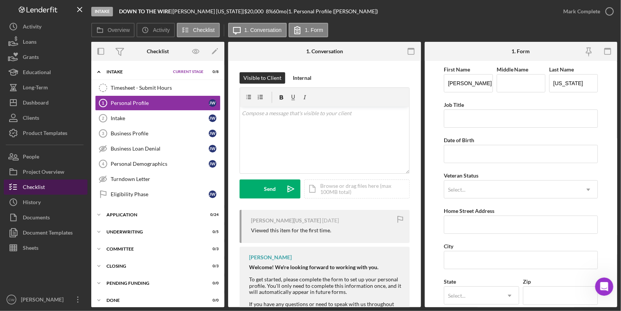
click at [43, 186] on div "Checklist" at bounding box center [34, 187] width 22 height 17
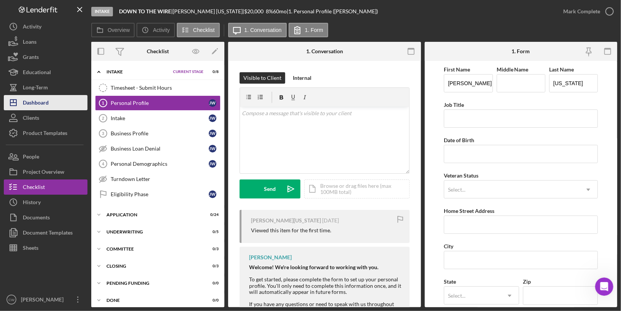
click at [44, 104] on div "Dashboard" at bounding box center [36, 103] width 26 height 17
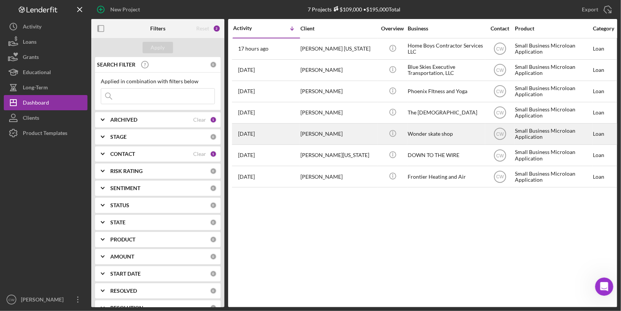
click at [283, 134] on div "[DATE] [PERSON_NAME]" at bounding box center [266, 134] width 67 height 20
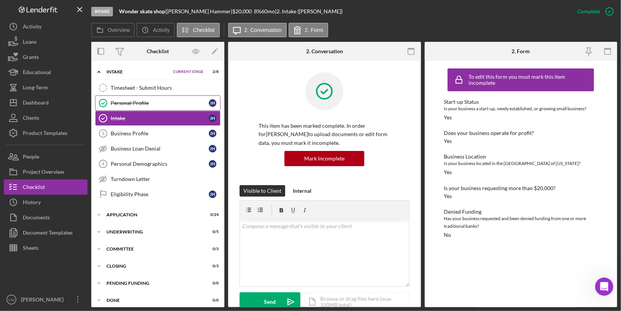
click at [175, 103] on div "Personal Profile" at bounding box center [160, 103] width 98 height 6
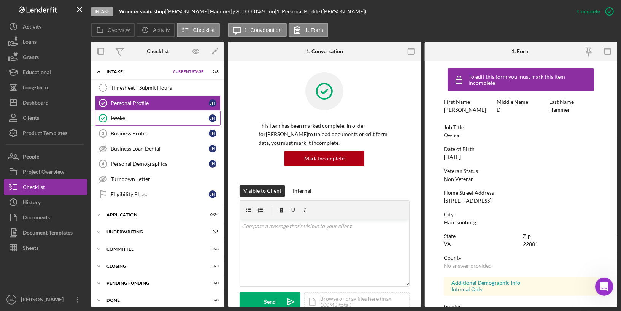
click at [144, 115] on div "Intake" at bounding box center [160, 118] width 98 height 6
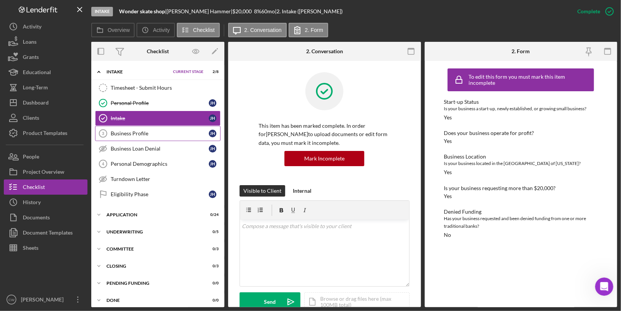
click at [153, 133] on div "Business Profile" at bounding box center [160, 133] width 98 height 6
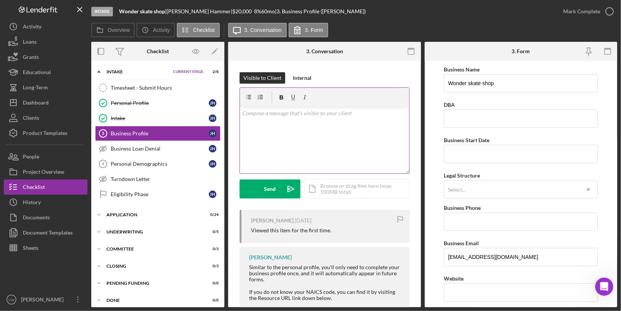
click at [314, 144] on div "v Color teal Color pink Remove color Add row above Add row below Add column bef…" at bounding box center [324, 140] width 169 height 67
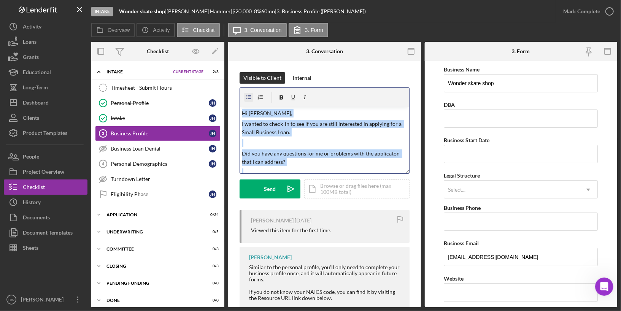
drag, startPoint x: 291, startPoint y: 171, endPoint x: 247, endPoint y: 100, distance: 83.3
click at [247, 100] on div "v Color teal Color pink Remove color Add row above Add row below Add column bef…" at bounding box center [324, 131] width 169 height 86
copy div "Hi [PERSON_NAME], I wanted to check-in to see if you are still interested in ap…"
click at [272, 192] on div "Send" at bounding box center [270, 188] width 12 height 19
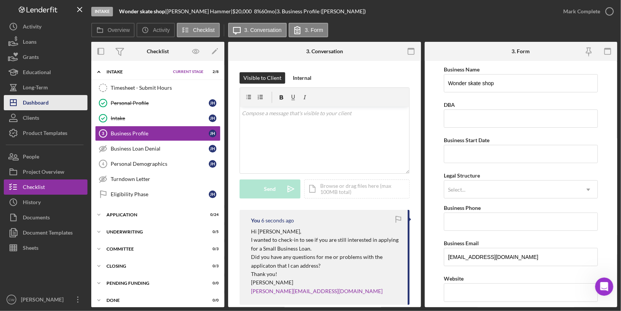
click at [37, 106] on div "Dashboard" at bounding box center [36, 103] width 26 height 17
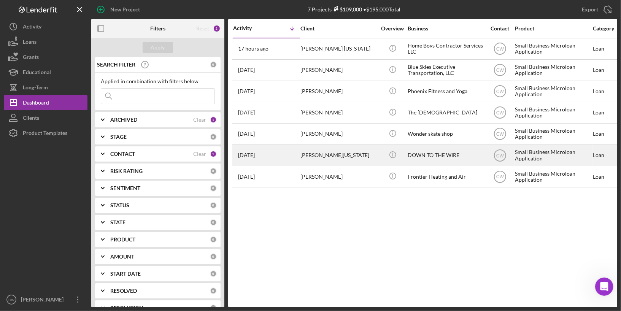
click at [357, 154] on div "[PERSON_NAME][US_STATE]" at bounding box center [338, 155] width 76 height 20
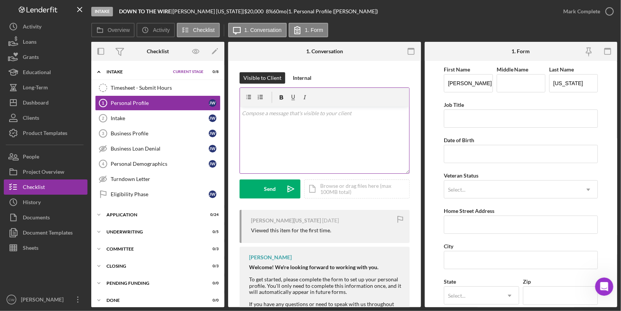
click at [290, 133] on div "v Color teal Color pink Remove color Add row above Add row below Add column bef…" at bounding box center [324, 140] width 169 height 67
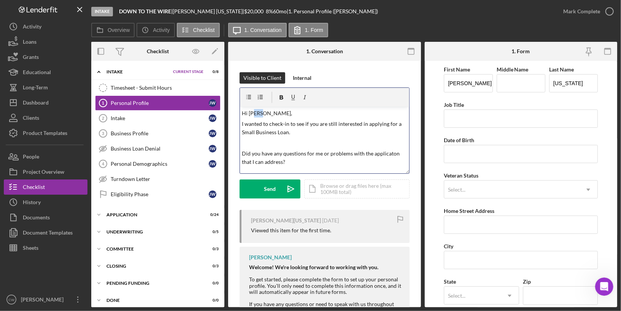
drag, startPoint x: 261, startPoint y: 114, endPoint x: 252, endPoint y: 114, distance: 9.1
click at [252, 114] on p "Hi [PERSON_NAME]," at bounding box center [324, 113] width 165 height 8
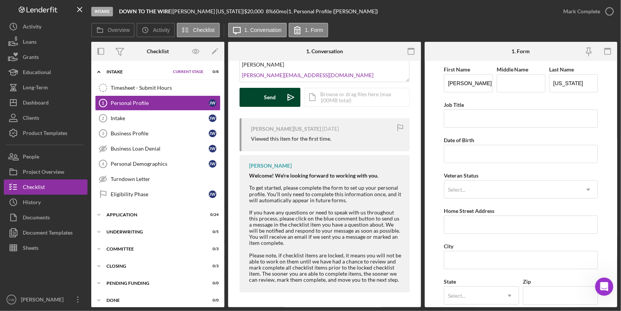
click at [269, 102] on div "Send" at bounding box center [270, 97] width 12 height 19
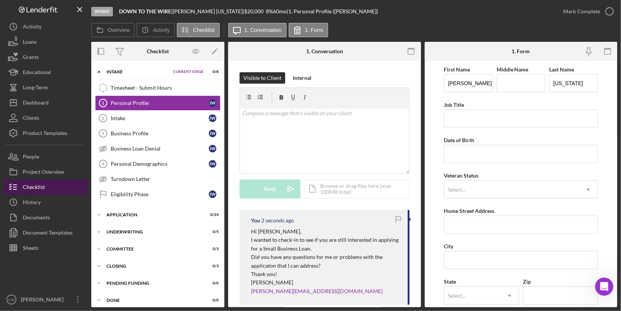
click at [29, 191] on div "Checklist" at bounding box center [34, 187] width 22 height 17
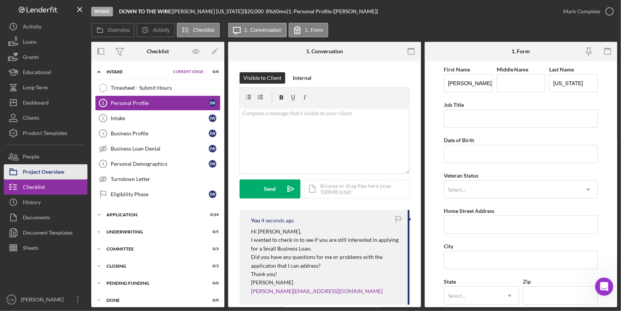
click at [35, 168] on div "Project Overview" at bounding box center [43, 172] width 41 height 17
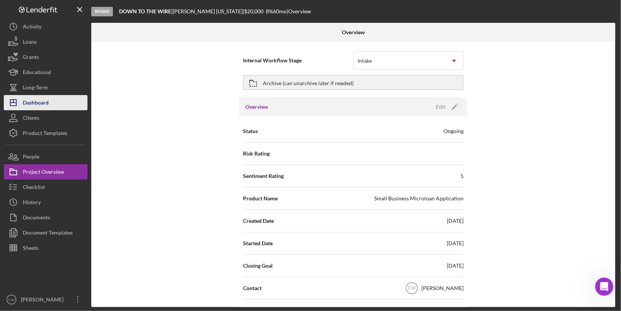
click at [31, 107] on div "Dashboard" at bounding box center [36, 103] width 26 height 17
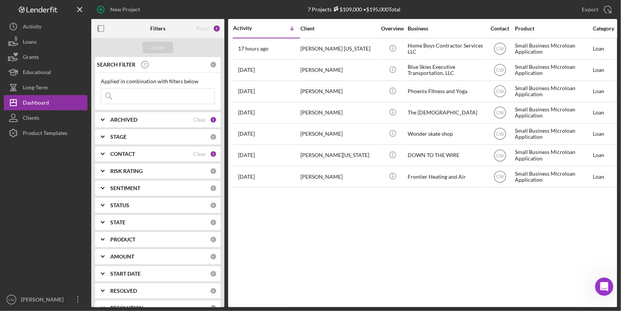
click at [209, 30] on div "Reset 2" at bounding box center [208, 28] width 24 height 19
click at [36, 27] on div "Activity" at bounding box center [32, 27] width 19 height 17
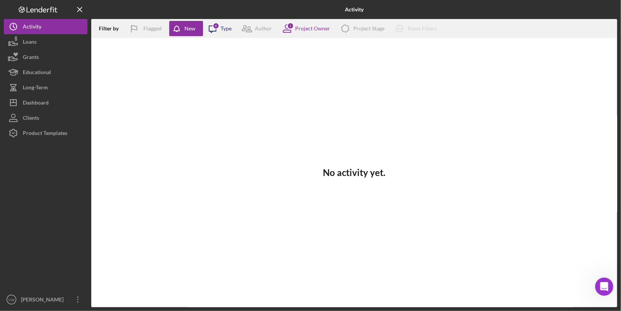
click at [217, 33] on icon "Icon/Message" at bounding box center [212, 28] width 19 height 19
click at [311, 32] on div "1 Project Owner" at bounding box center [303, 28] width 52 height 19
click at [353, 28] on div "Project Stage" at bounding box center [368, 28] width 31 height 6
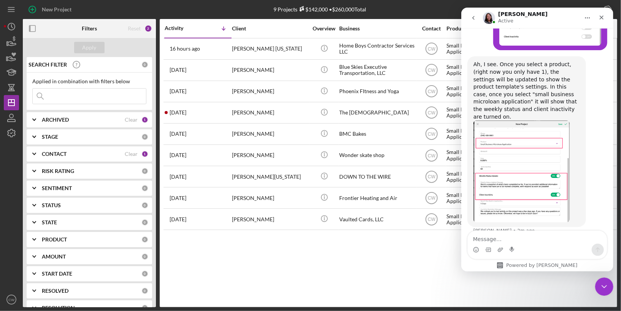
scroll to position [927, 0]
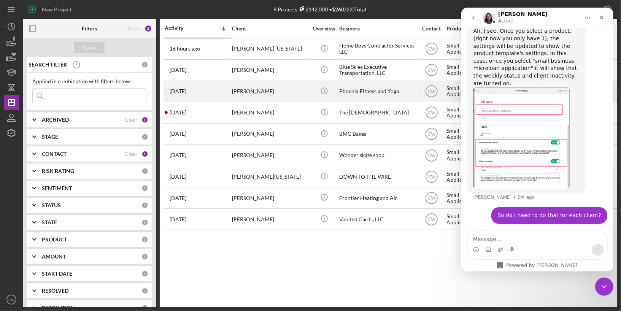
click at [263, 91] on div "[PERSON_NAME]" at bounding box center [270, 91] width 76 height 20
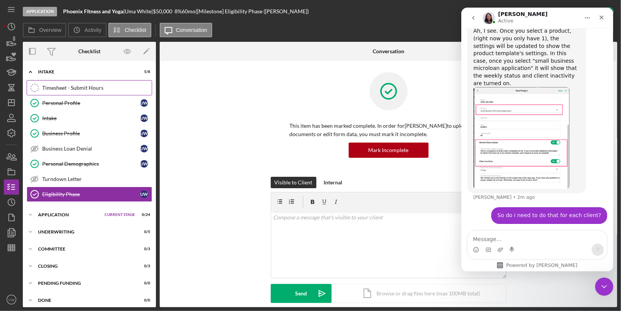
scroll to position [2, 0]
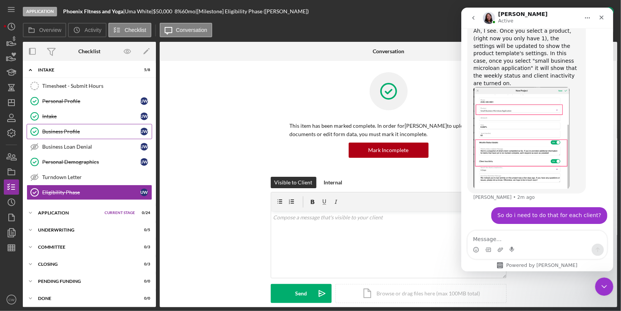
click at [79, 131] on div "Business Profile" at bounding box center [91, 131] width 98 height 6
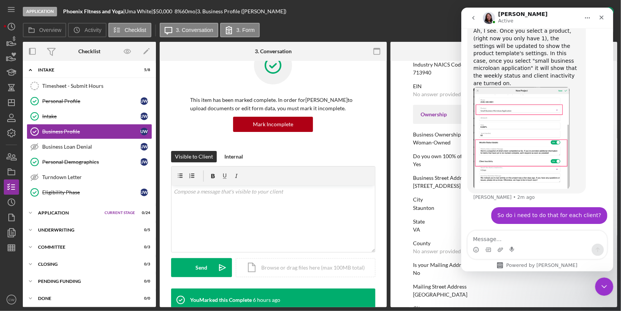
scroll to position [207, 0]
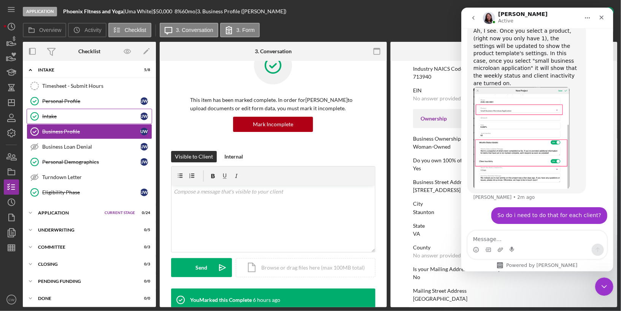
click at [79, 116] on div "Intake" at bounding box center [91, 116] width 98 height 6
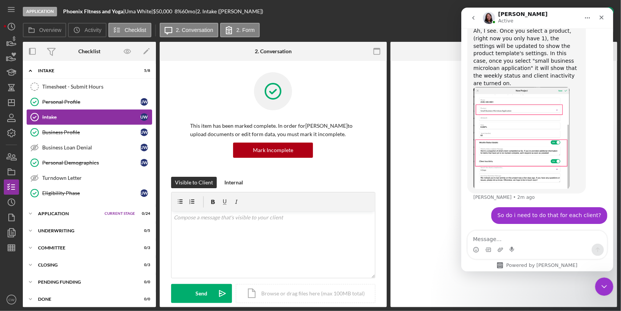
scroll to position [2, 0]
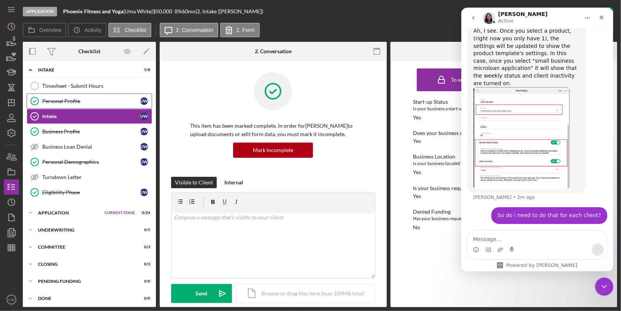
click at [76, 98] on div "Personal Profile" at bounding box center [91, 101] width 98 height 6
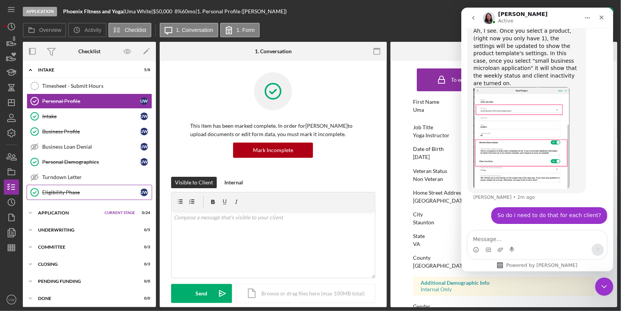
click at [78, 194] on link "Eligibility Phase Eligibility Phase U W" at bounding box center [89, 192] width 125 height 15
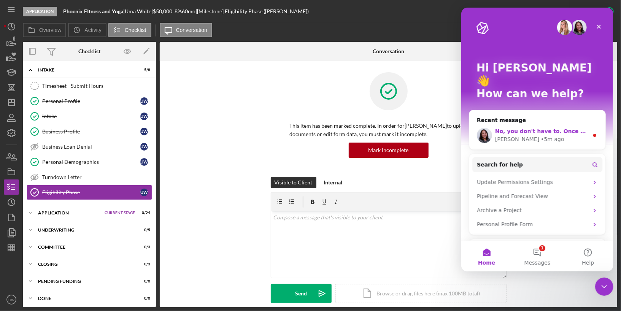
click at [521, 121] on div "No, you don't have to. Once you set it up in the product template, new projects…" at bounding box center [537, 135] width 136 height 28
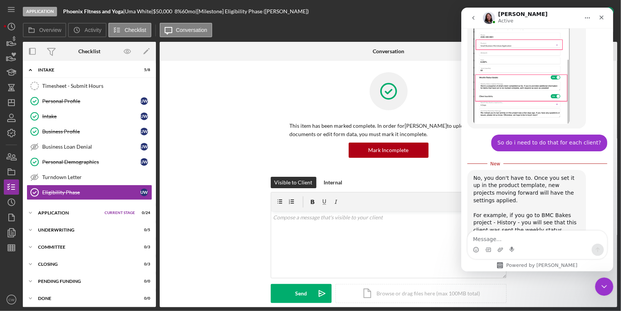
scroll to position [1089, 0]
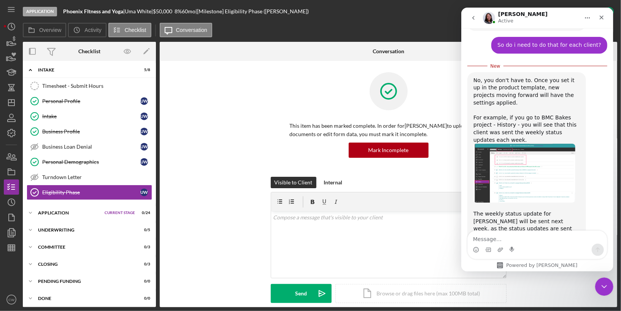
click at [516, 239] on textarea "Message…" at bounding box center [536, 237] width 139 height 13
type textarea "ok, so it wont show up here though?"
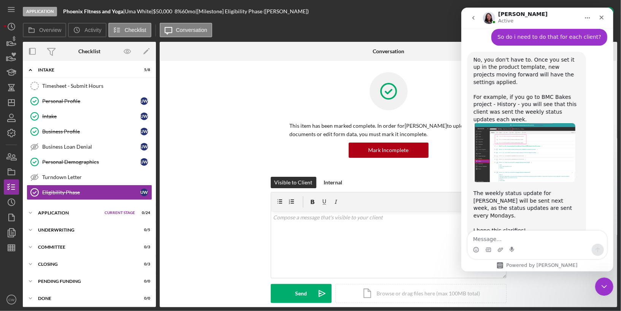
scroll to position [1099, 0]
